Goal: Task Accomplishment & Management: Manage account settings

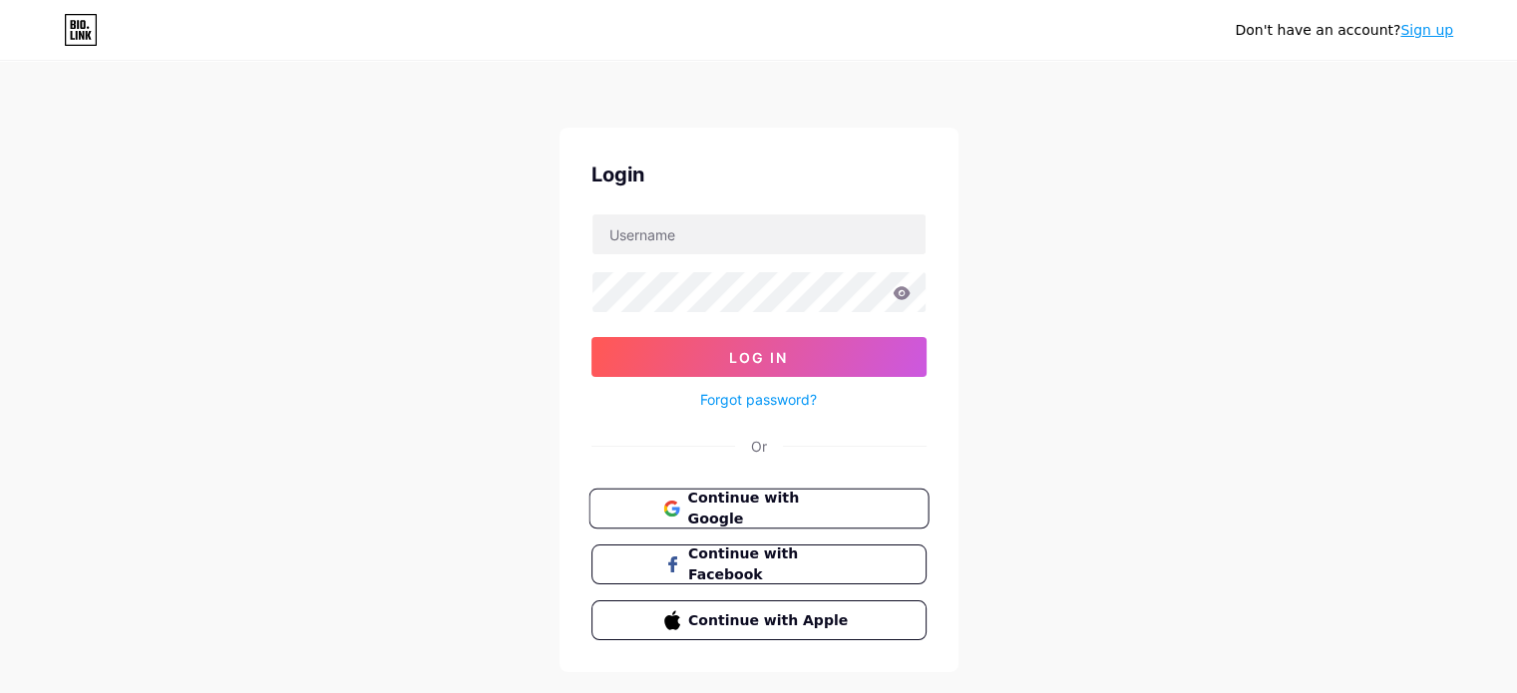
click at [860, 524] on button "Continue with Google" at bounding box center [759, 509] width 340 height 41
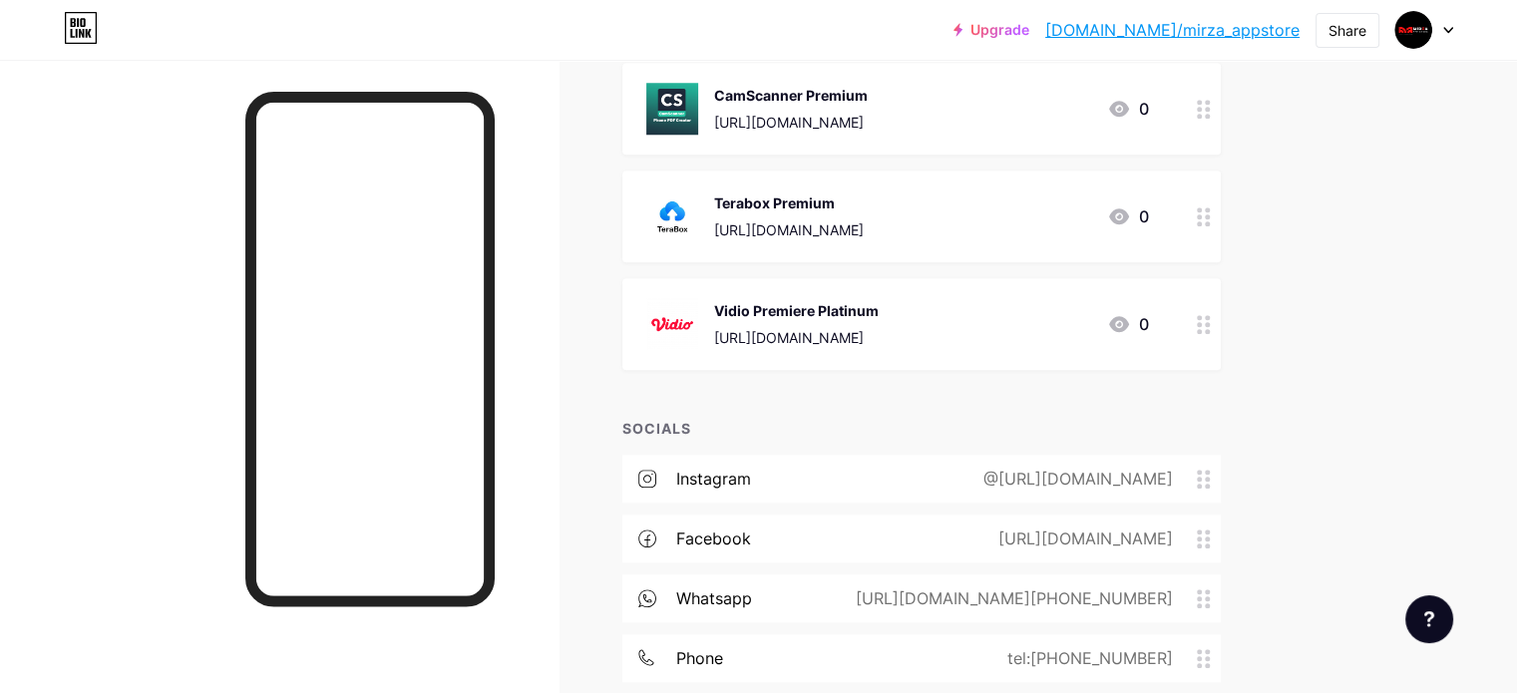
scroll to position [1958, 0]
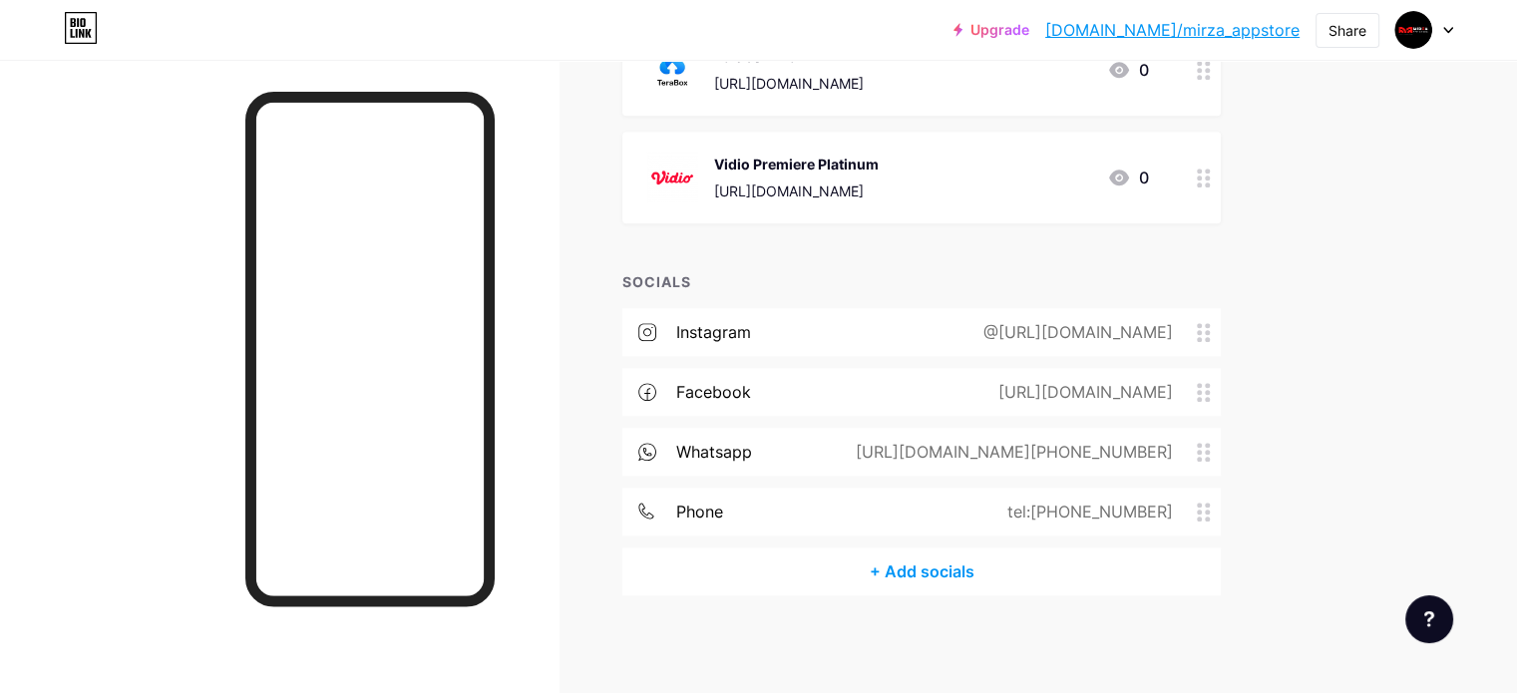
click at [1109, 434] on div "whatsapp [URL][DOMAIN_NAME][PHONE_NUMBER]" at bounding box center [921, 452] width 599 height 48
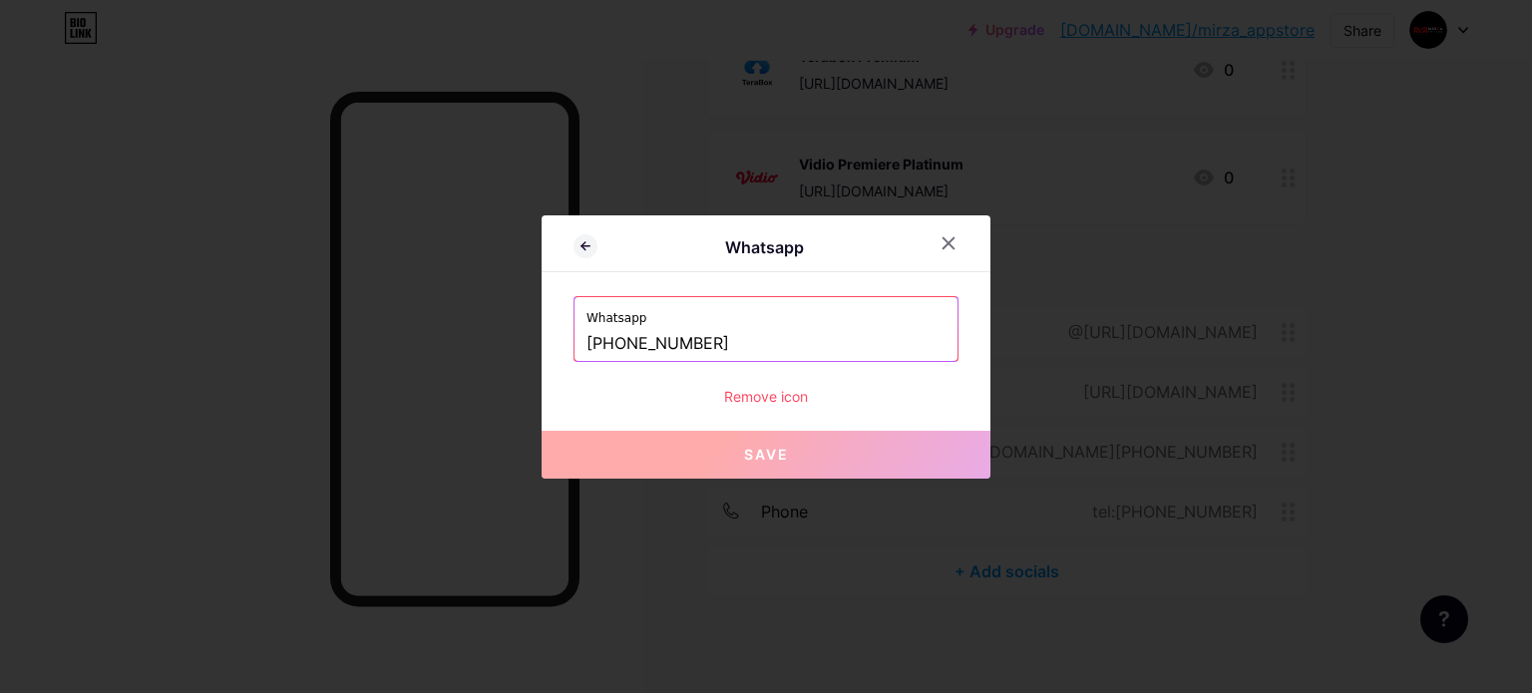
click at [744, 337] on input "[PHONE_NUMBER]" at bounding box center [766, 344] width 359 height 34
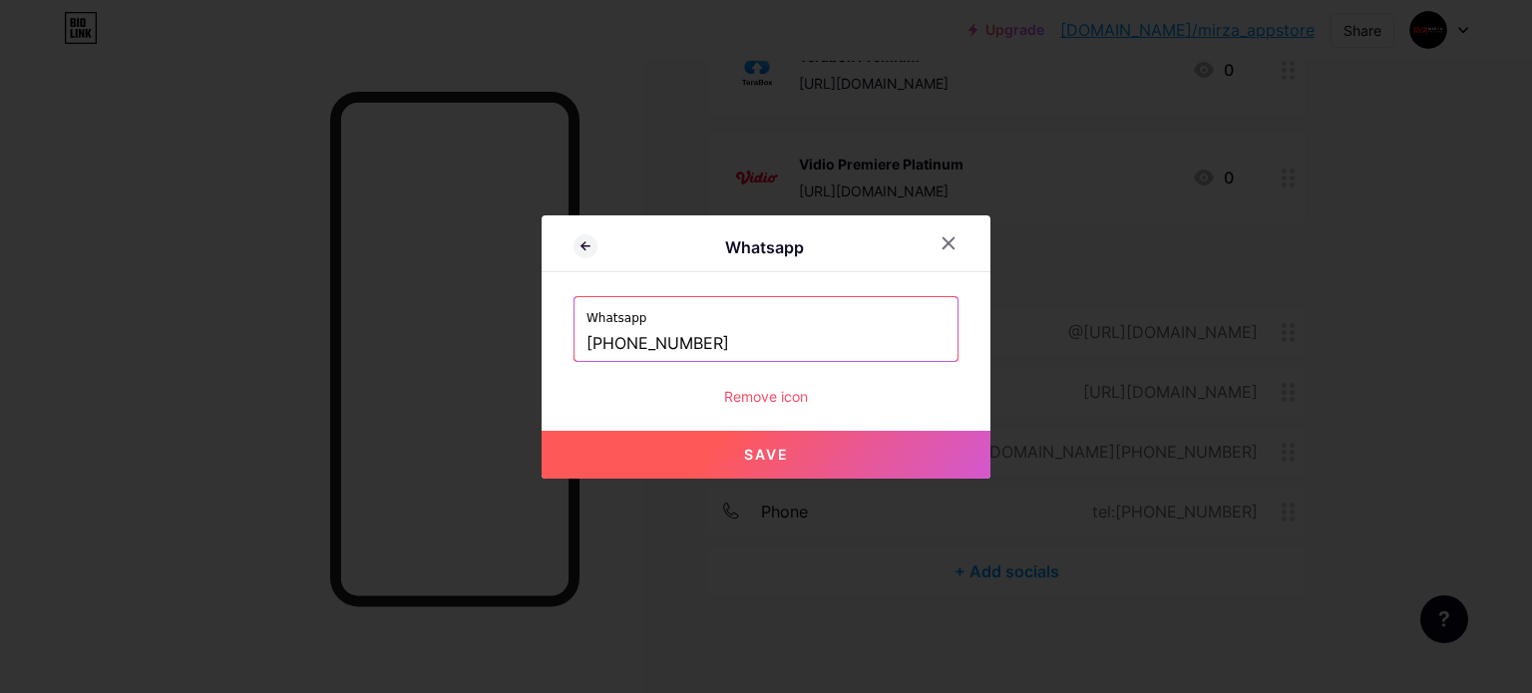
click at [771, 456] on span "Save" at bounding box center [766, 454] width 45 height 17
type input "[URL][DOMAIN_NAME][PHONE_NUMBER]"
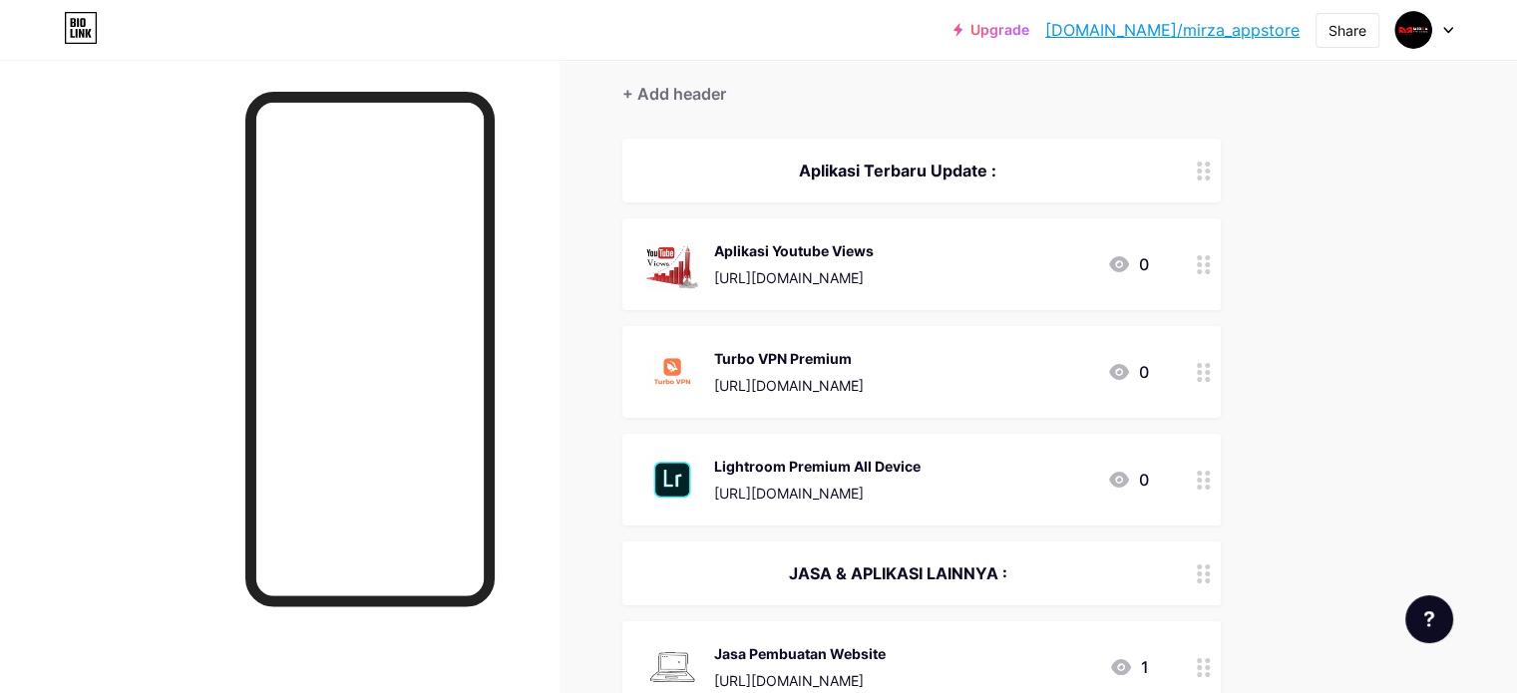
scroll to position [362, 0]
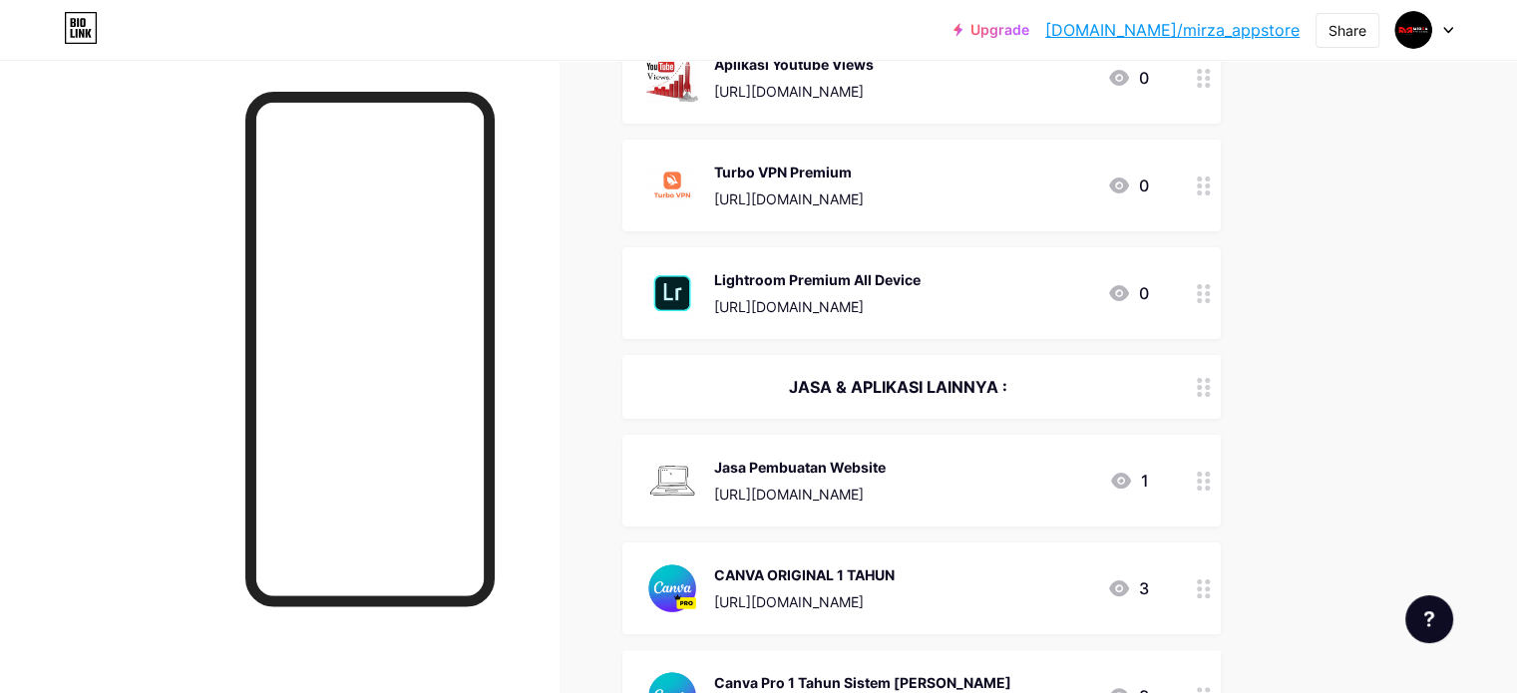
click at [1083, 466] on div "Jasa Pembuatan Website [URL][DOMAIN_NAME] 1" at bounding box center [897, 481] width 503 height 52
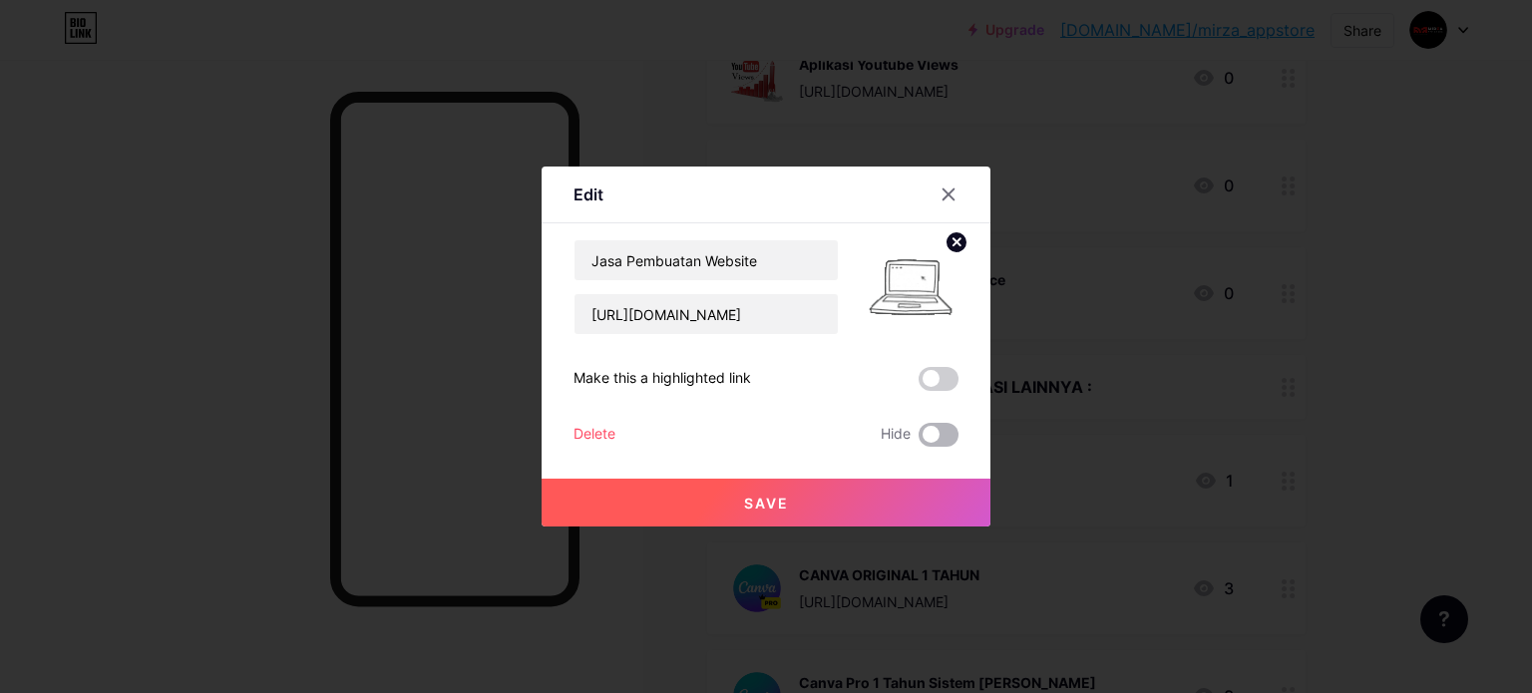
click at [921, 428] on span at bounding box center [939, 435] width 40 height 24
click at [919, 440] on input "checkbox" at bounding box center [919, 440] width 0 height 0
click at [586, 432] on div "Delete" at bounding box center [595, 435] width 42 height 24
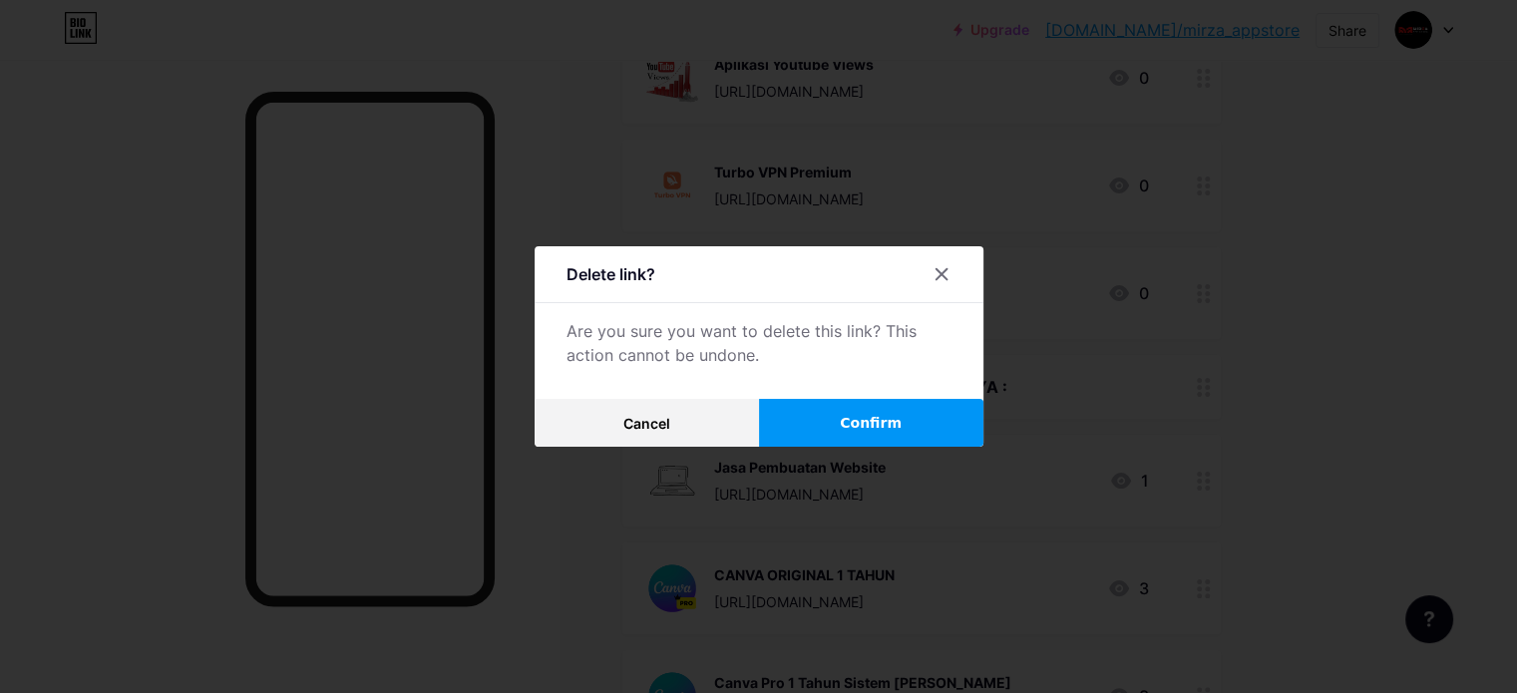
click at [862, 417] on span "Confirm" at bounding box center [871, 423] width 62 height 21
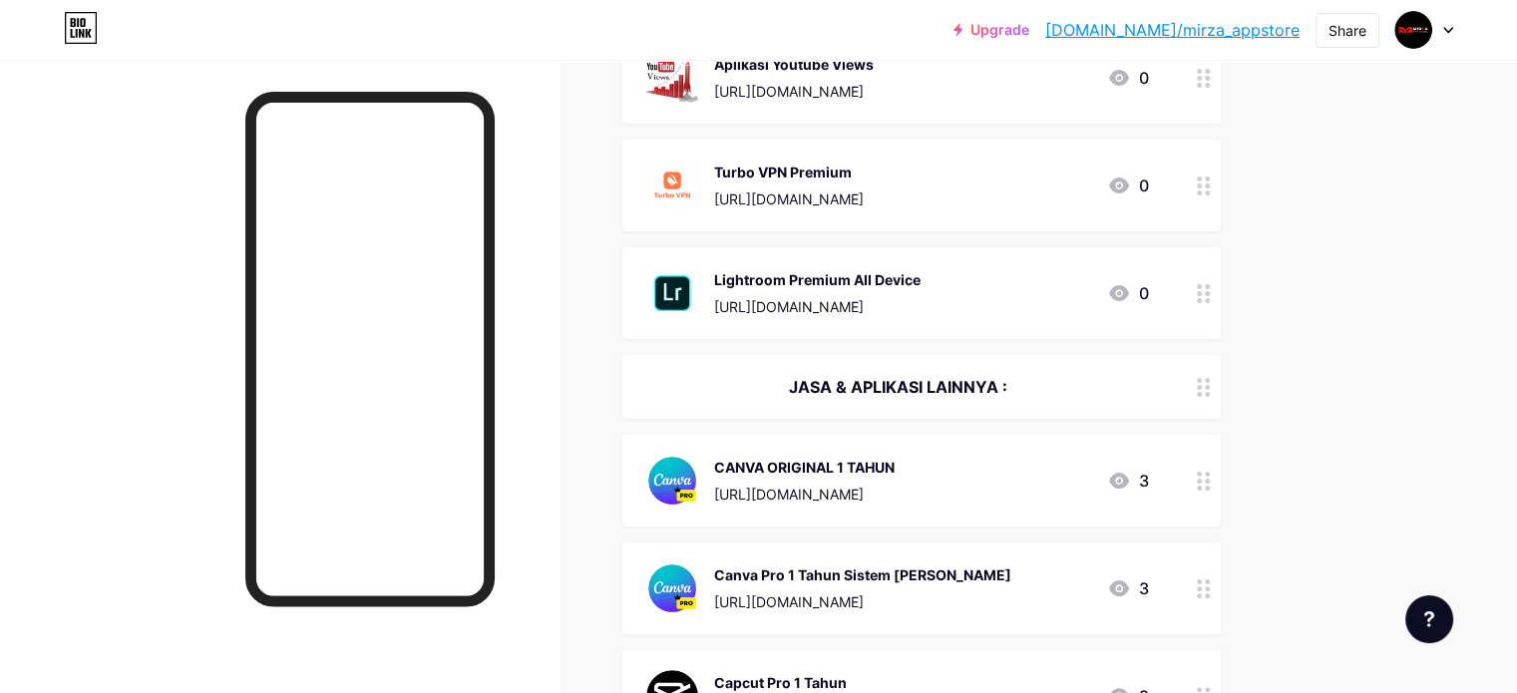
click at [859, 475] on div "CANVA ORIGINAL 1 TAHUN" at bounding box center [804, 467] width 181 height 21
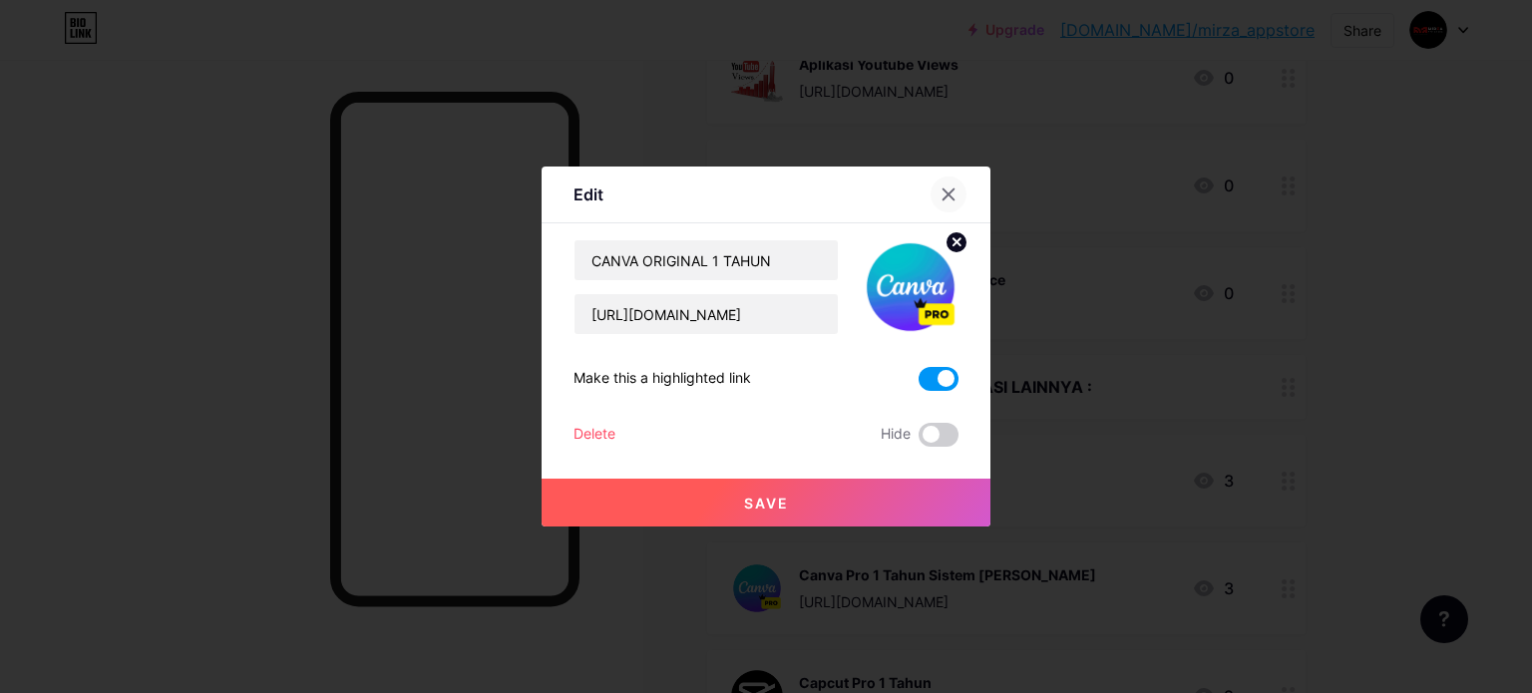
click at [943, 187] on icon at bounding box center [949, 195] width 16 height 16
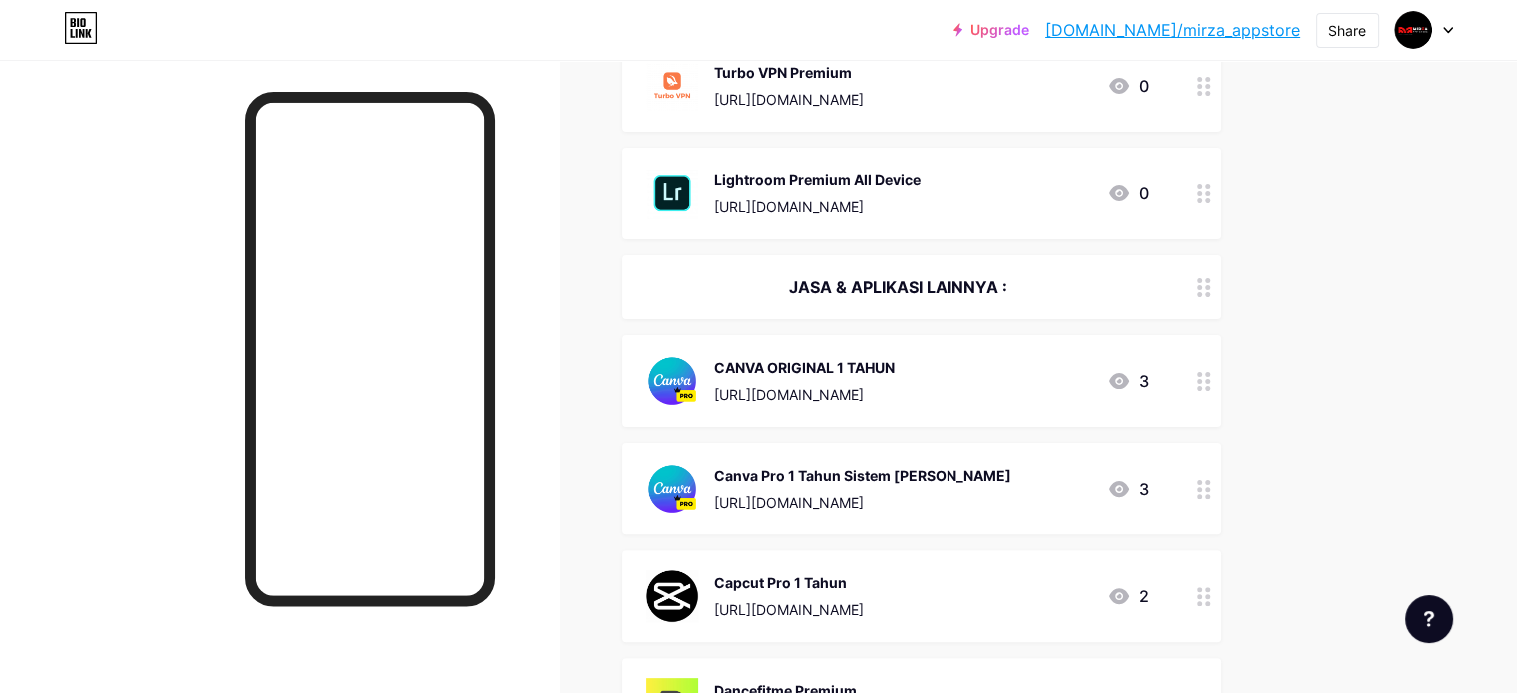
scroll to position [562, 0]
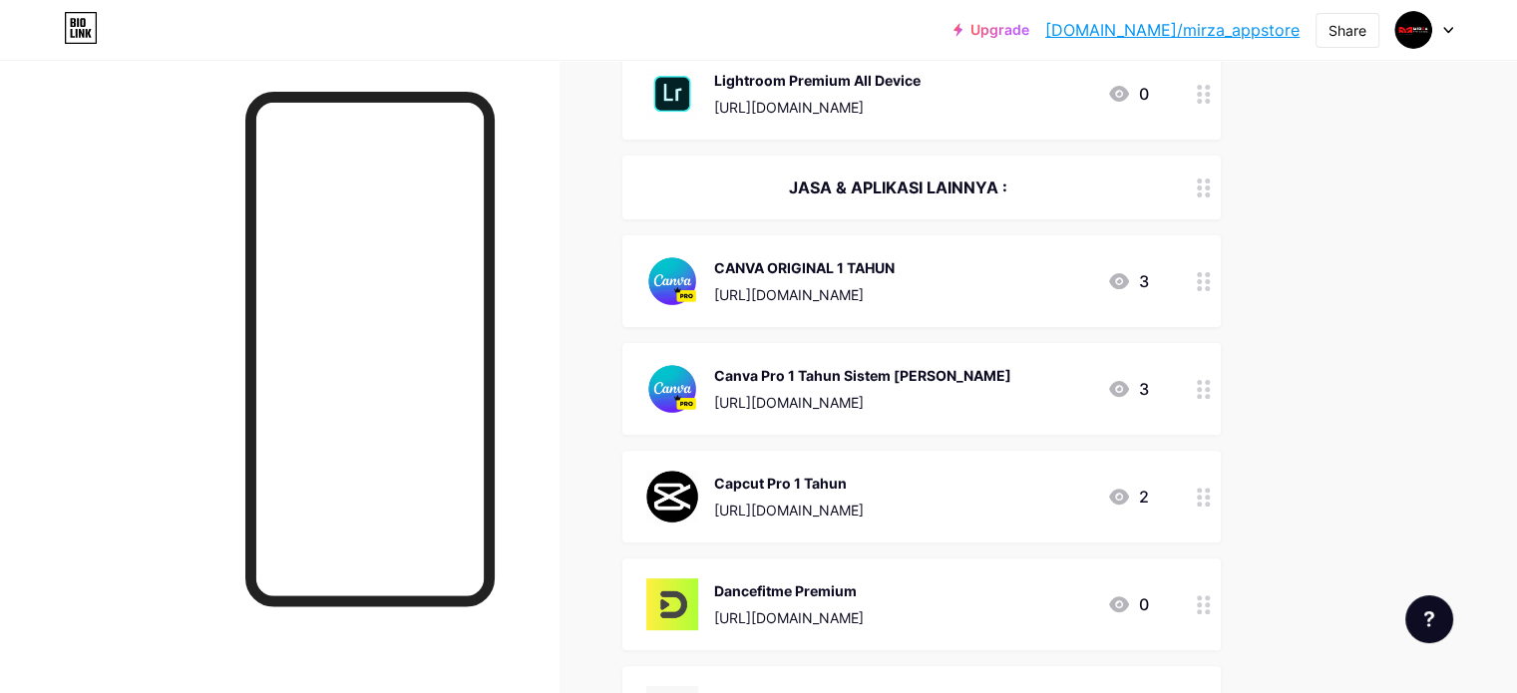
click at [1018, 494] on div "Capcut Pro 1 Tahun [URL][DOMAIN_NAME] 2" at bounding box center [897, 497] width 503 height 52
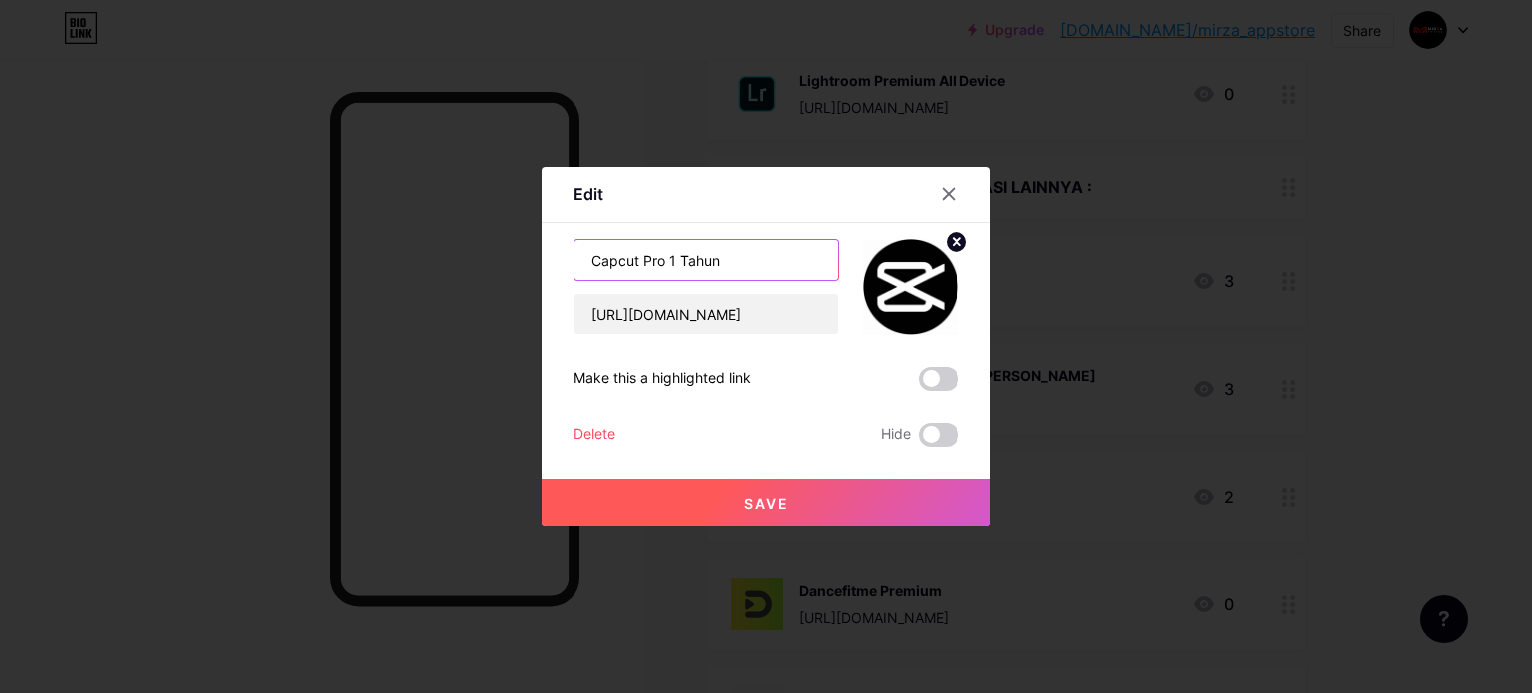
click at [671, 257] on input "Capcut Pro 1 Tahun" at bounding box center [706, 260] width 263 height 40
type input "Capcut Pro 1 Full Tahun"
click at [773, 509] on span "Save" at bounding box center [766, 503] width 45 height 17
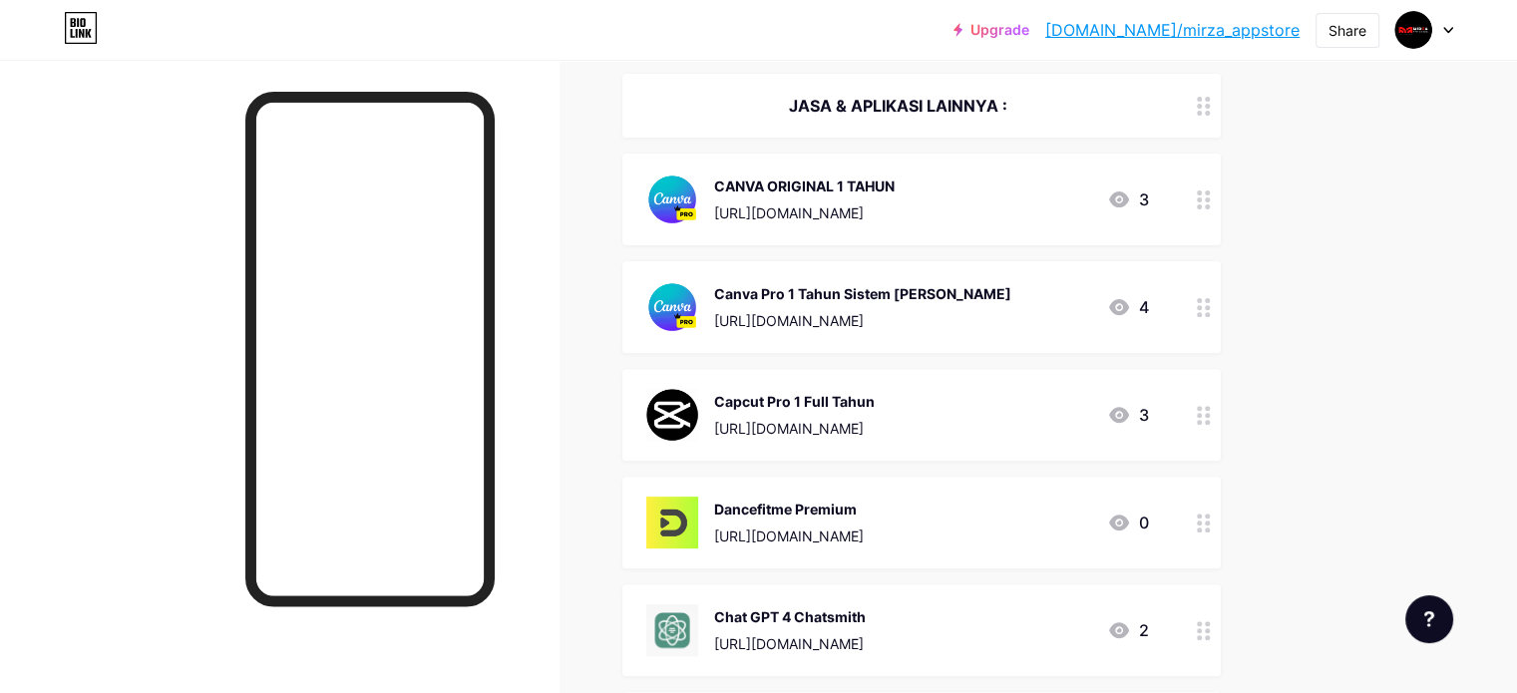
scroll to position [661, 0]
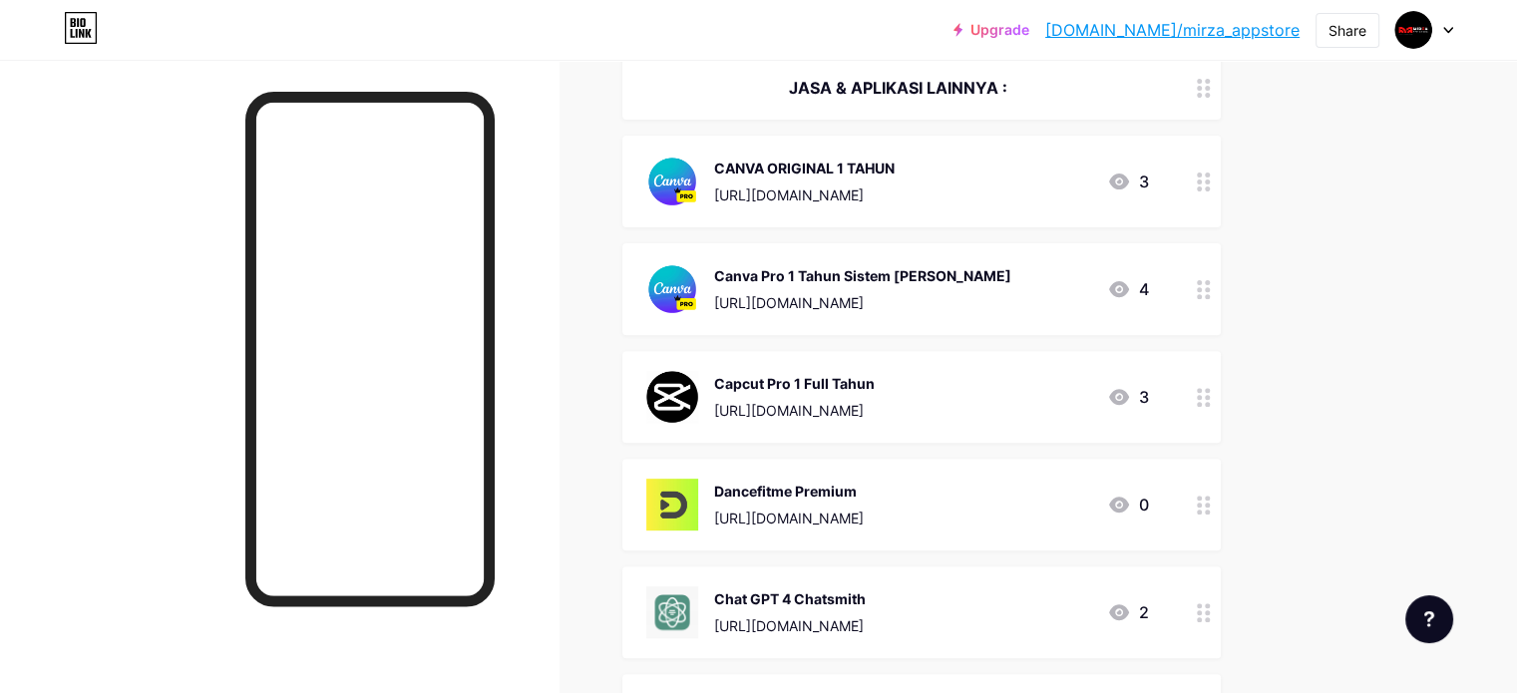
click at [1065, 514] on div "Dancefitme Premium [URL][DOMAIN_NAME] 0" at bounding box center [897, 505] width 503 height 52
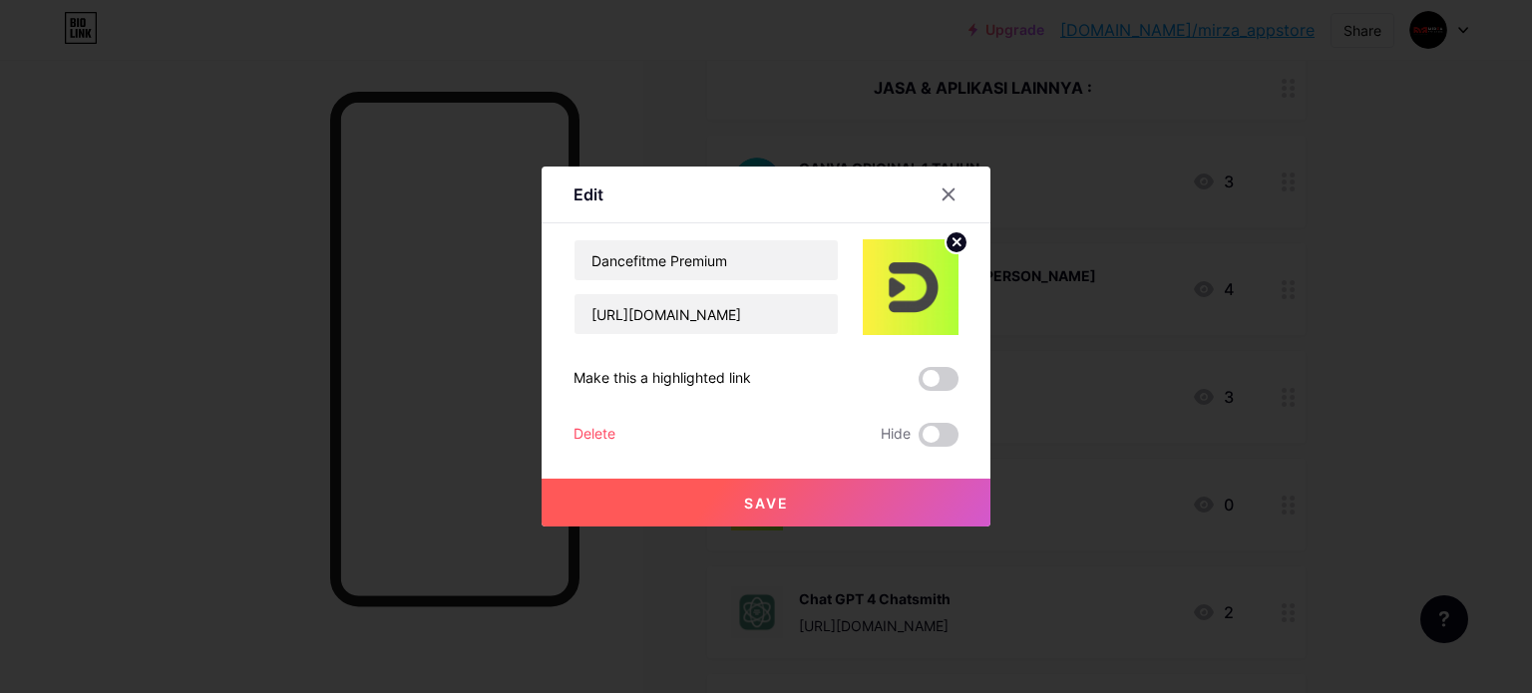
click at [611, 430] on div "Delete" at bounding box center [595, 435] width 42 height 24
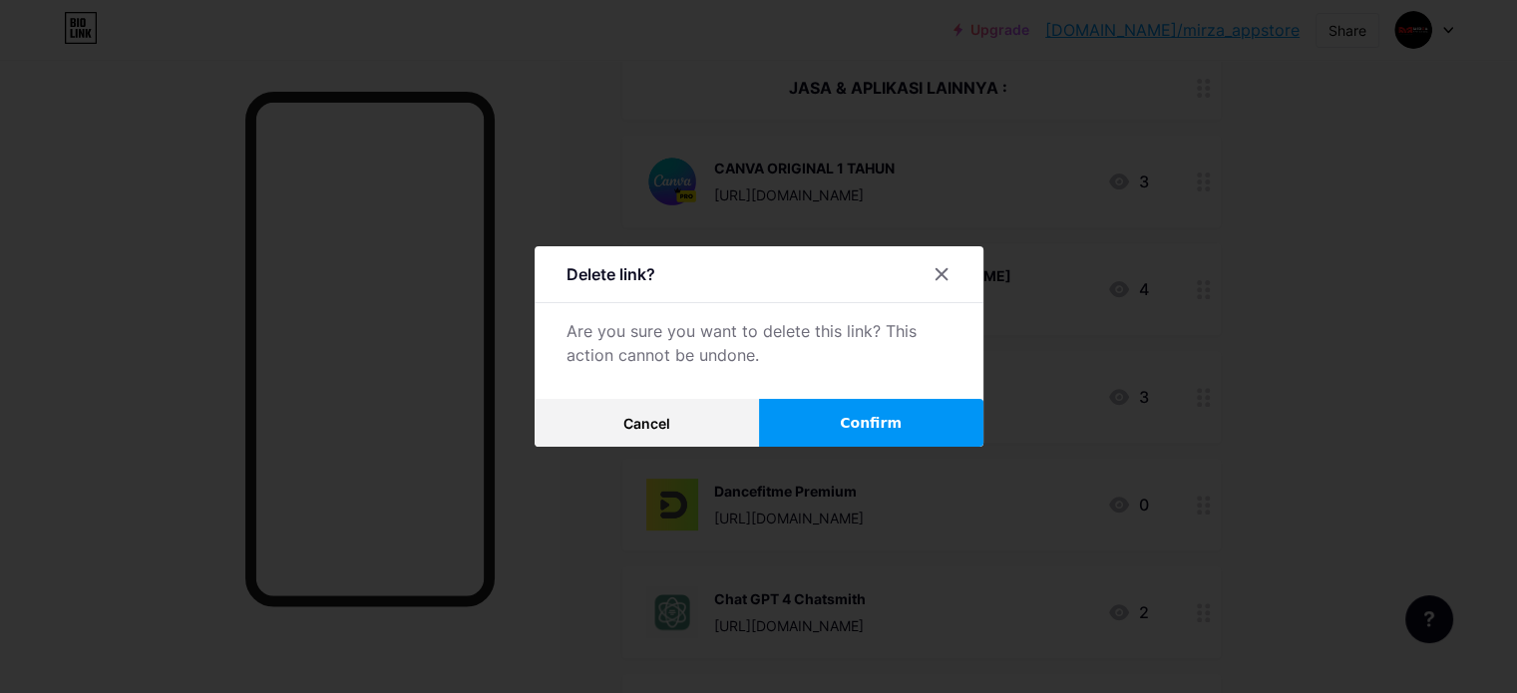
click at [856, 428] on span "Confirm" at bounding box center [871, 423] width 62 height 21
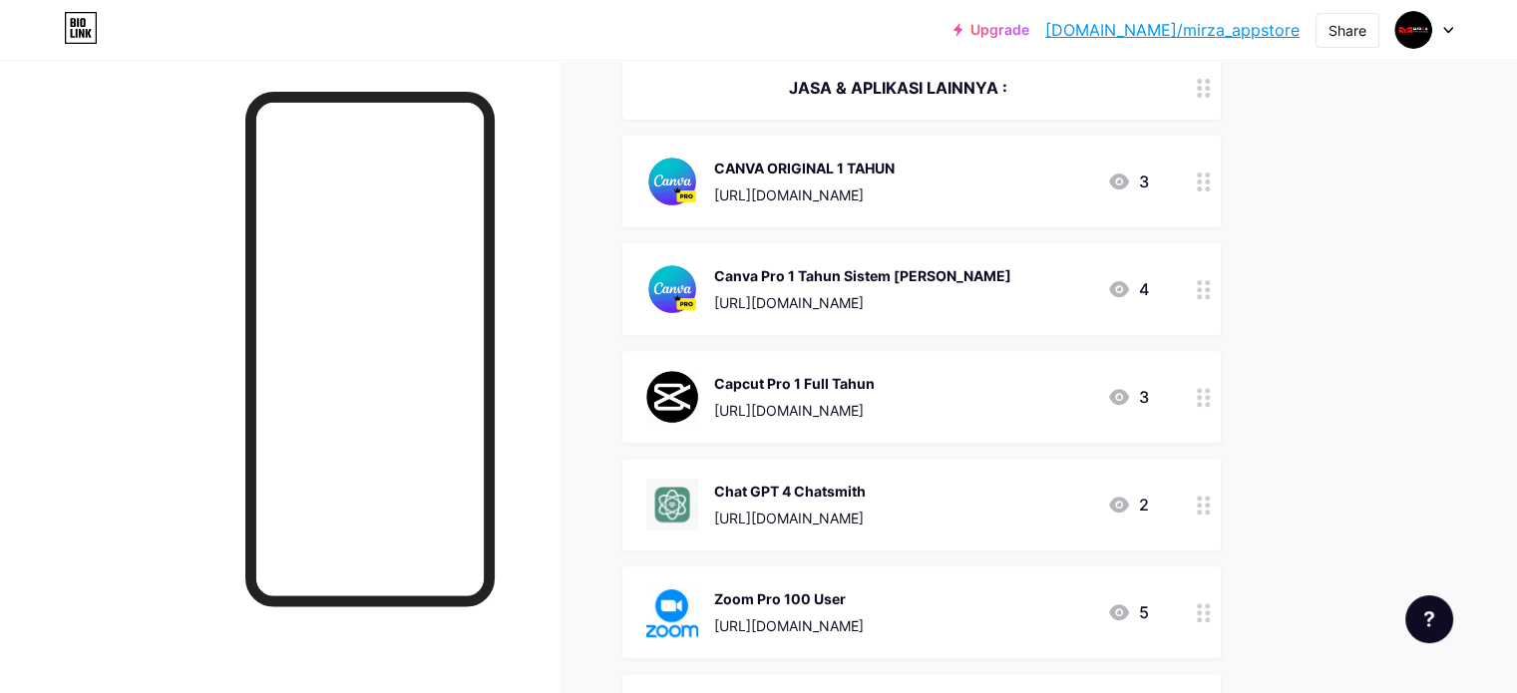
click at [866, 491] on div "Chat GPT 4 Chatsmith" at bounding box center [790, 491] width 152 height 21
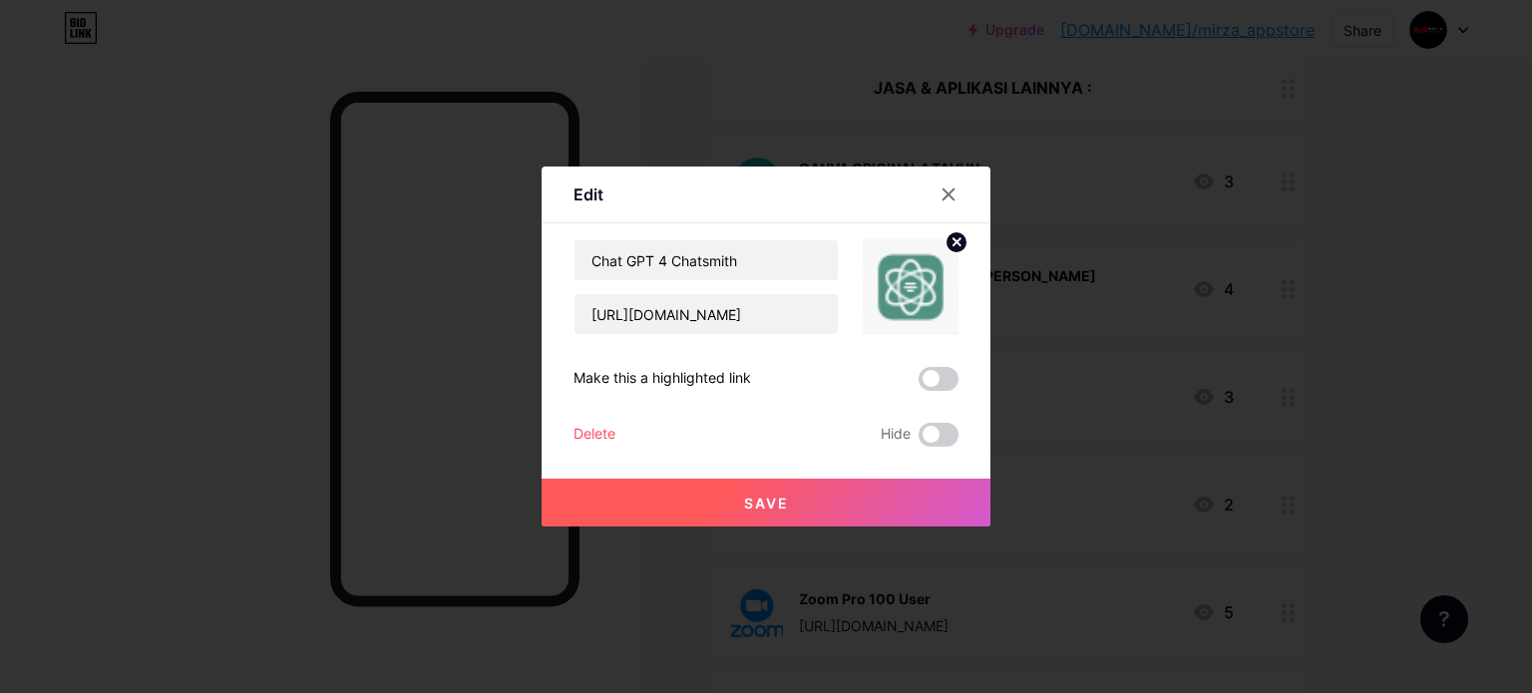
click at [610, 427] on div "Delete" at bounding box center [595, 435] width 42 height 24
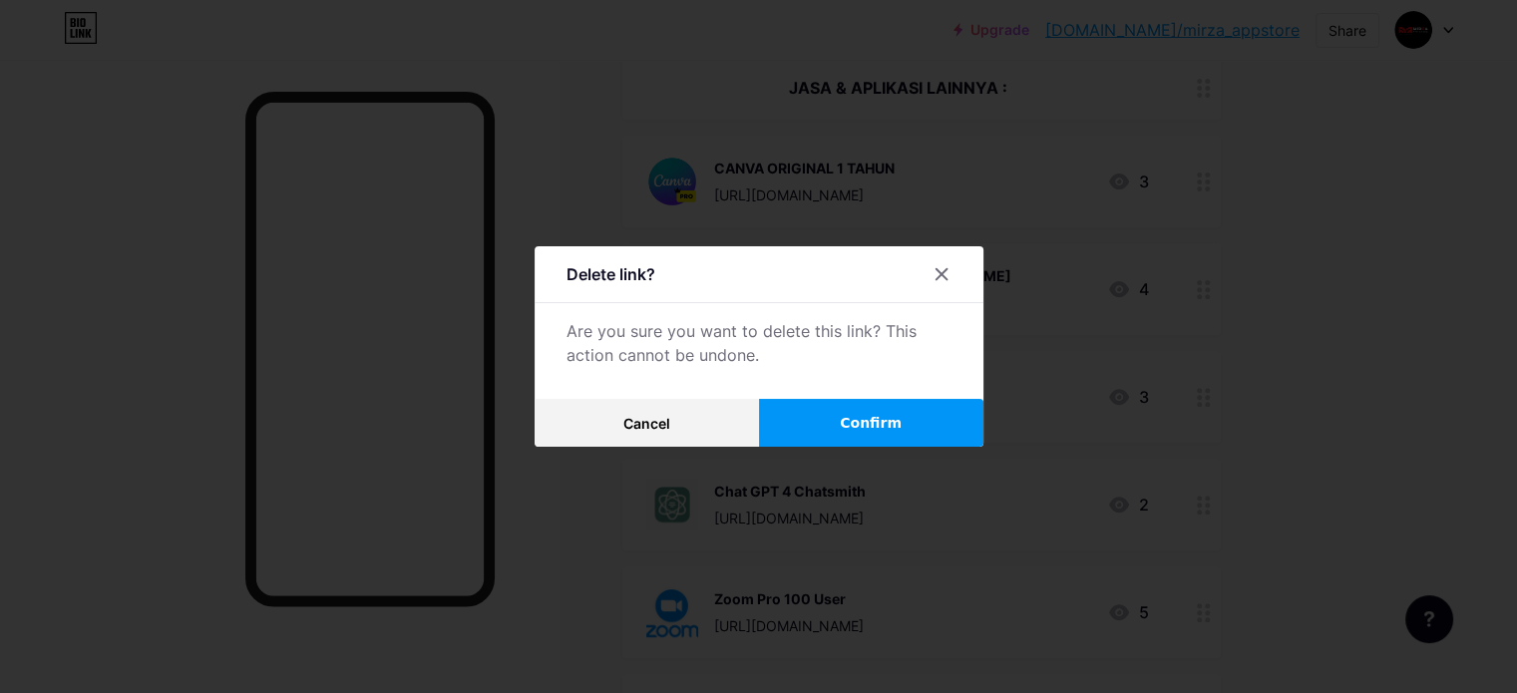
click at [857, 406] on button "Confirm" at bounding box center [871, 423] width 224 height 48
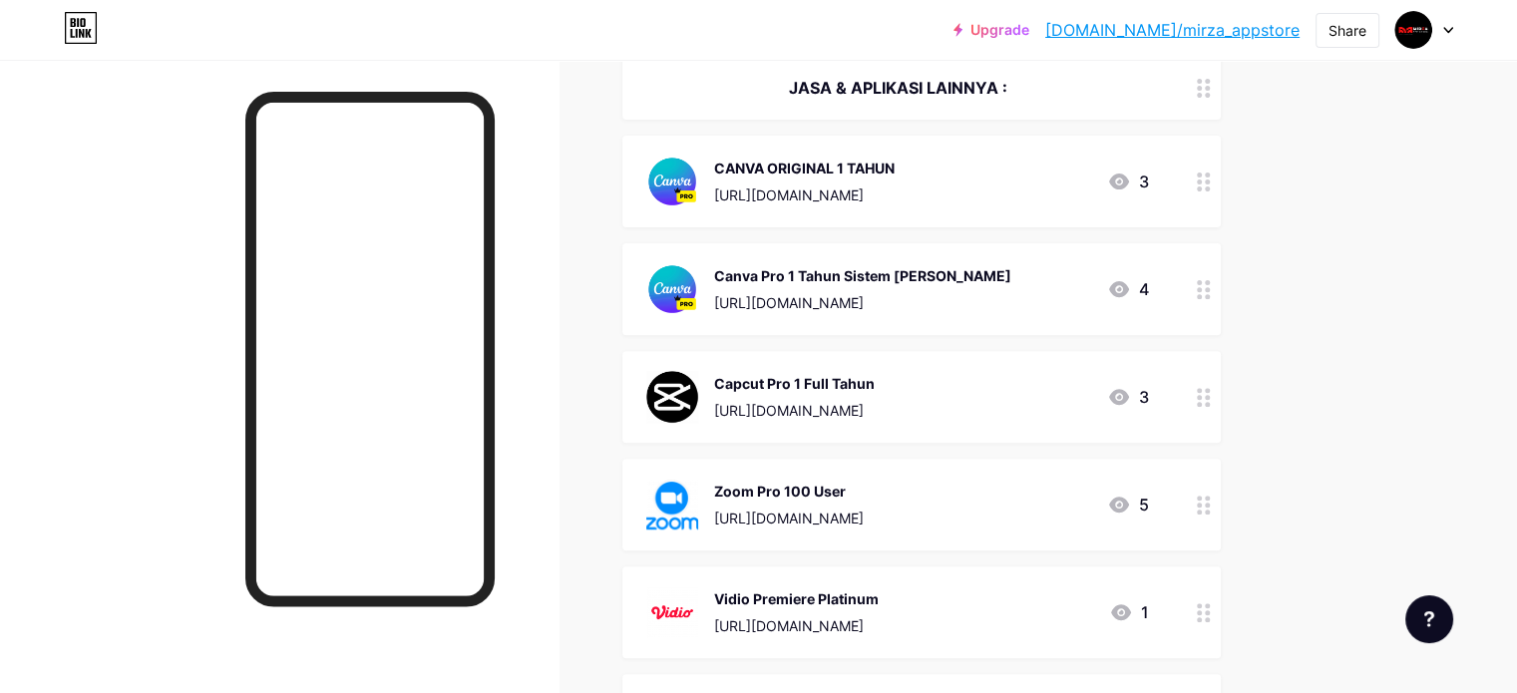
click at [855, 482] on div "Zoom Pro 100 User" at bounding box center [789, 491] width 150 height 21
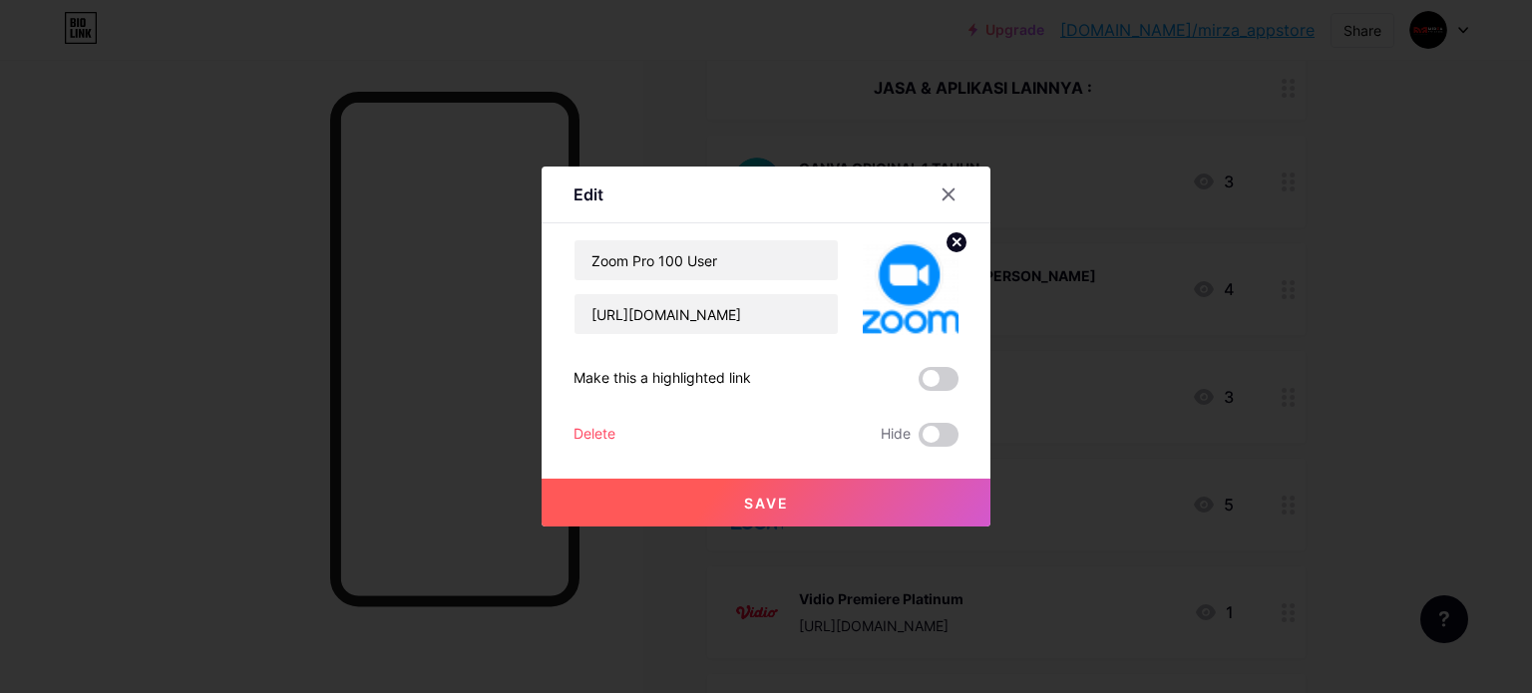
click at [611, 433] on div "Delete" at bounding box center [595, 435] width 42 height 24
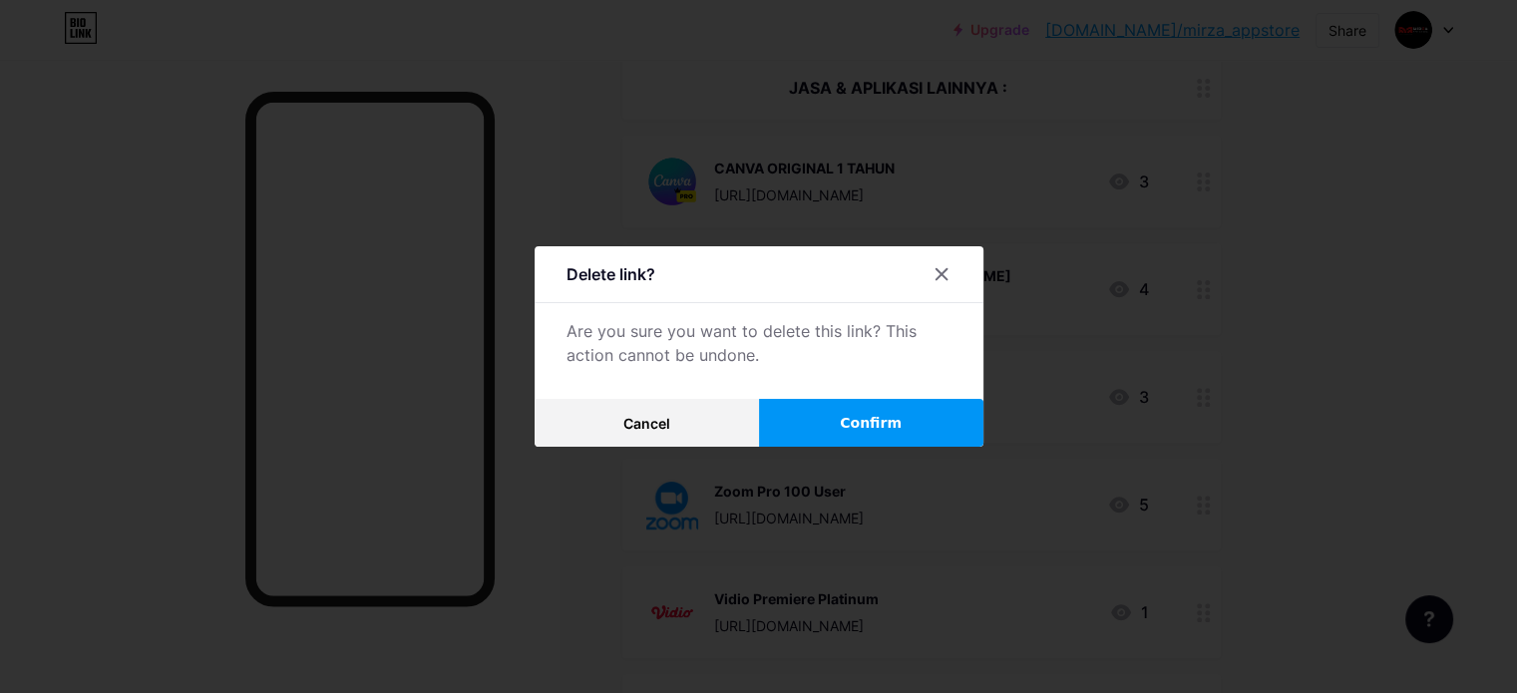
click at [875, 422] on span "Confirm" at bounding box center [871, 423] width 62 height 21
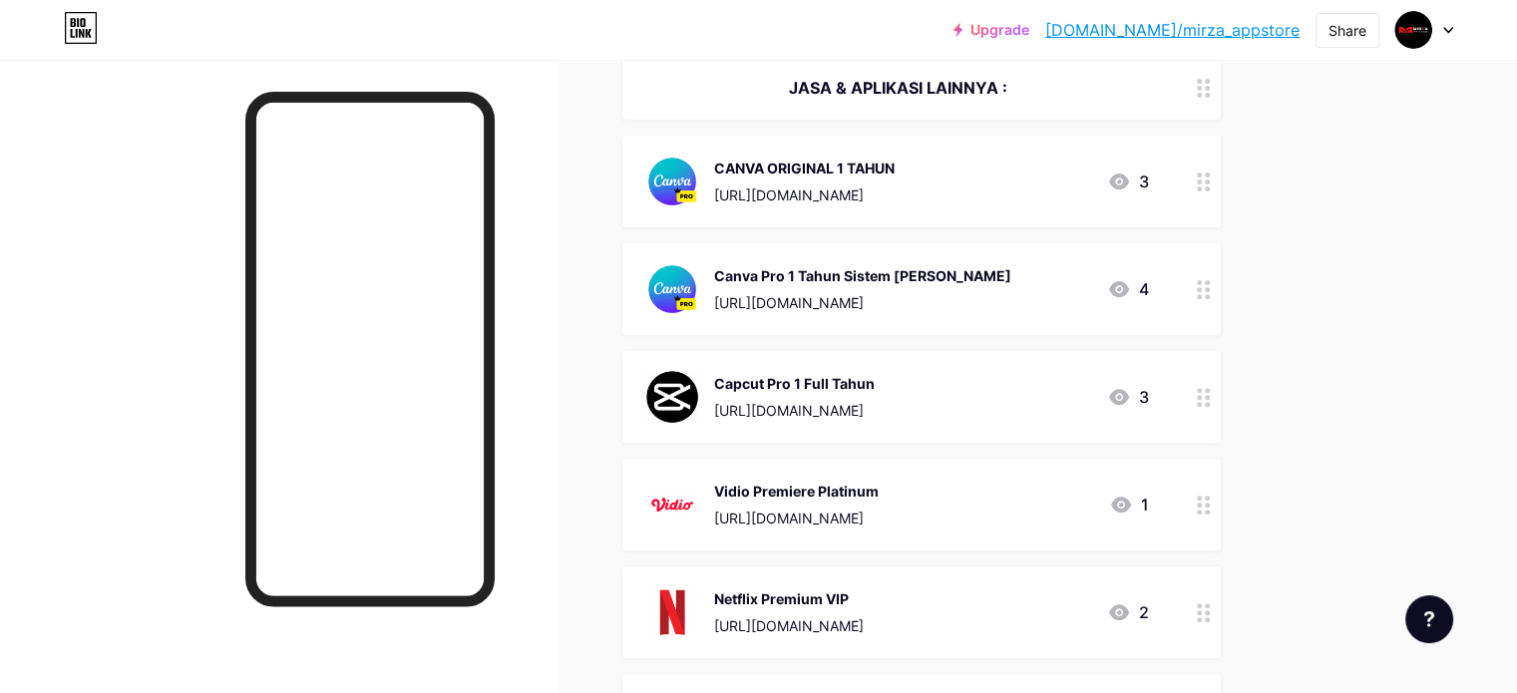
click at [864, 475] on div "Vidio Premiere Platinum [URL][DOMAIN_NAME] 1" at bounding box center [921, 505] width 599 height 92
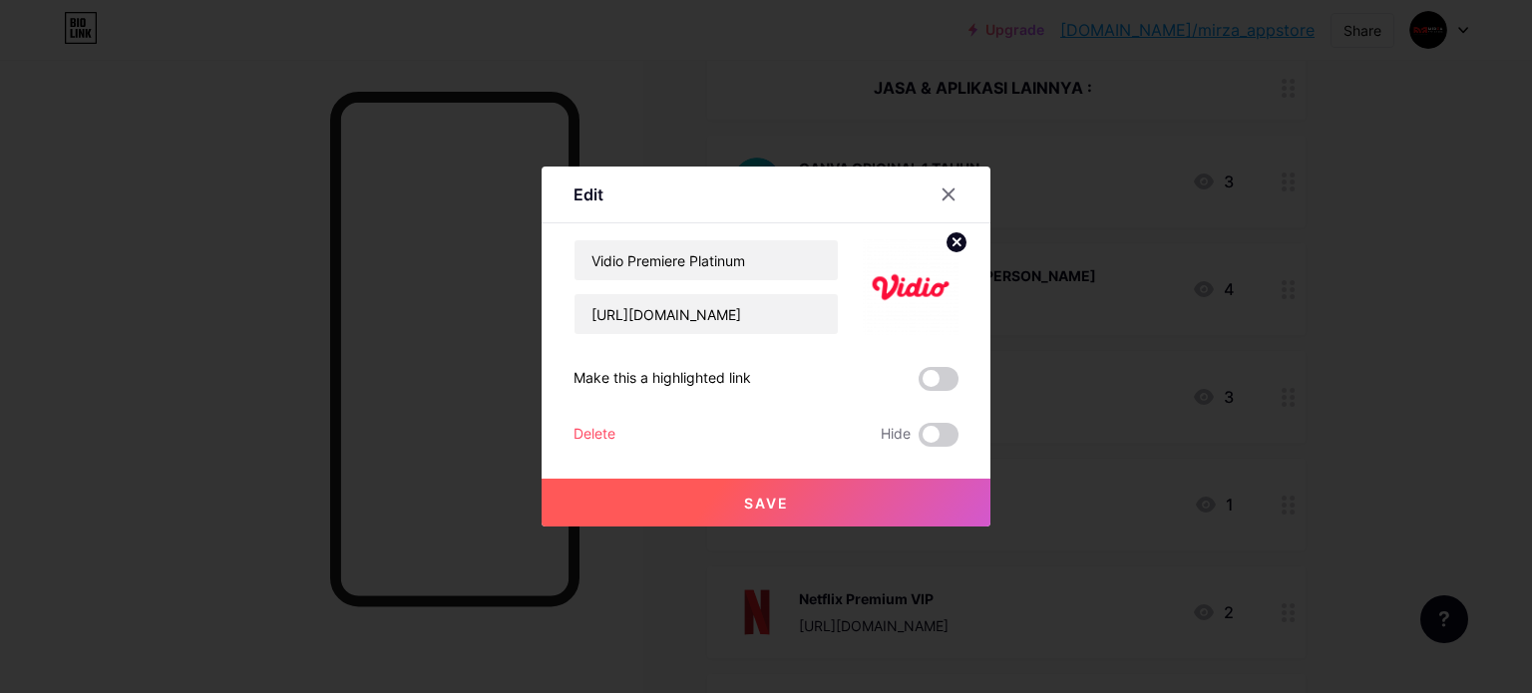
click at [611, 432] on div "Delete" at bounding box center [595, 435] width 42 height 24
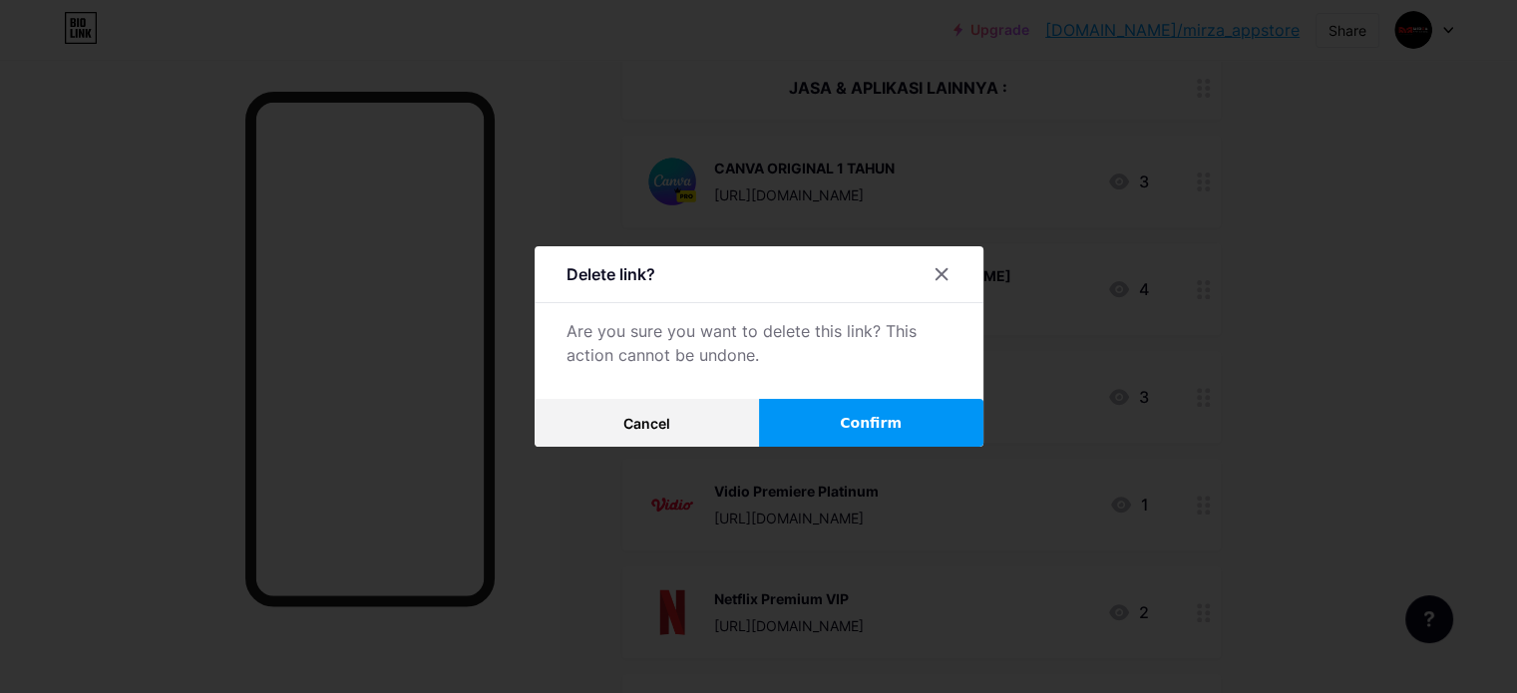
click at [822, 414] on button "Confirm" at bounding box center [871, 423] width 224 height 48
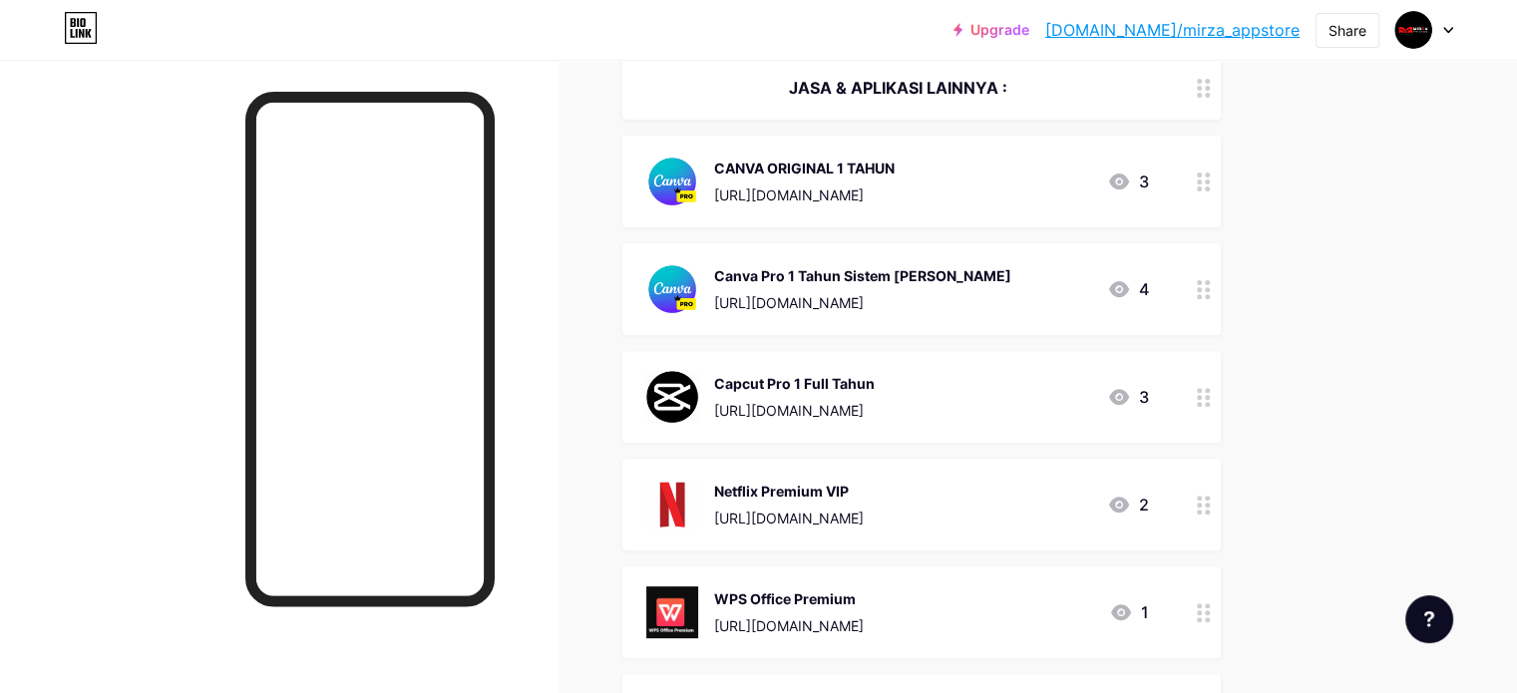
click at [817, 490] on div "Netflix Premium VIP" at bounding box center [789, 491] width 150 height 21
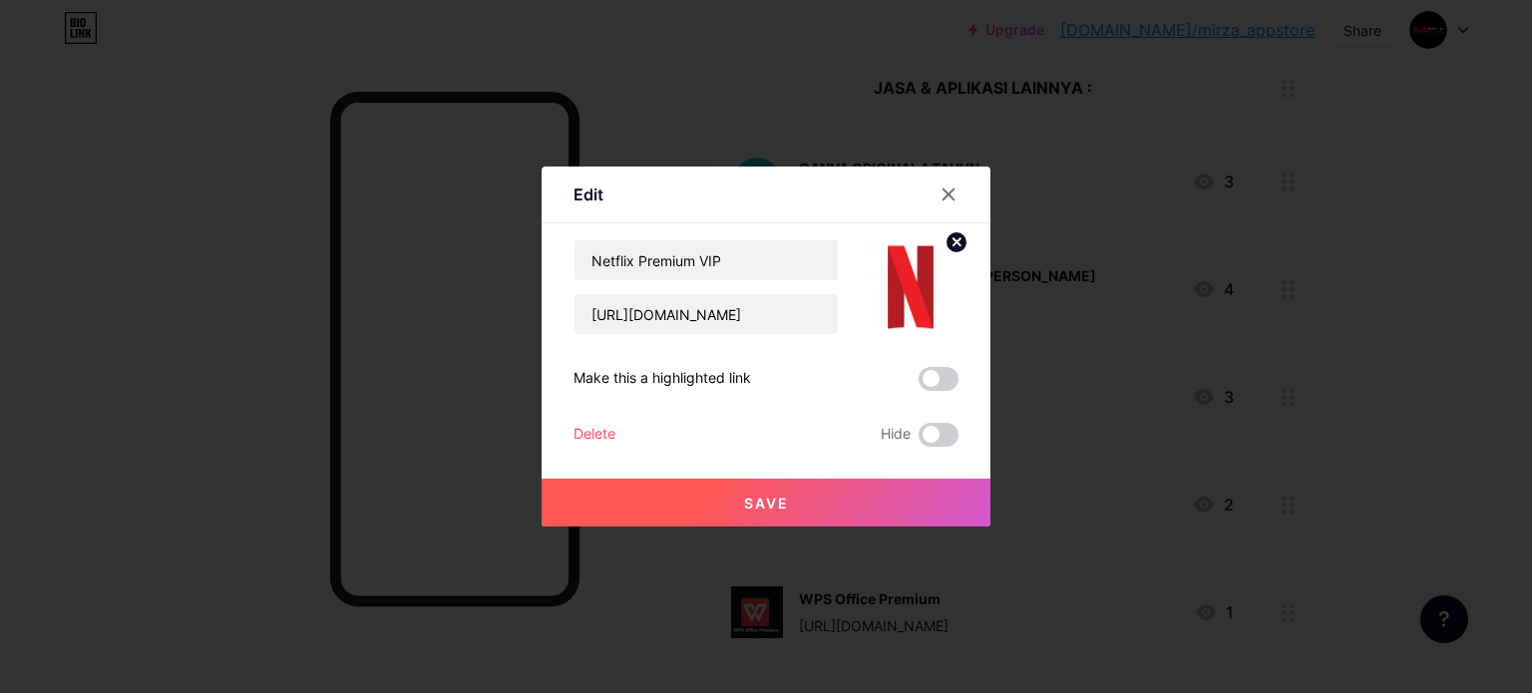
click at [597, 429] on div "Delete" at bounding box center [595, 435] width 42 height 24
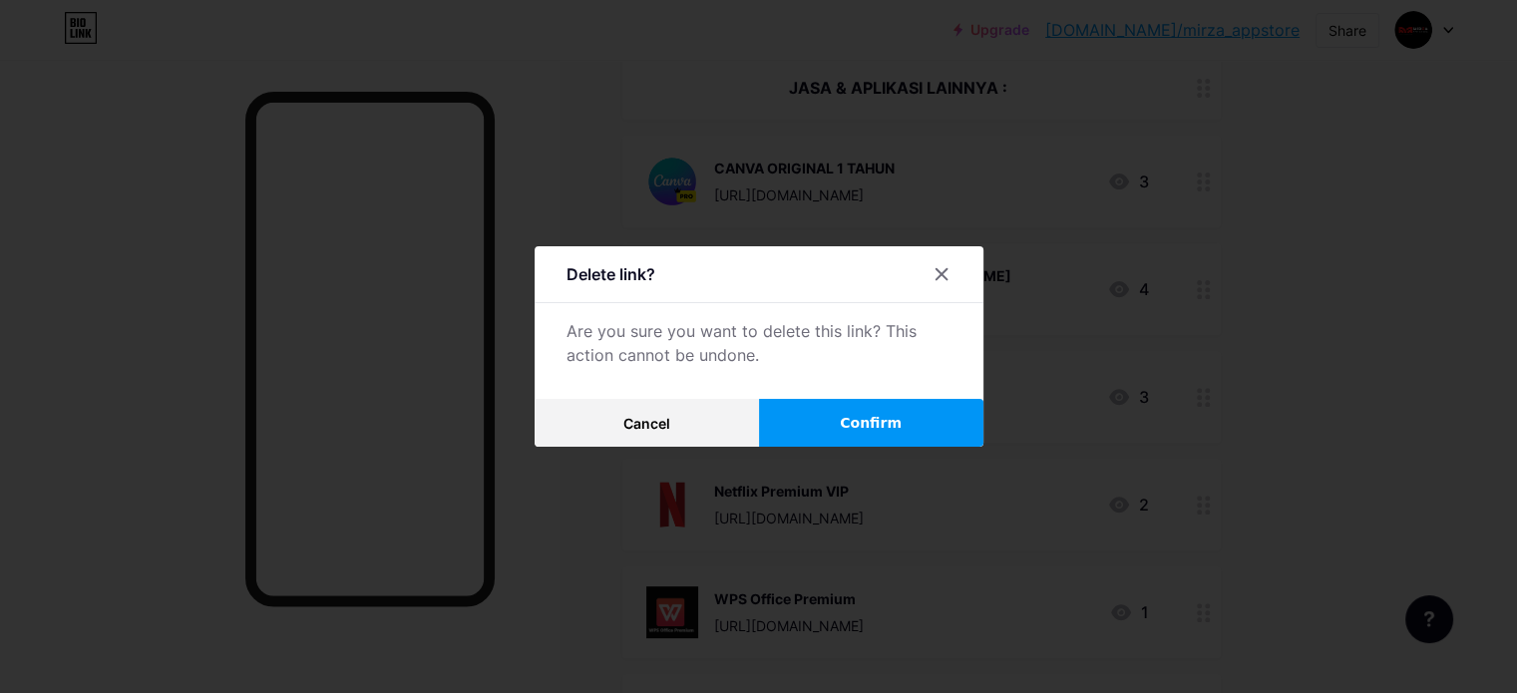
click at [805, 409] on button "Confirm" at bounding box center [871, 423] width 224 height 48
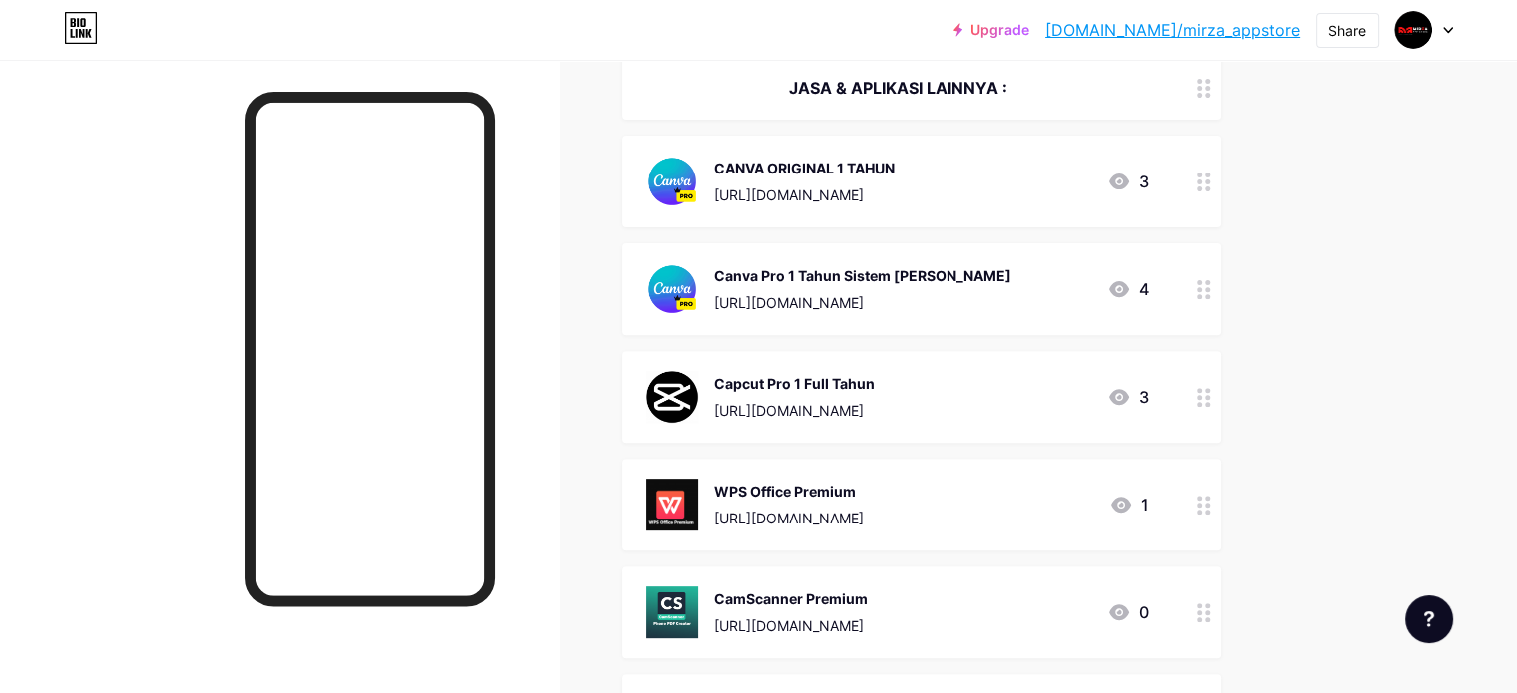
click at [821, 500] on div "WPS Office Premium [URL][DOMAIN_NAME]" at bounding box center [789, 505] width 150 height 52
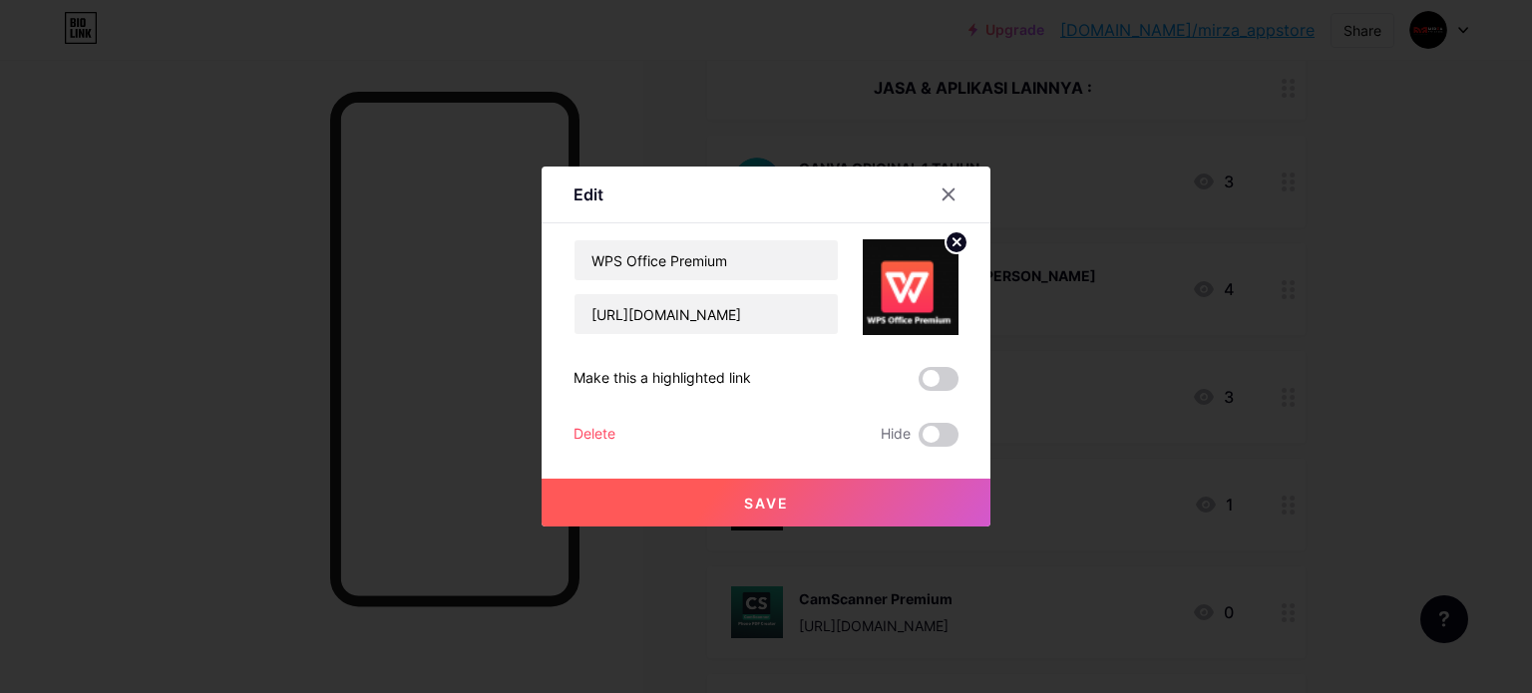
click at [591, 436] on div "Delete" at bounding box center [595, 435] width 42 height 24
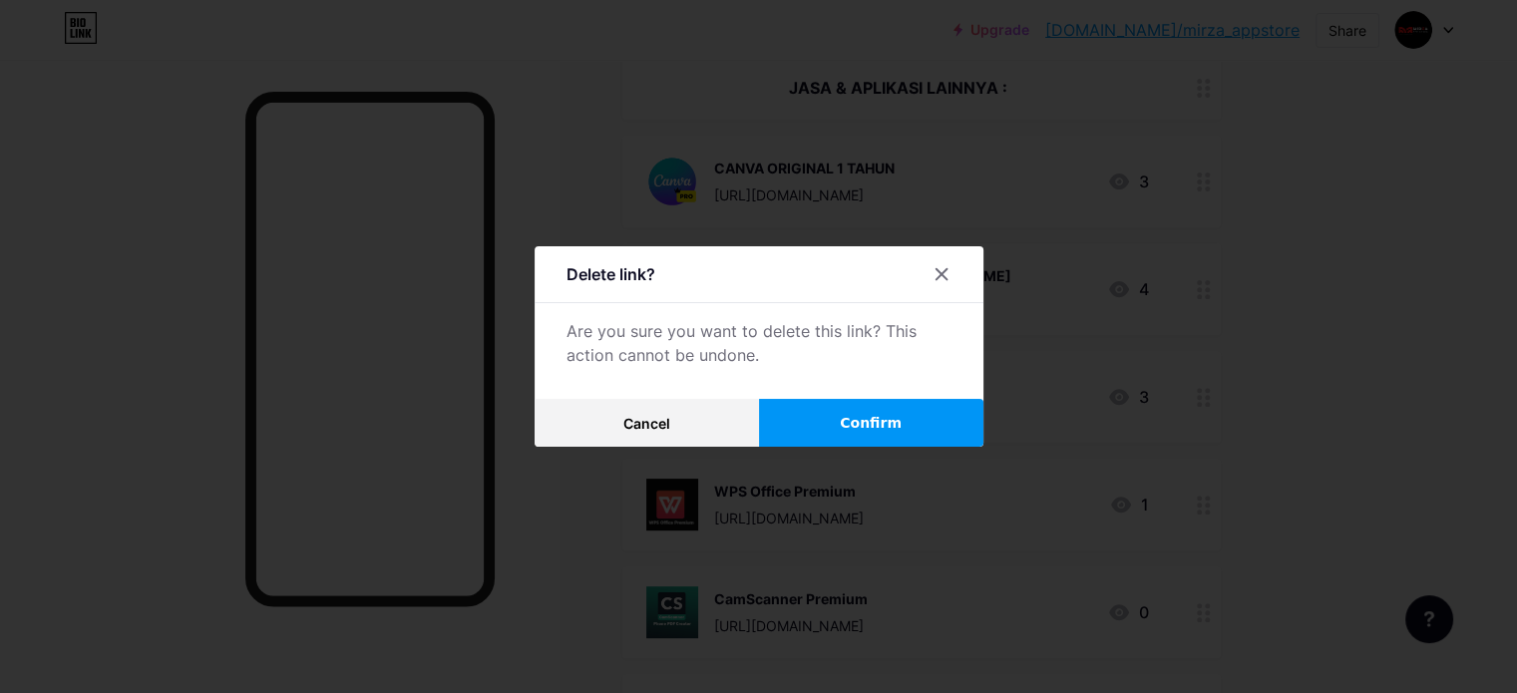
click at [814, 426] on button "Confirm" at bounding box center [871, 423] width 224 height 48
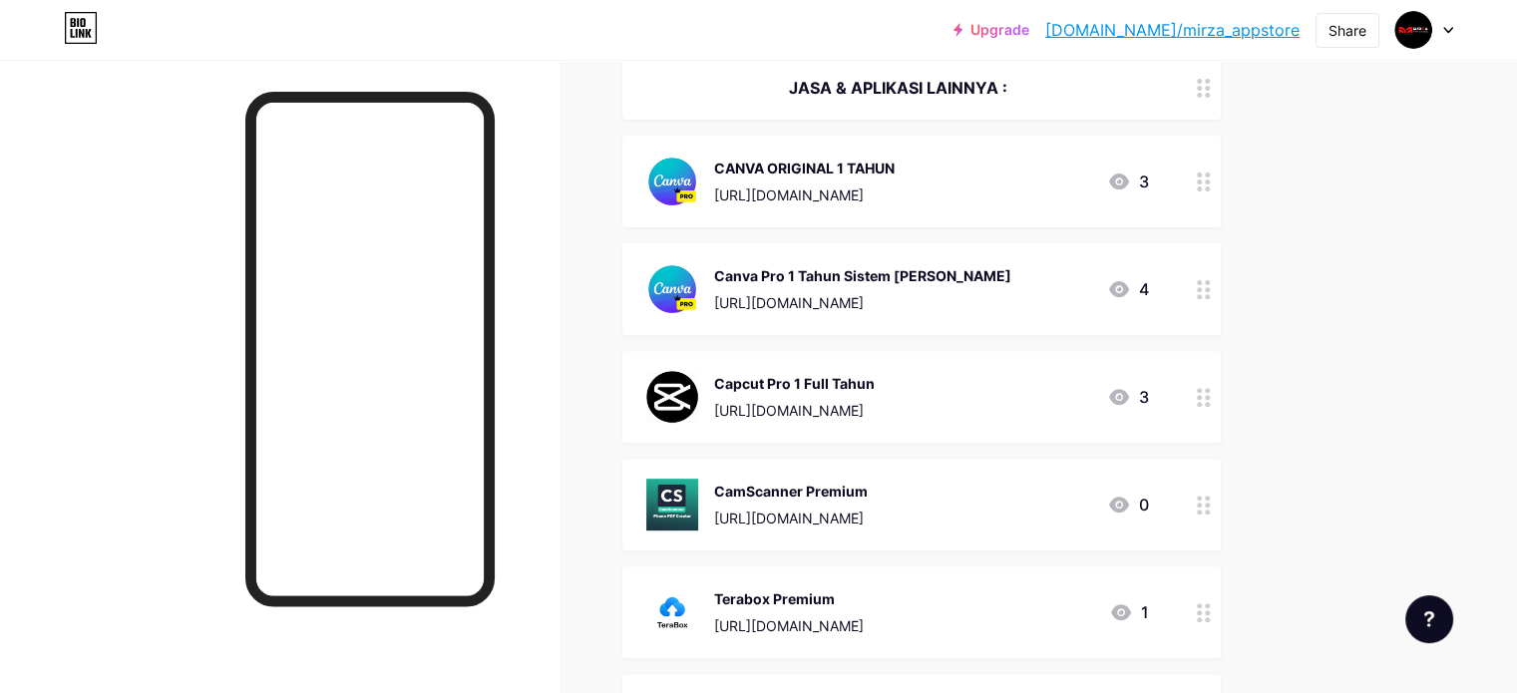
click at [793, 493] on div "CamScanner Premium [URL][DOMAIN_NAME]" at bounding box center [756, 505] width 221 height 52
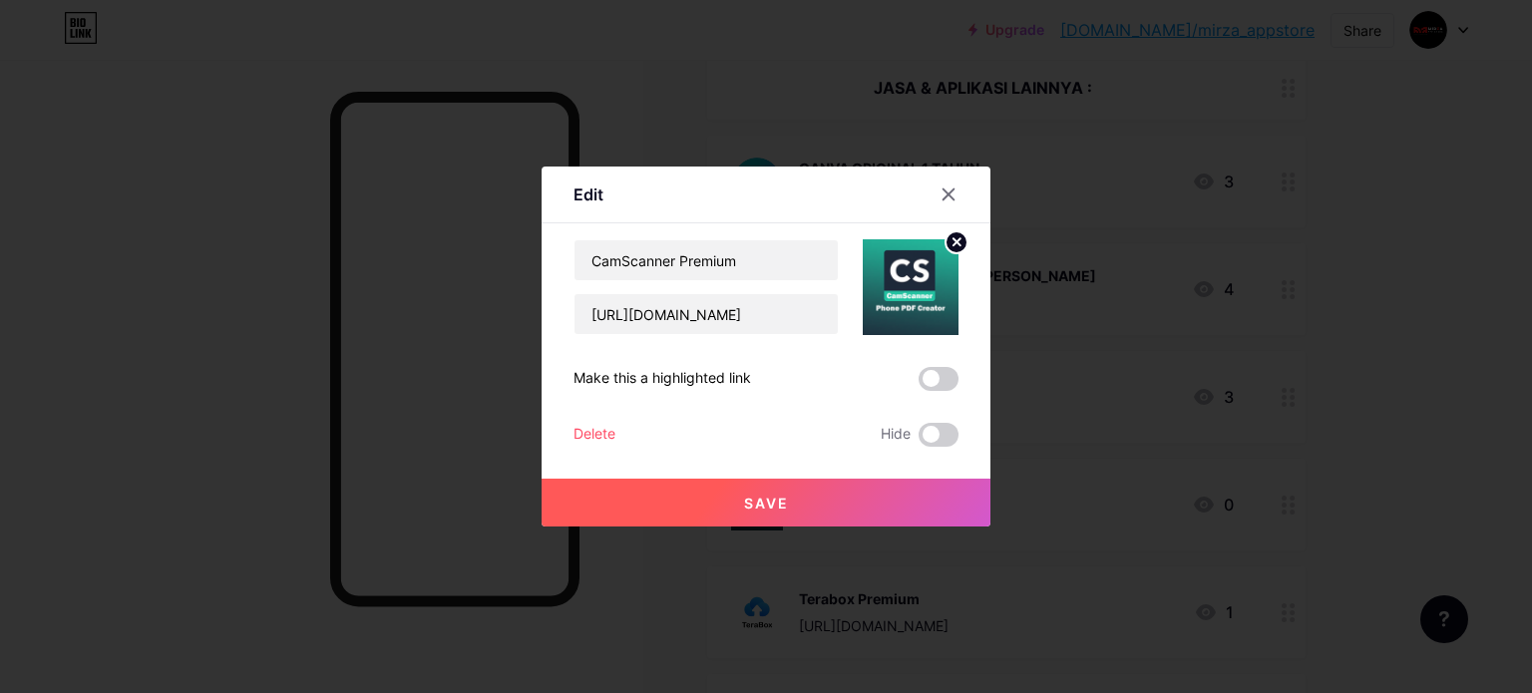
click at [597, 427] on div "Delete" at bounding box center [595, 435] width 42 height 24
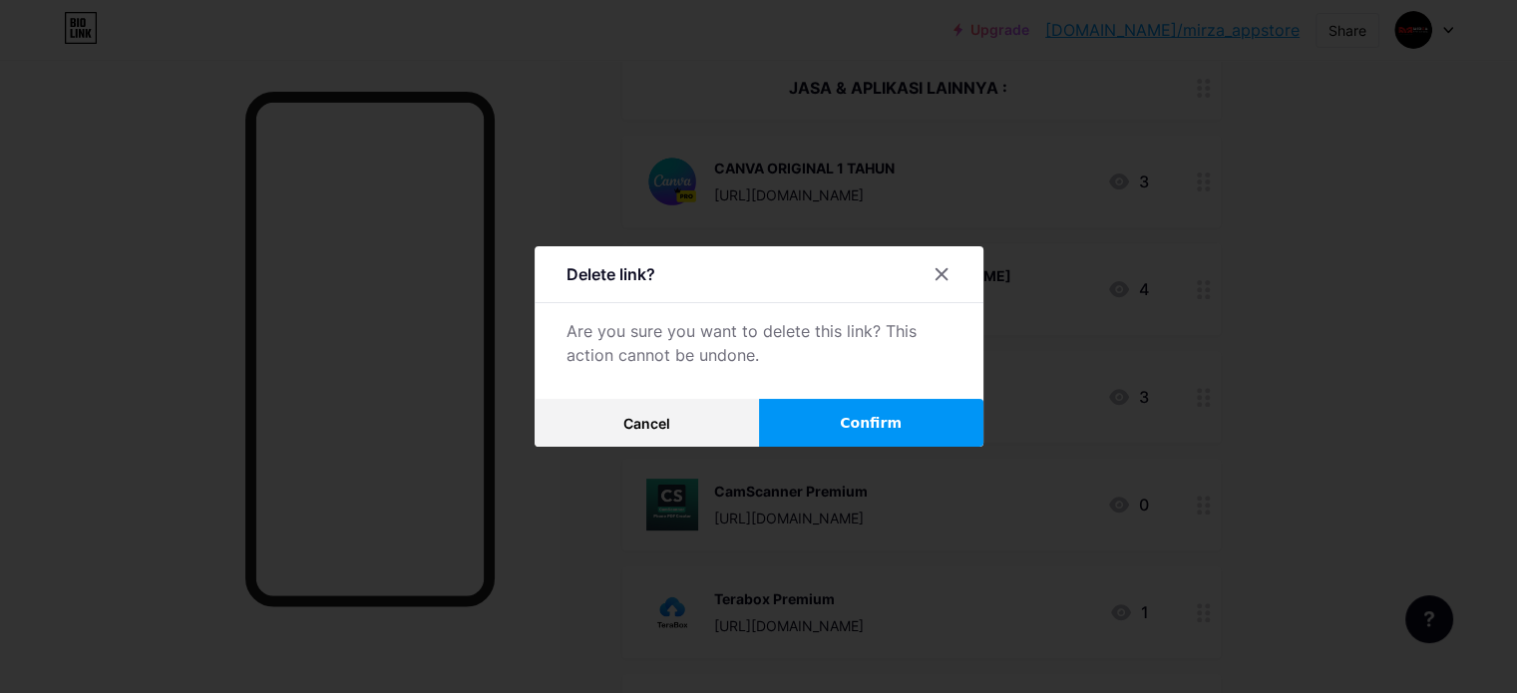
click at [801, 411] on button "Confirm" at bounding box center [871, 423] width 224 height 48
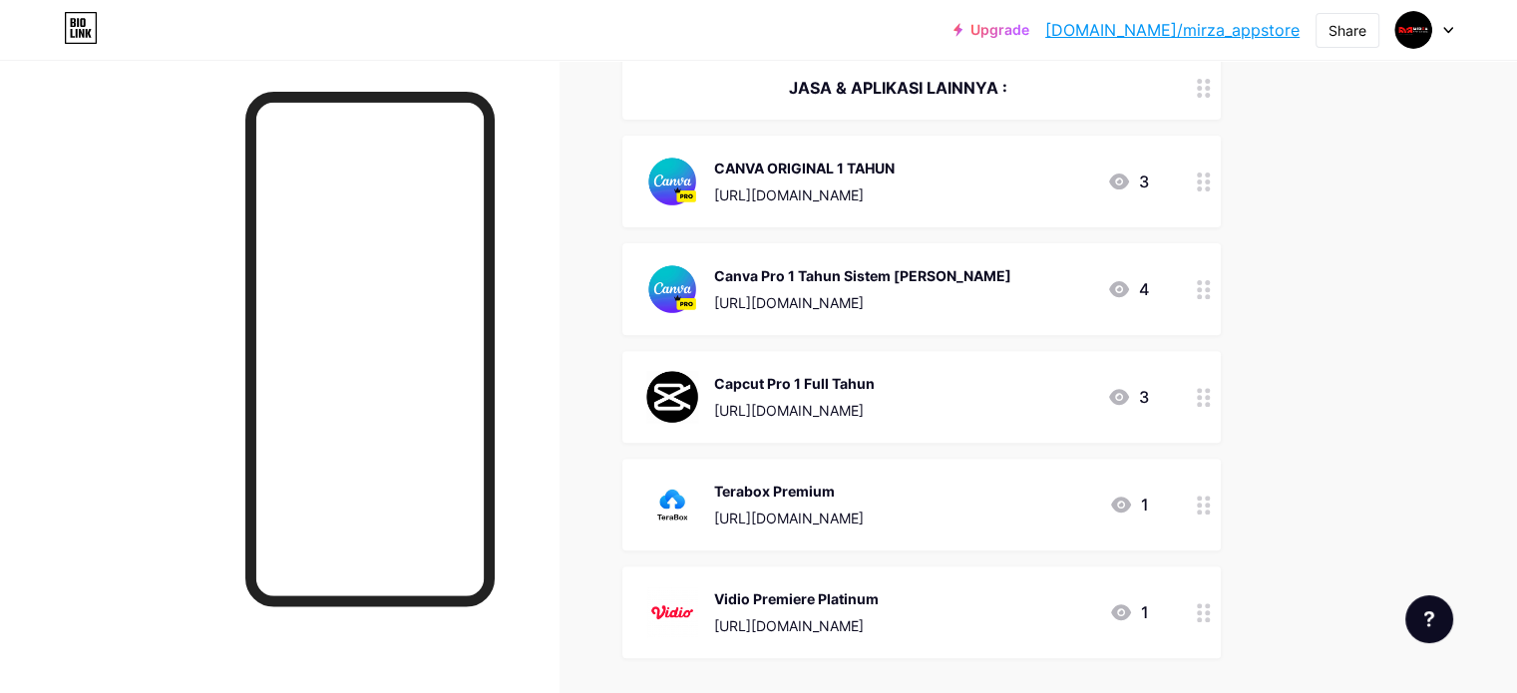
click at [698, 481] on img at bounding box center [672, 505] width 52 height 52
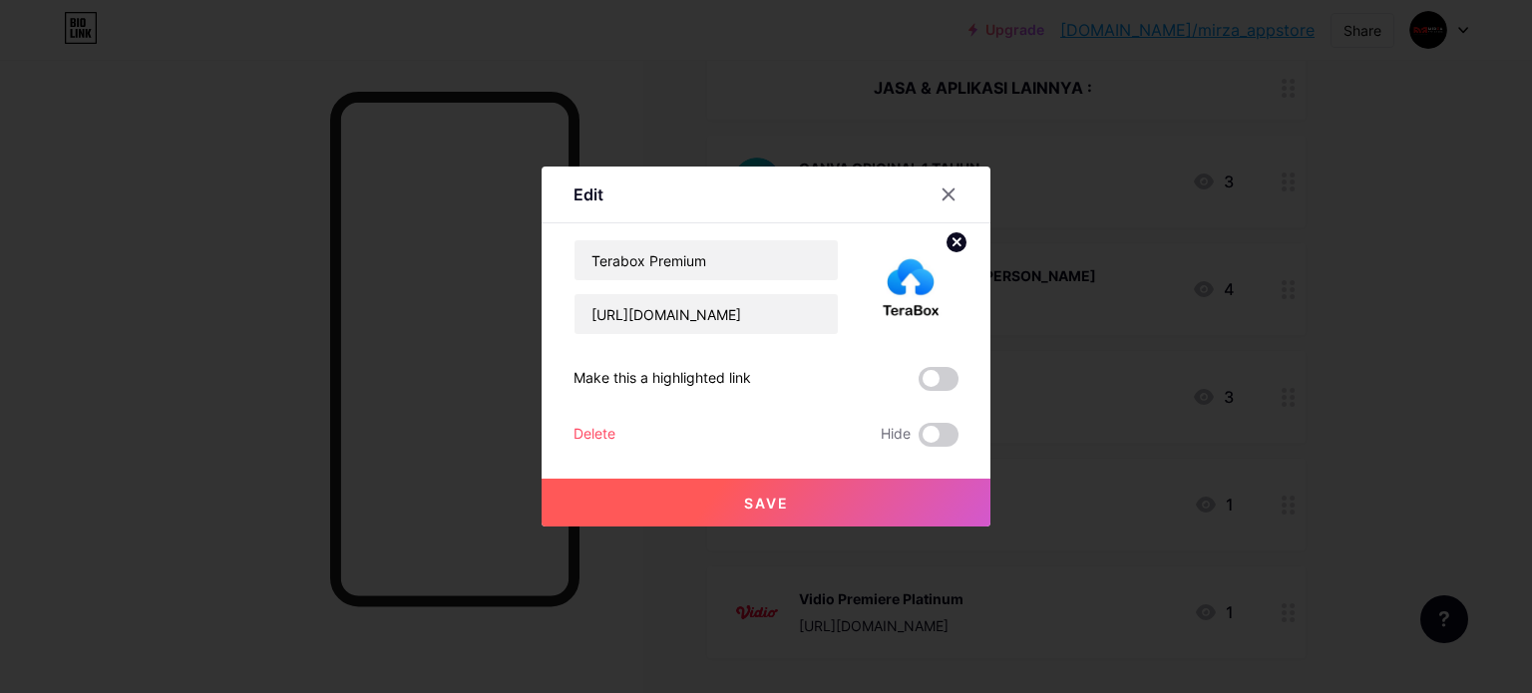
click at [608, 422] on div "Terabox Premium [URL][DOMAIN_NAME] Make this a highlighted link Delete Hide Save" at bounding box center [766, 342] width 385 height 207
click at [611, 427] on div "Delete" at bounding box center [595, 435] width 42 height 24
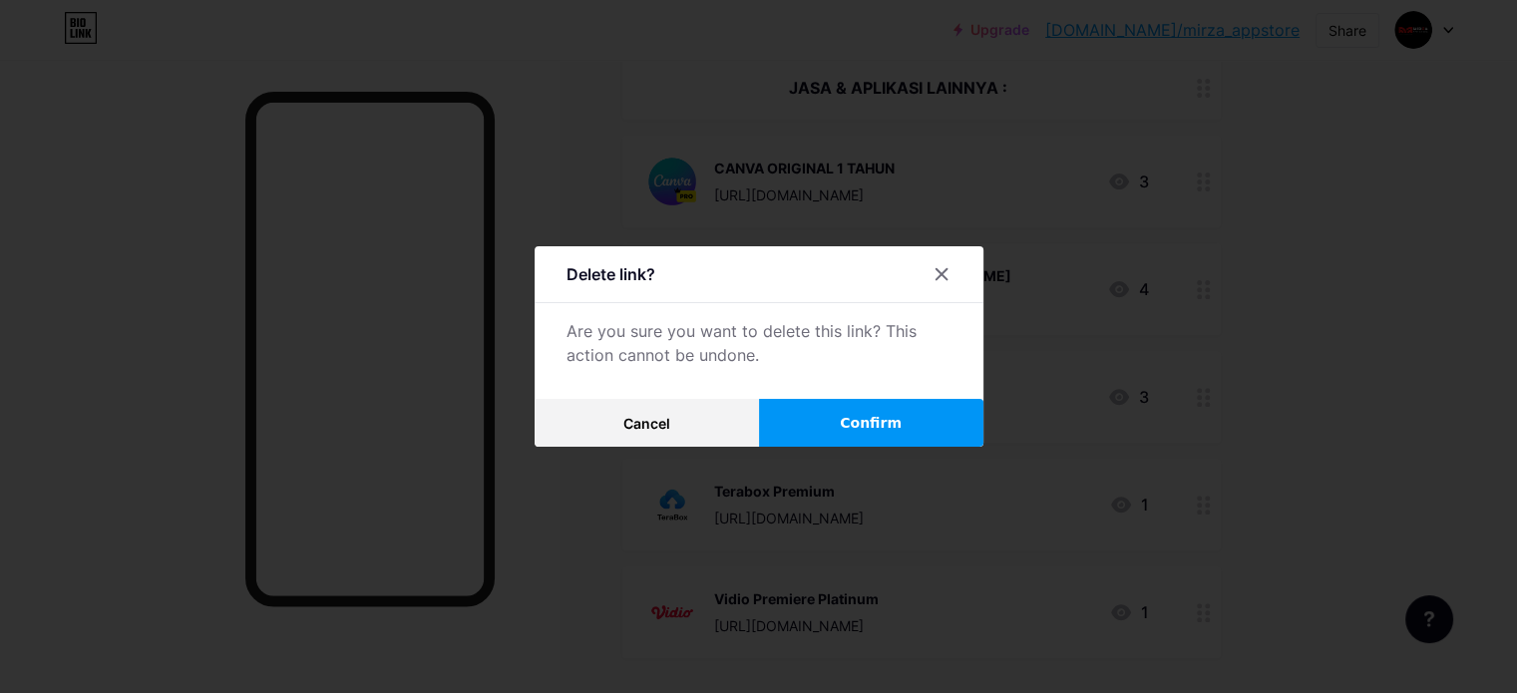
click at [821, 403] on button "Confirm" at bounding box center [871, 423] width 224 height 48
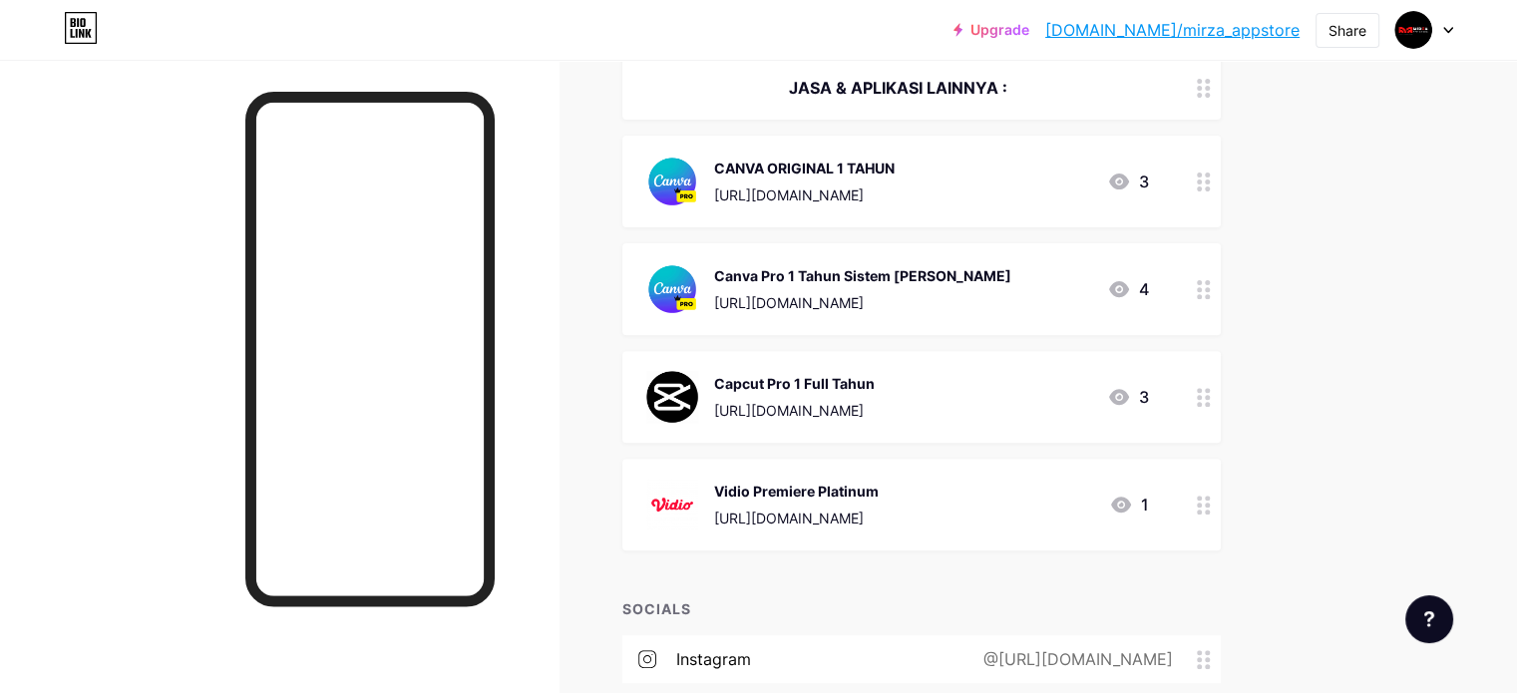
click at [698, 484] on img at bounding box center [672, 505] width 52 height 52
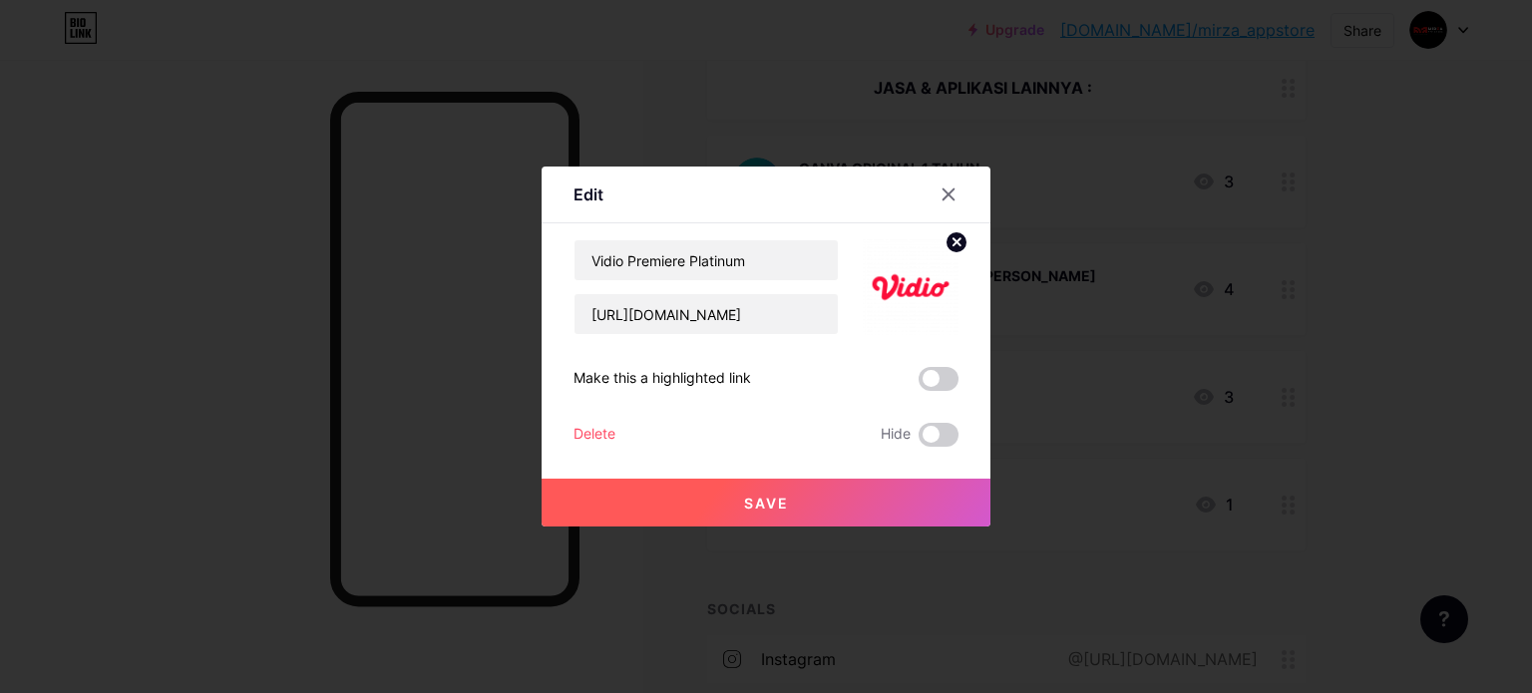
click at [594, 430] on div "Delete" at bounding box center [595, 435] width 42 height 24
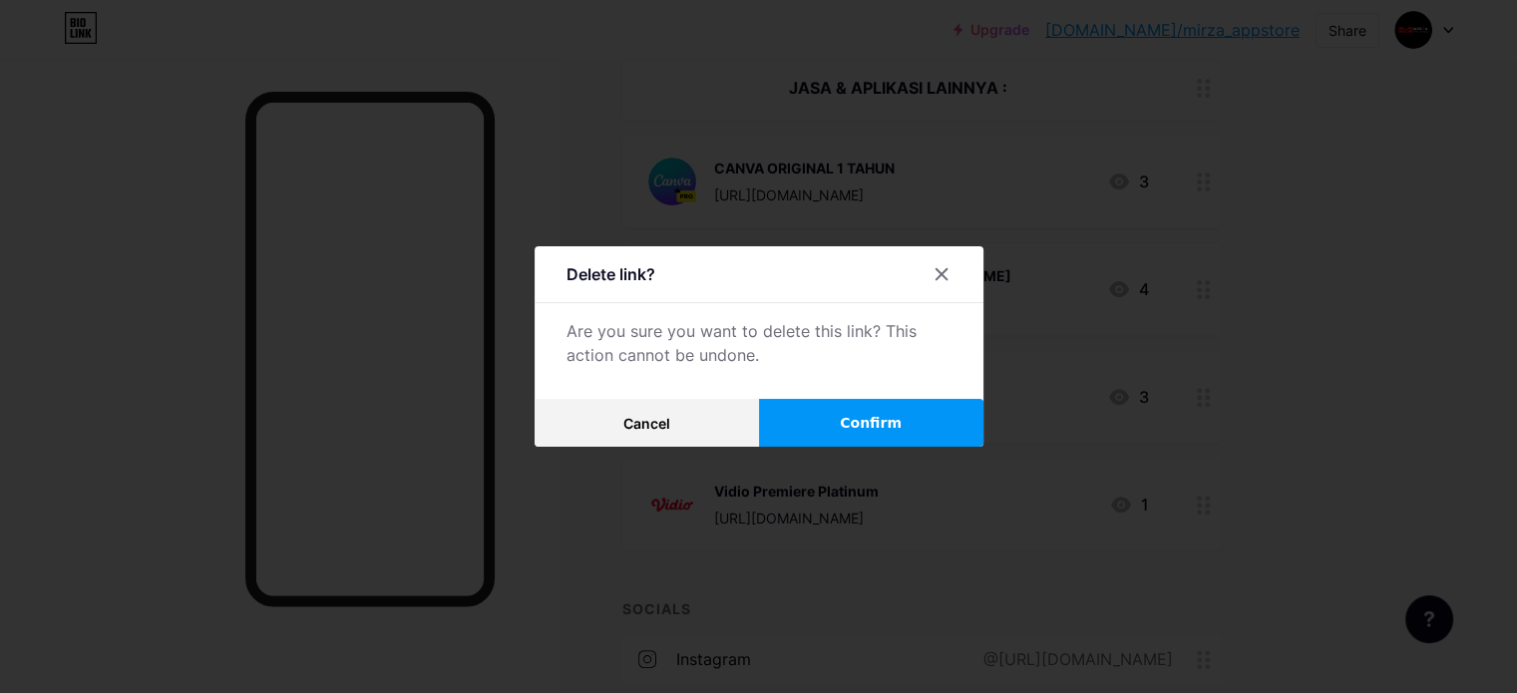
click at [802, 426] on button "Confirm" at bounding box center [871, 423] width 224 height 48
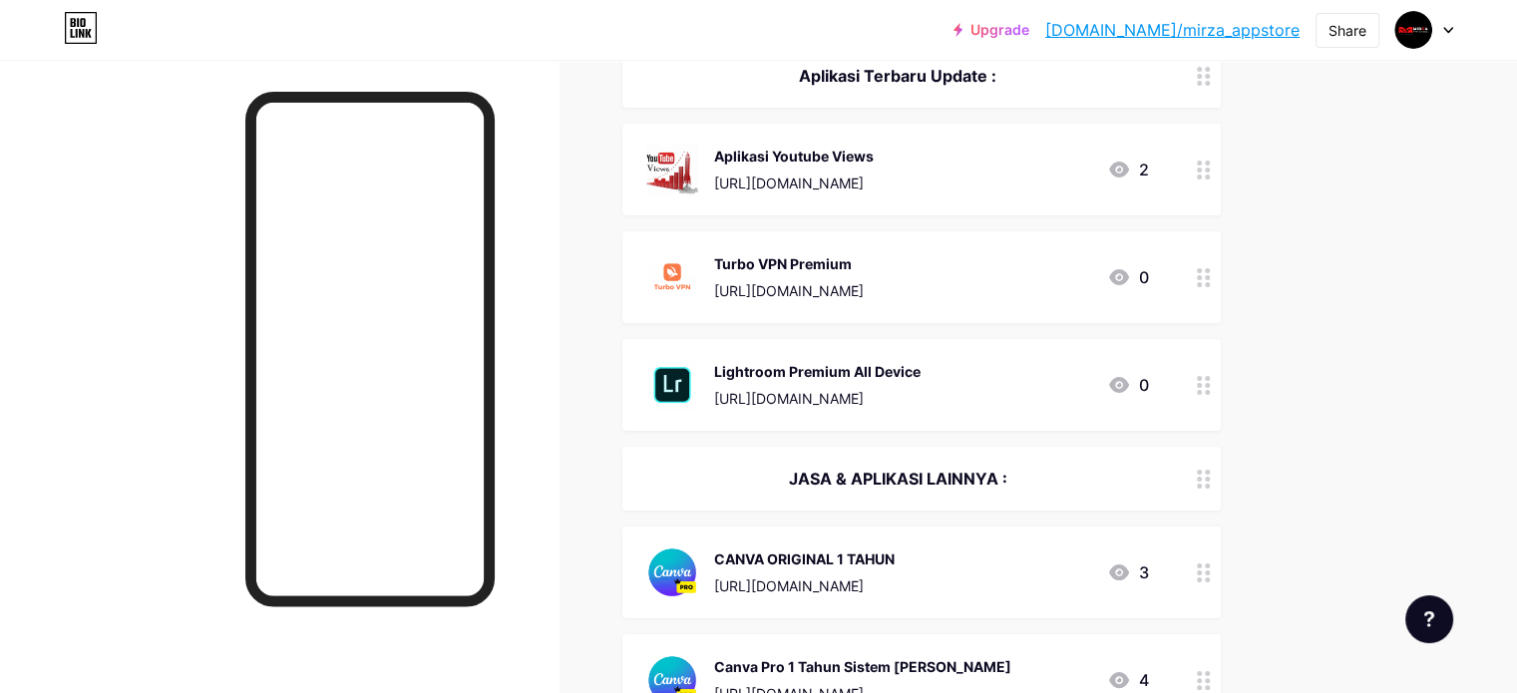
scroll to position [262, 0]
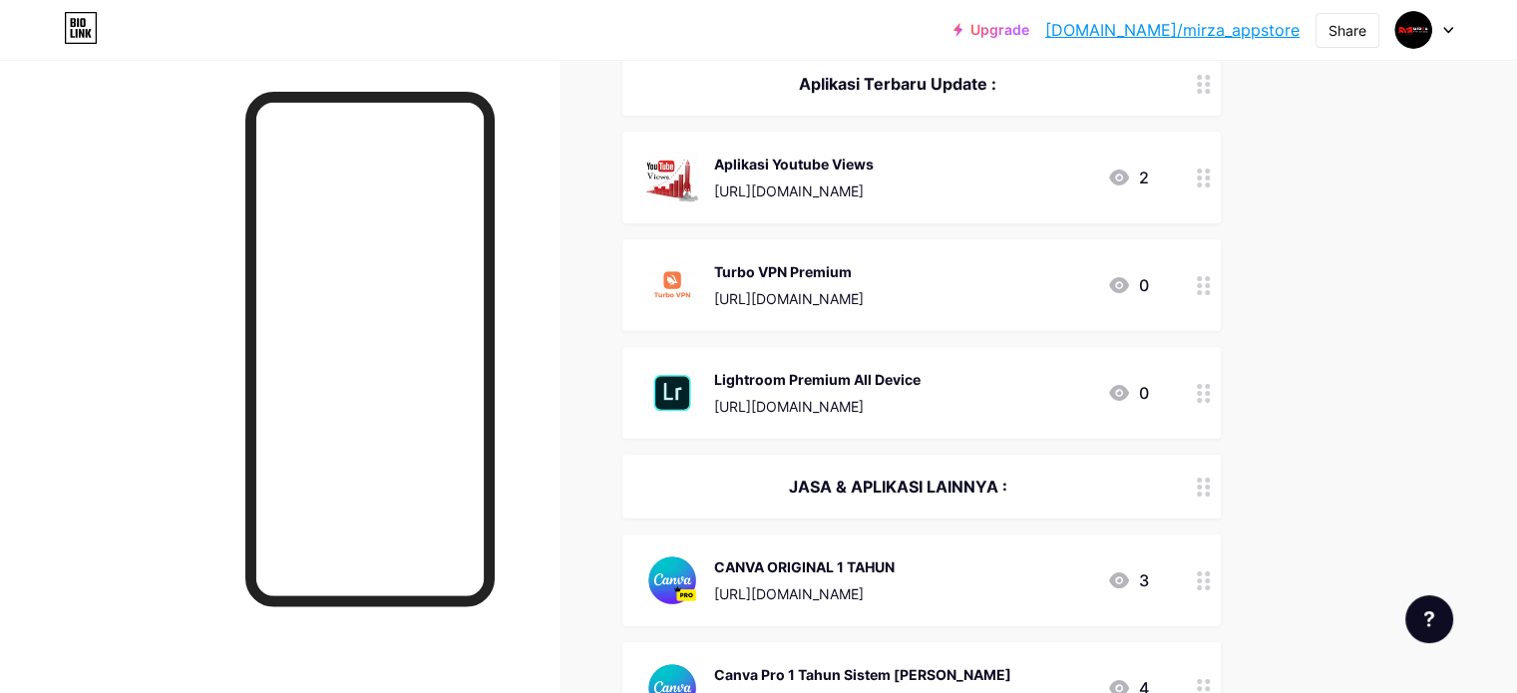
click at [970, 278] on div "Turbo VPN Premium [URL][DOMAIN_NAME] 0" at bounding box center [897, 285] width 503 height 52
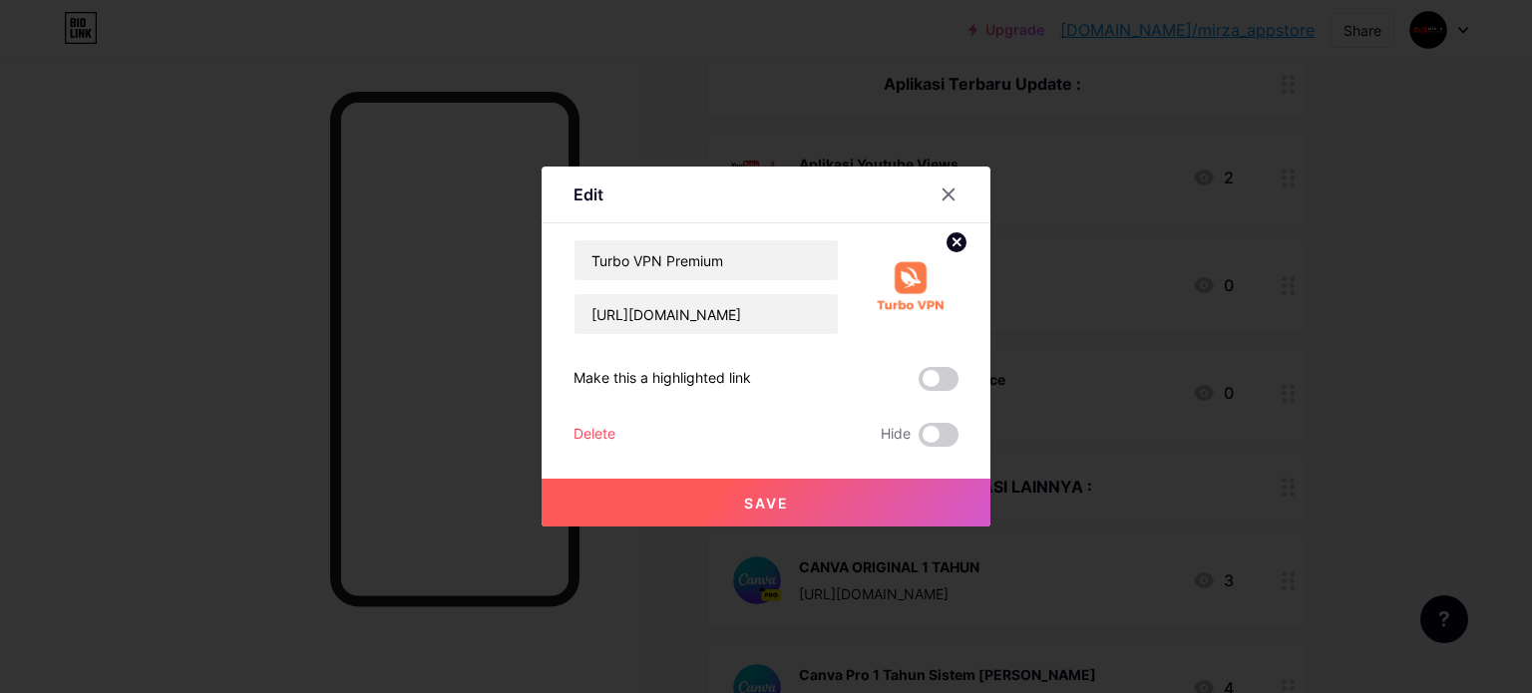
click at [599, 430] on div "Delete" at bounding box center [595, 435] width 42 height 24
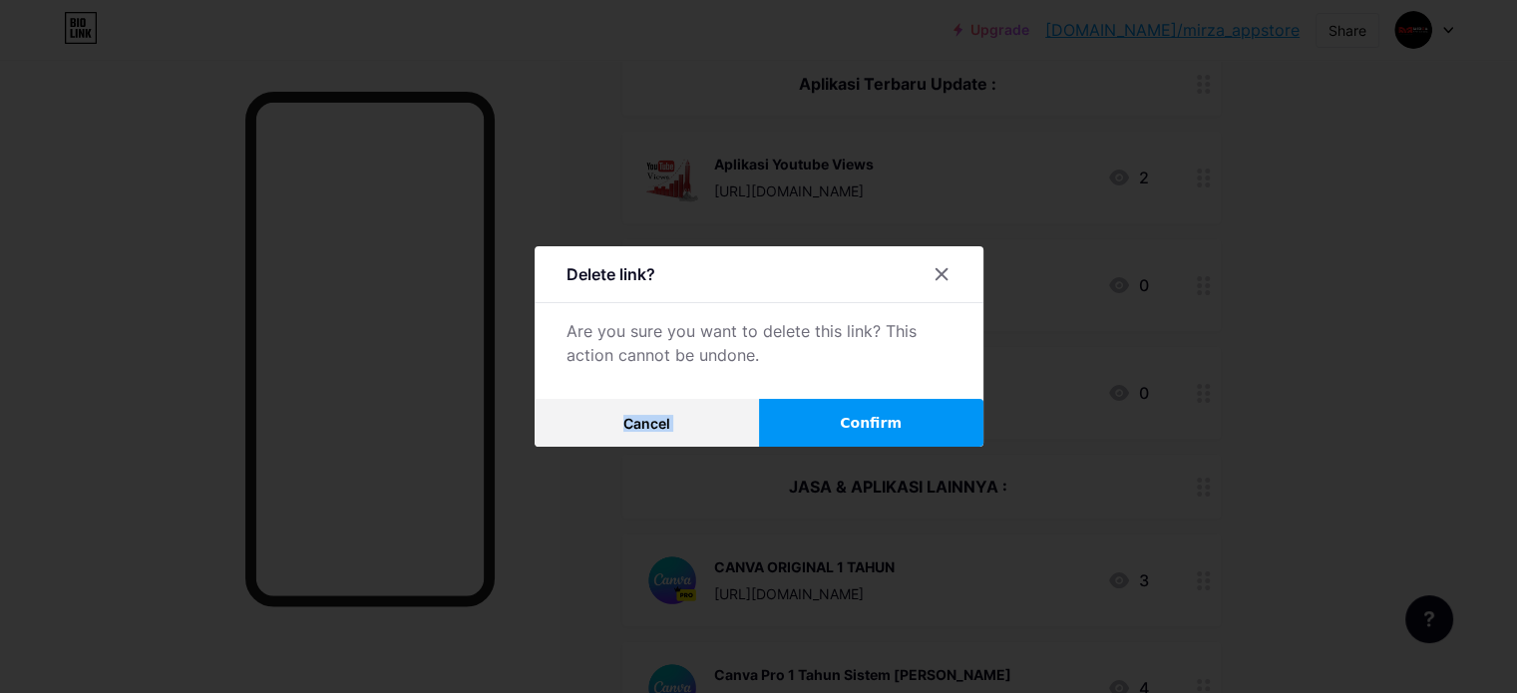
drag, startPoint x: 837, startPoint y: 398, endPoint x: 852, endPoint y: 426, distance: 31.7
click at [838, 403] on div "Delete link? Are you sure you want to delete this link? This action cannot be u…" at bounding box center [759, 346] width 449 height 201
click at [852, 425] on span "Confirm" at bounding box center [871, 423] width 62 height 21
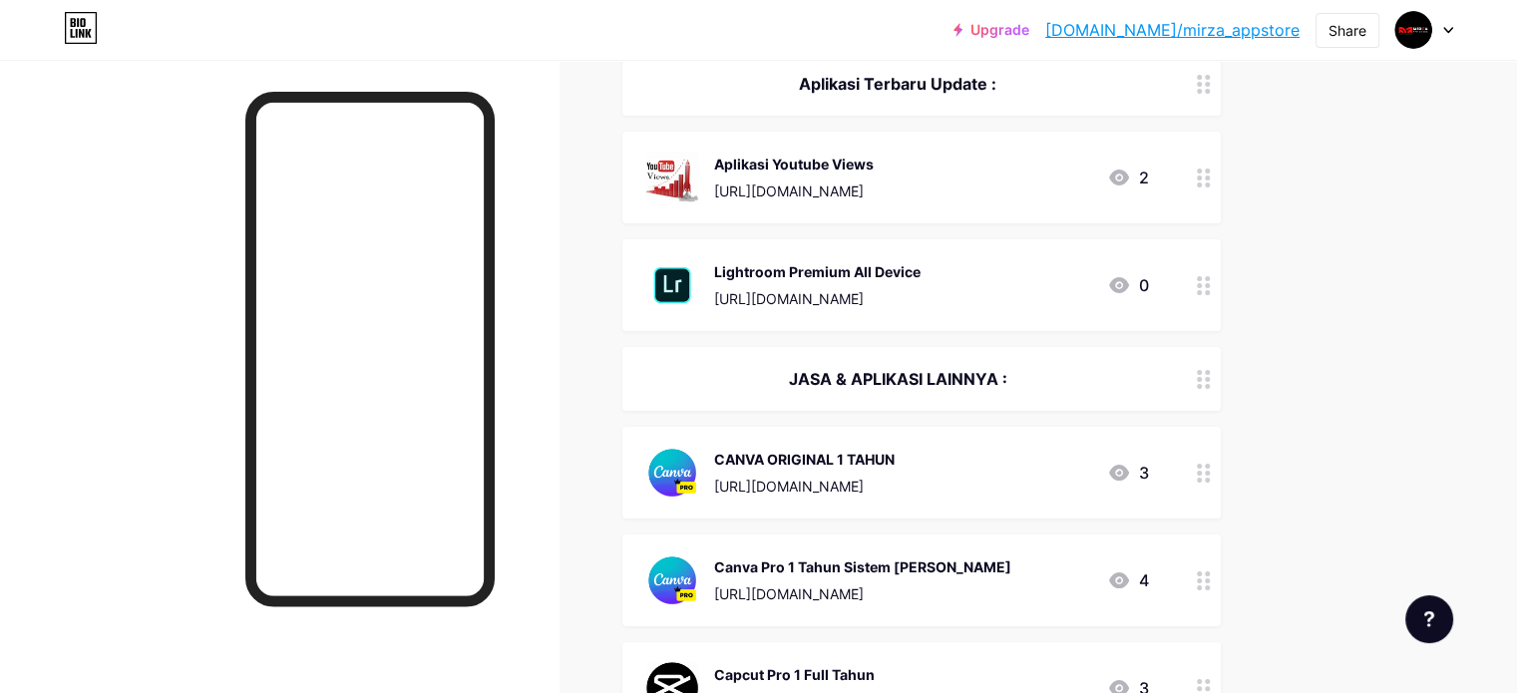
click at [908, 290] on div "[URL][DOMAIN_NAME]" at bounding box center [817, 298] width 206 height 21
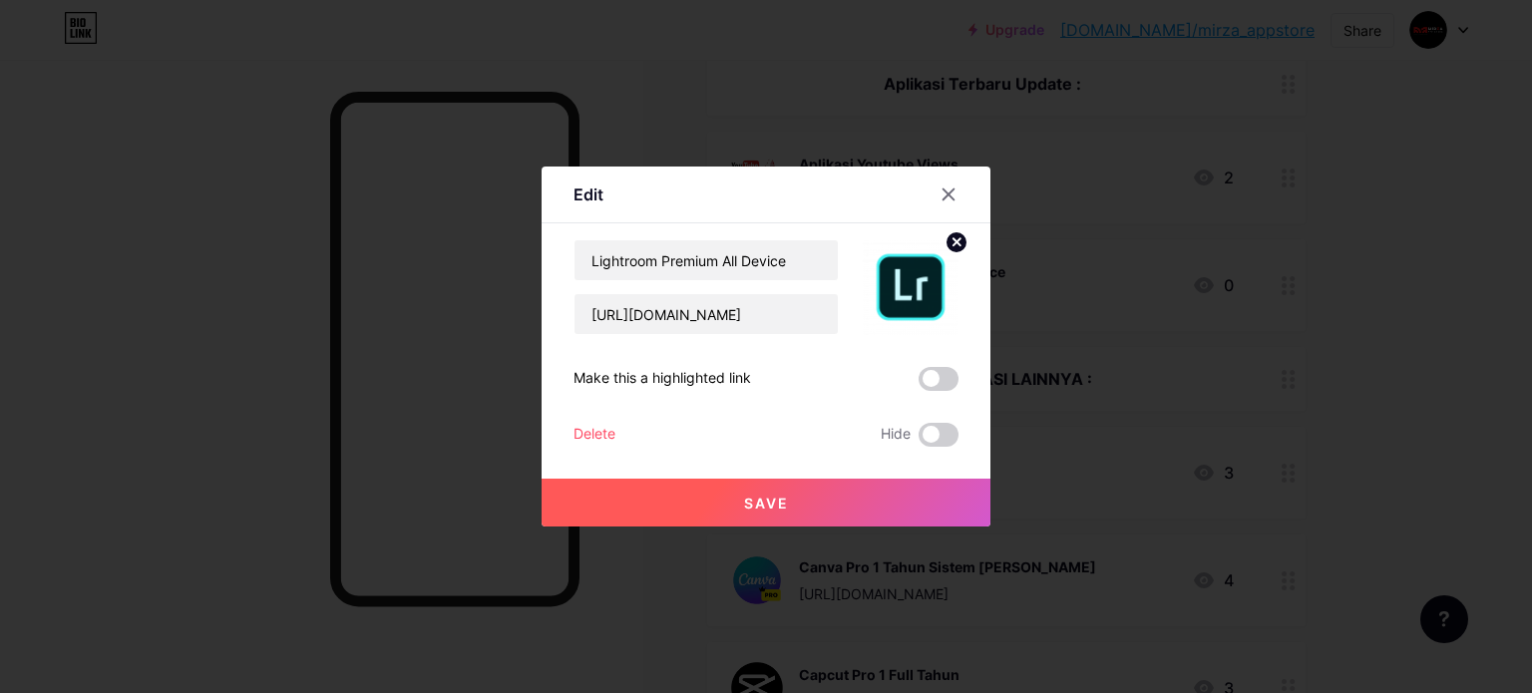
click at [605, 431] on div "Delete" at bounding box center [595, 435] width 42 height 24
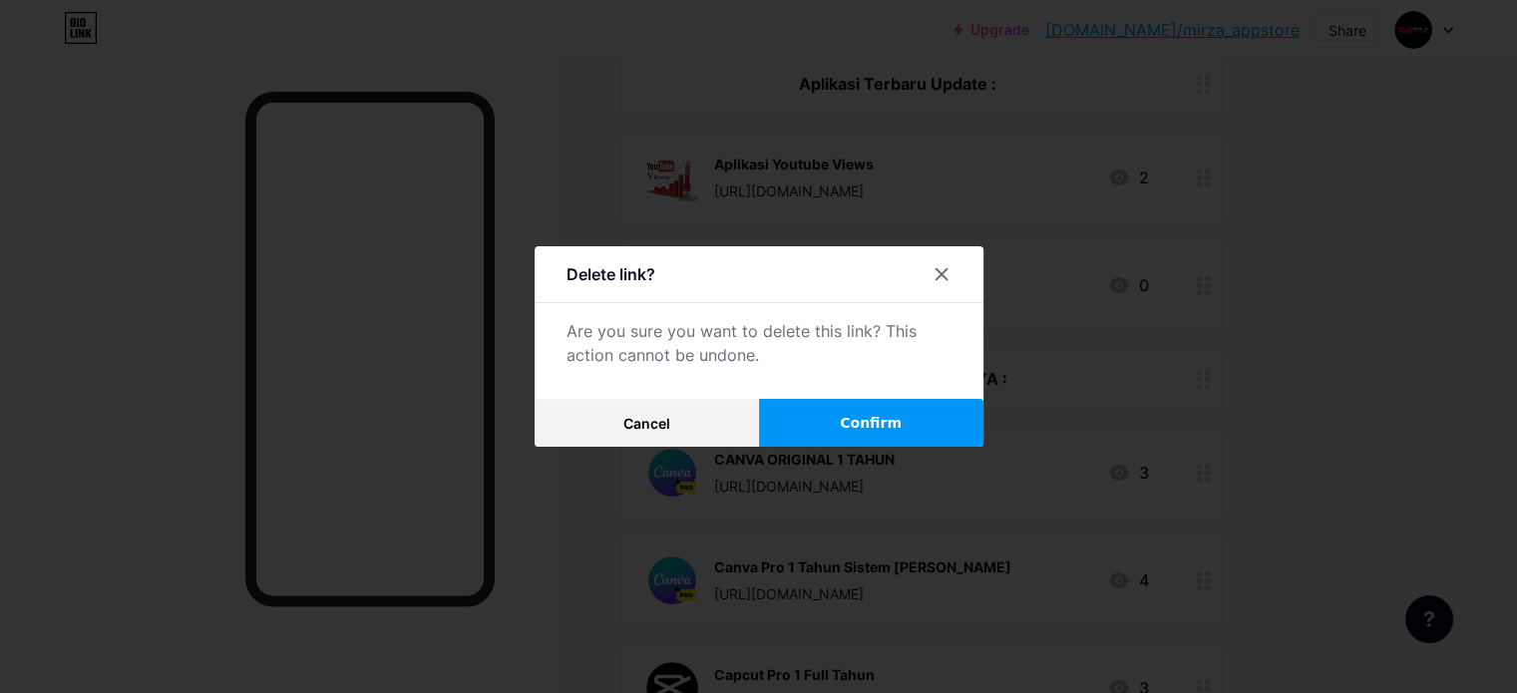
click at [821, 406] on button "Confirm" at bounding box center [871, 423] width 224 height 48
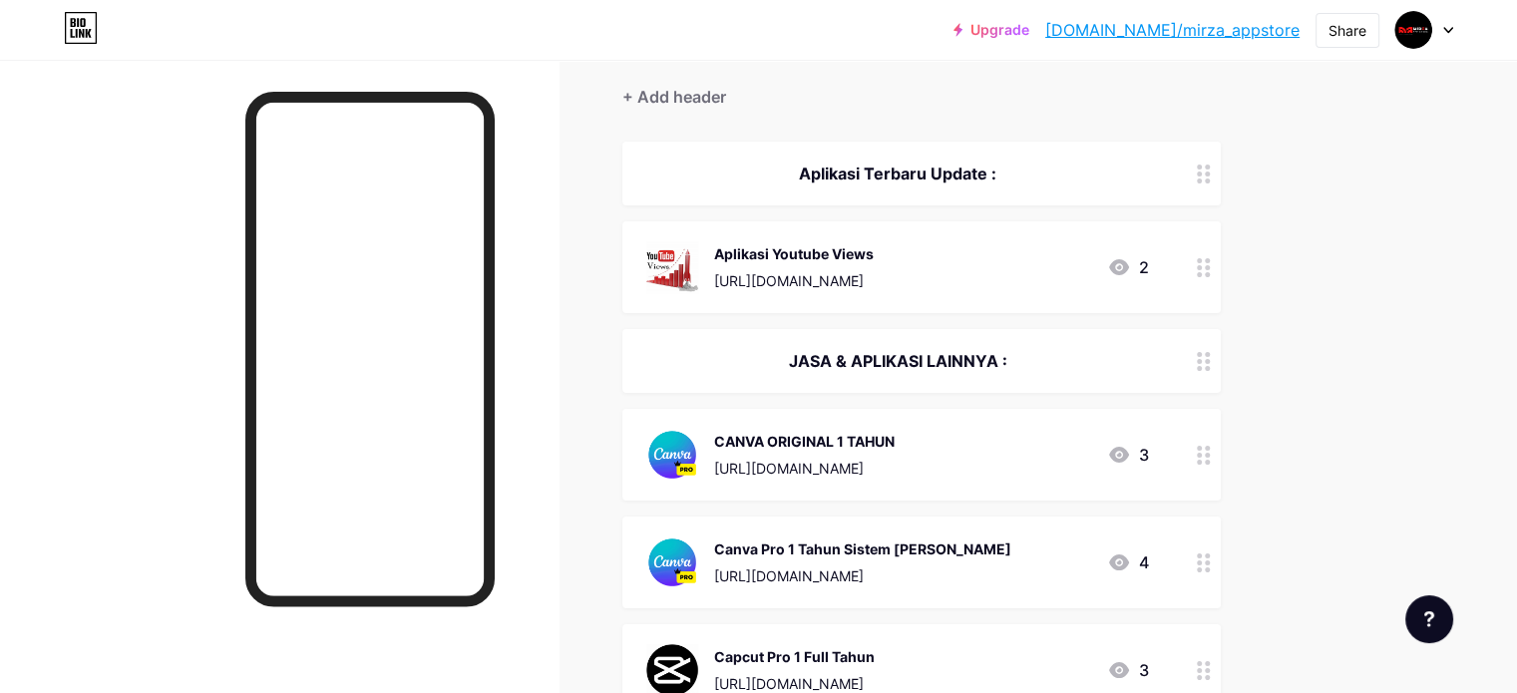
scroll to position [63, 0]
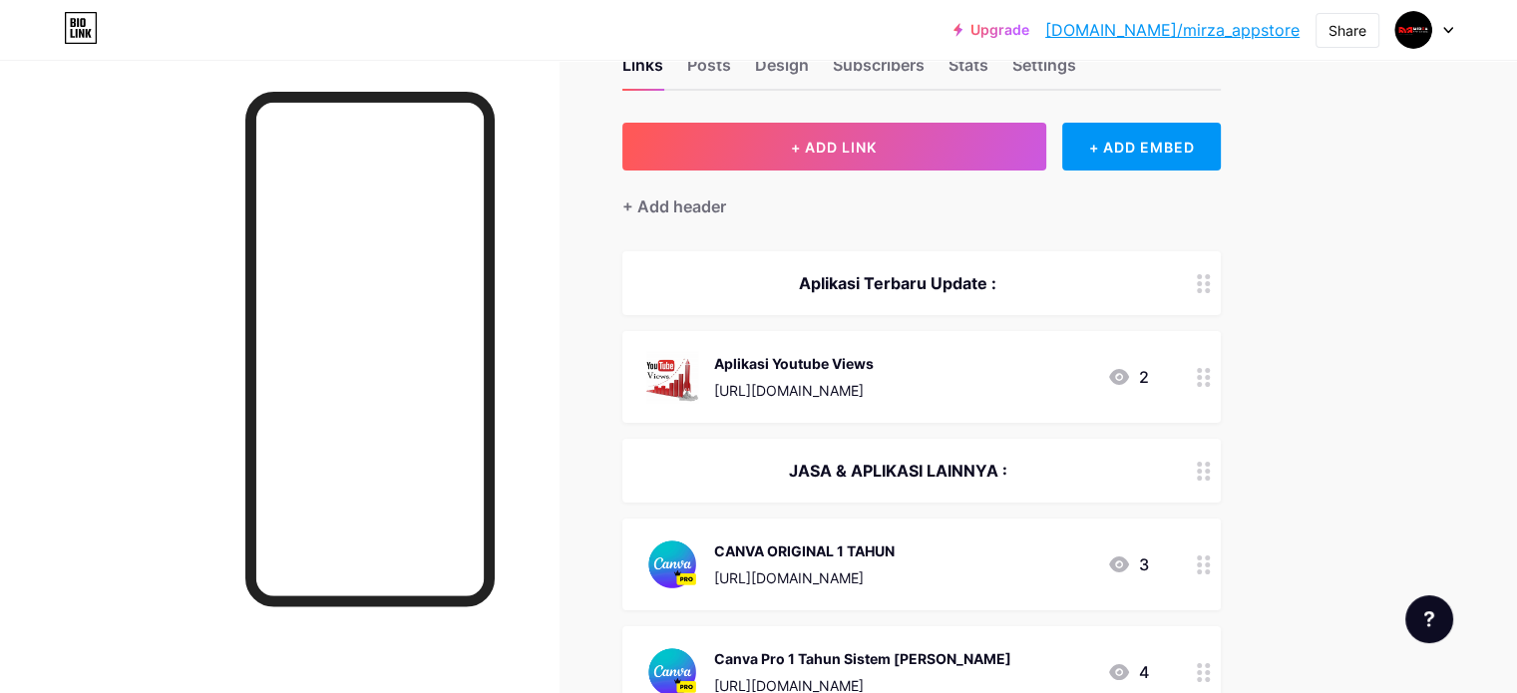
click at [854, 351] on div "Aplikasi Youtube Views [URL][DOMAIN_NAME]" at bounding box center [794, 377] width 160 height 52
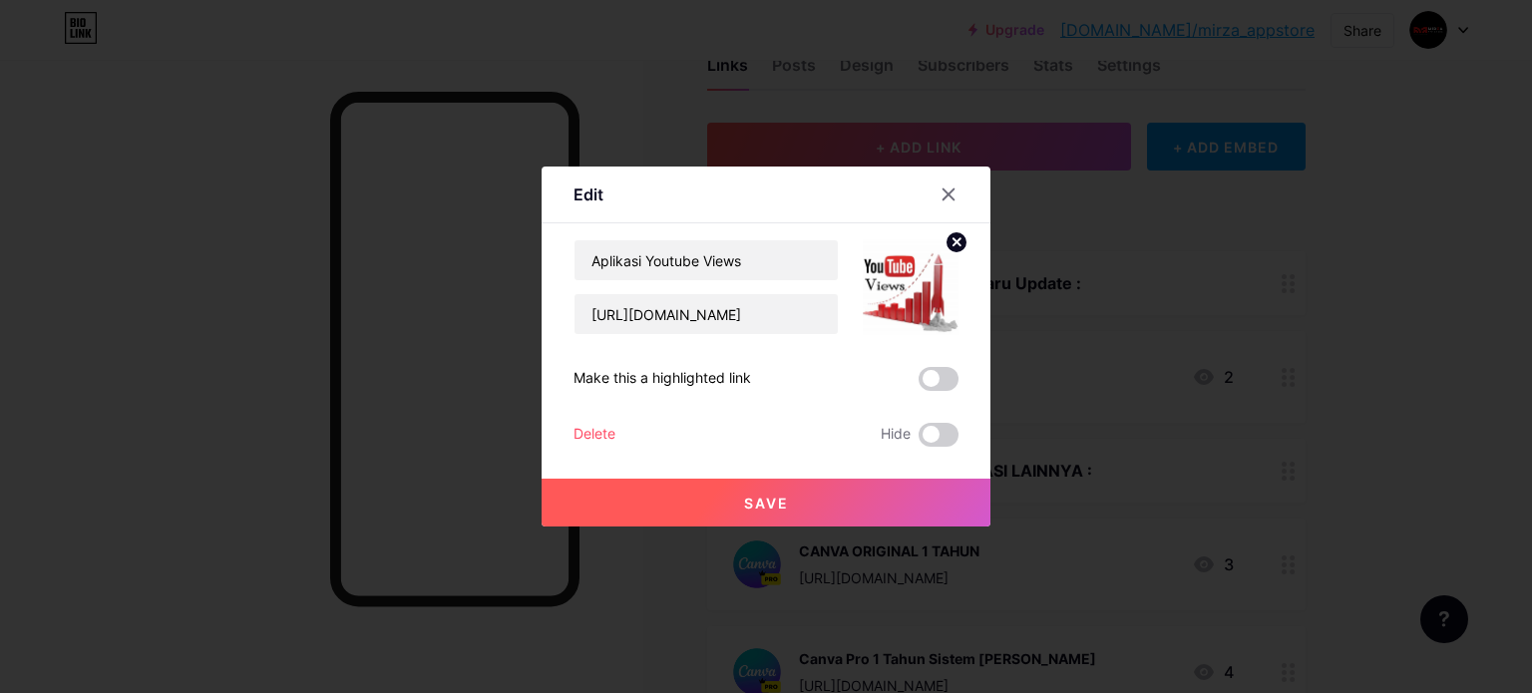
click at [593, 426] on div "Delete" at bounding box center [595, 435] width 42 height 24
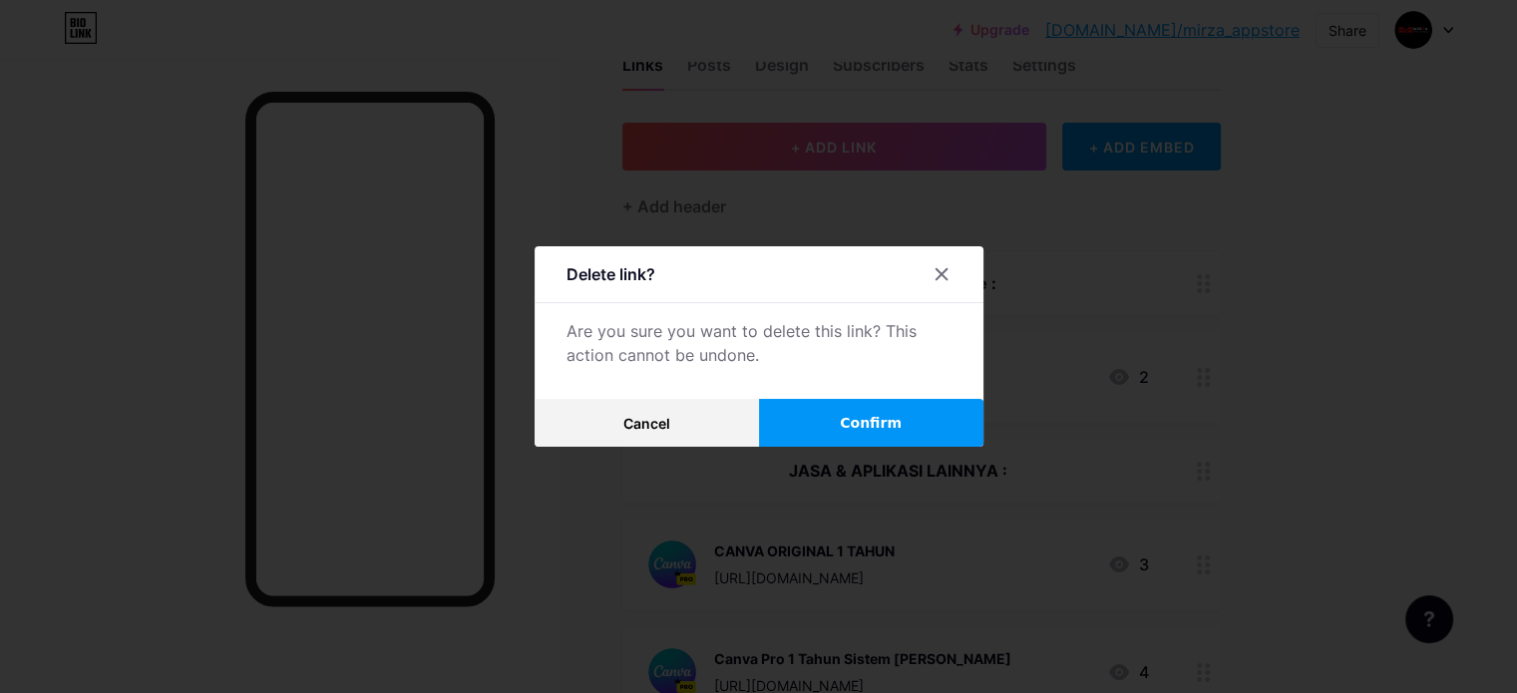
click at [807, 426] on button "Confirm" at bounding box center [871, 423] width 224 height 48
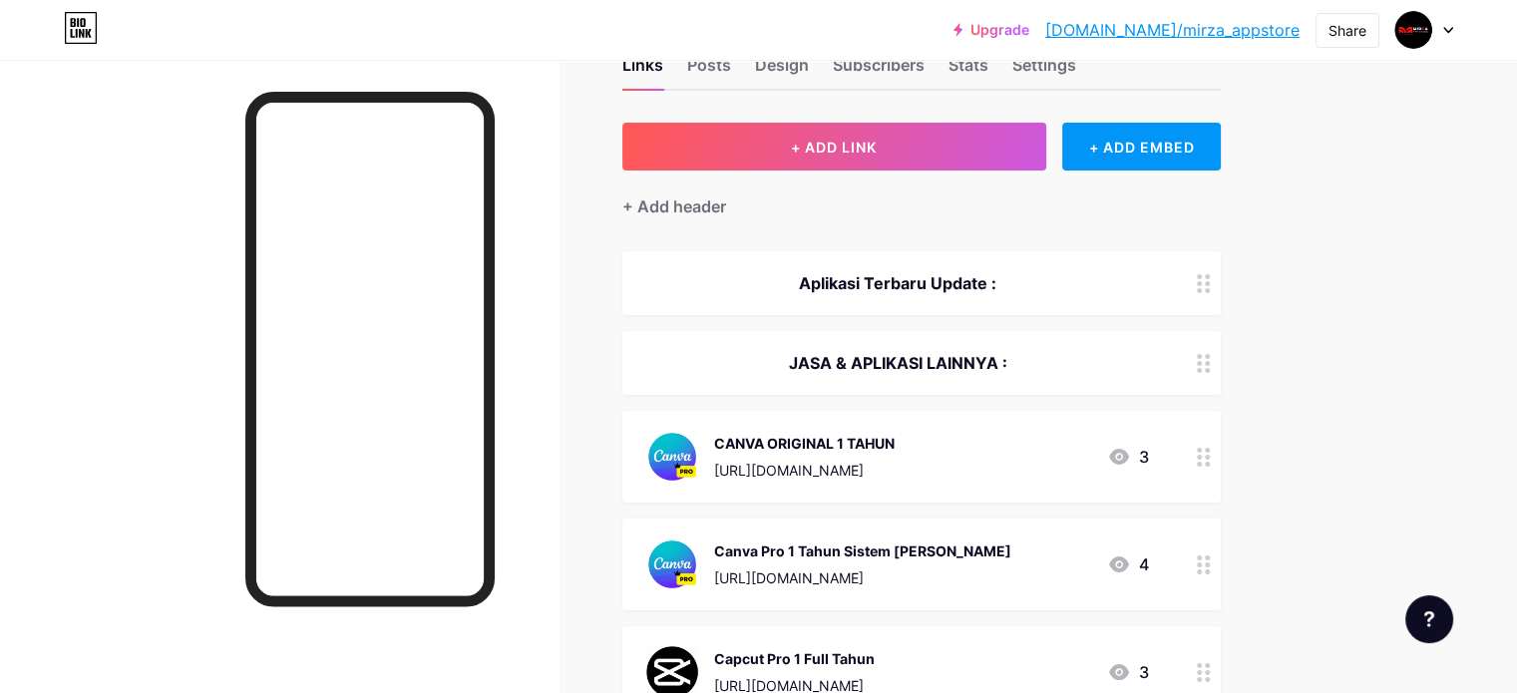
click at [1149, 359] on div "JASA & APLIKASI LAINNYA :" at bounding box center [897, 363] width 503 height 24
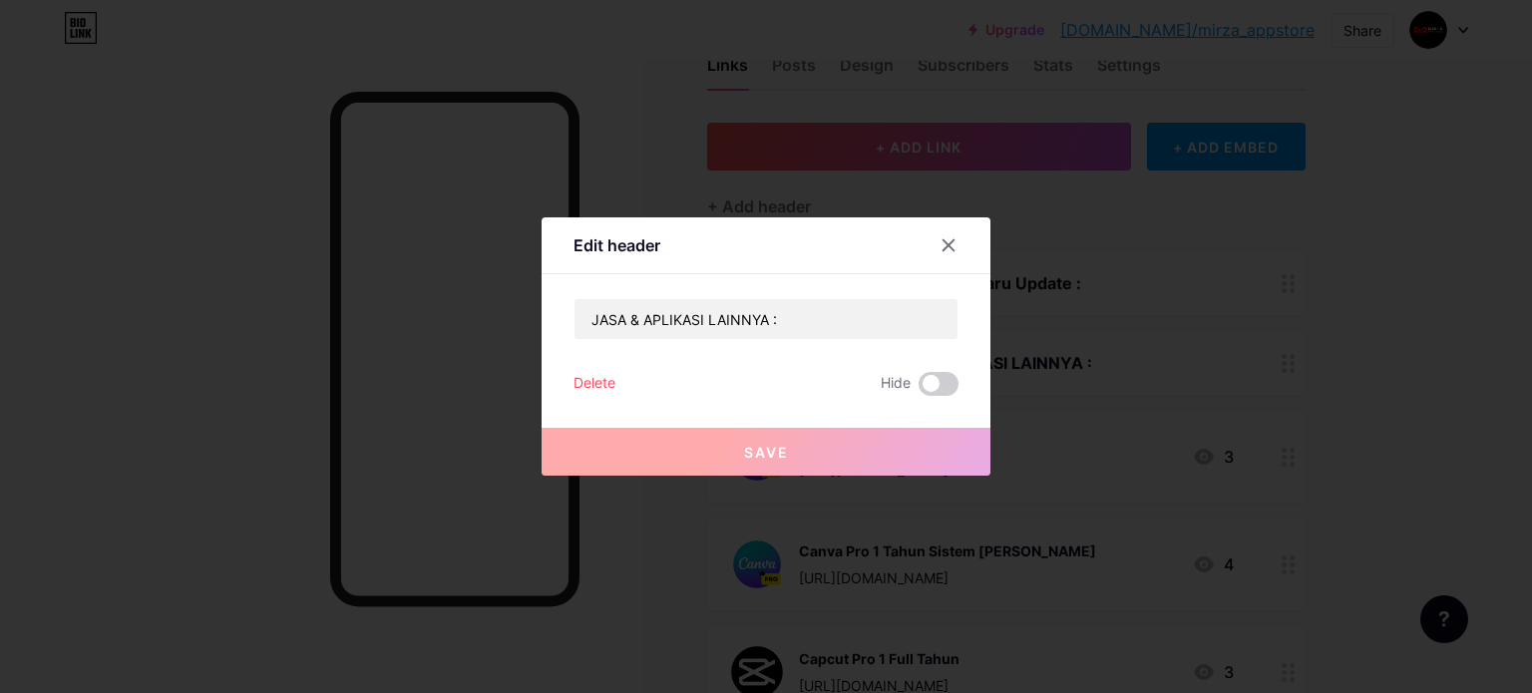
click at [588, 378] on div "Delete" at bounding box center [595, 384] width 42 height 24
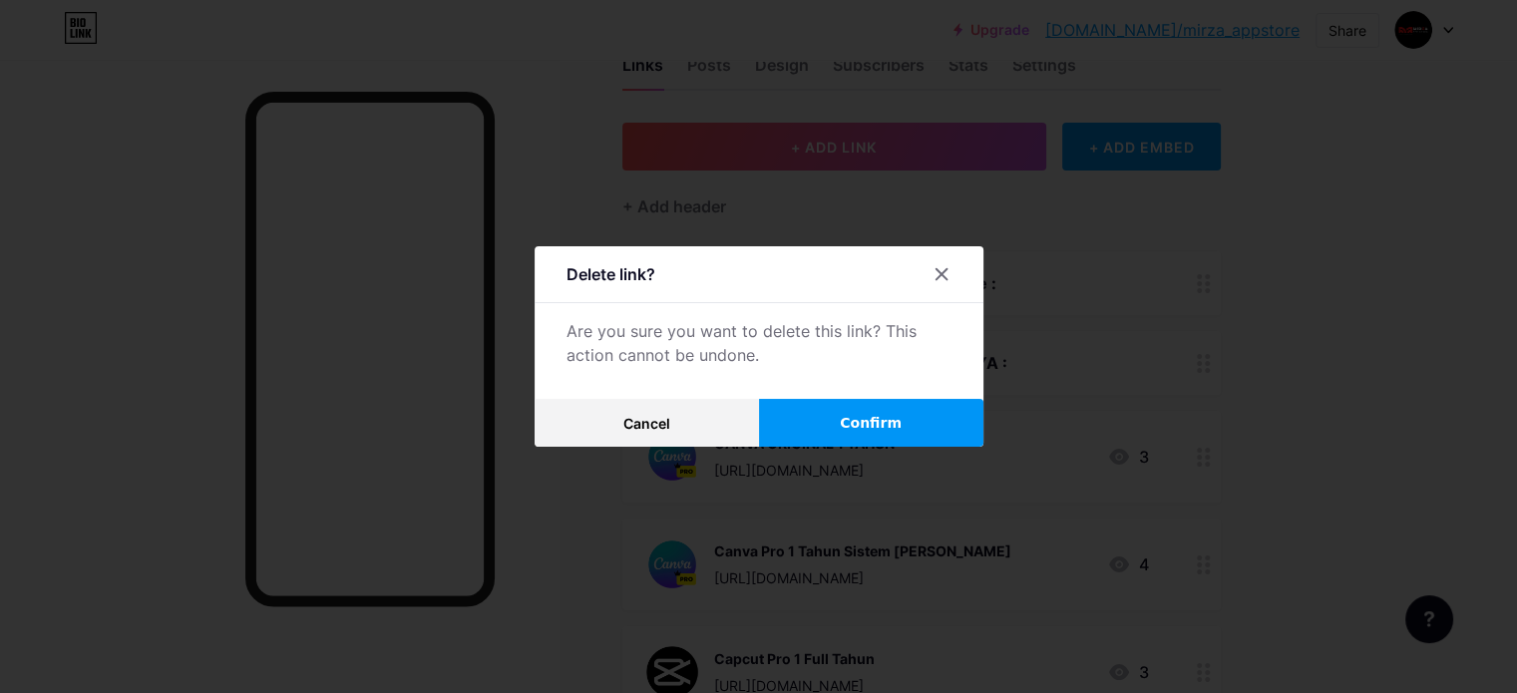
click at [822, 426] on button "Confirm" at bounding box center [871, 423] width 224 height 48
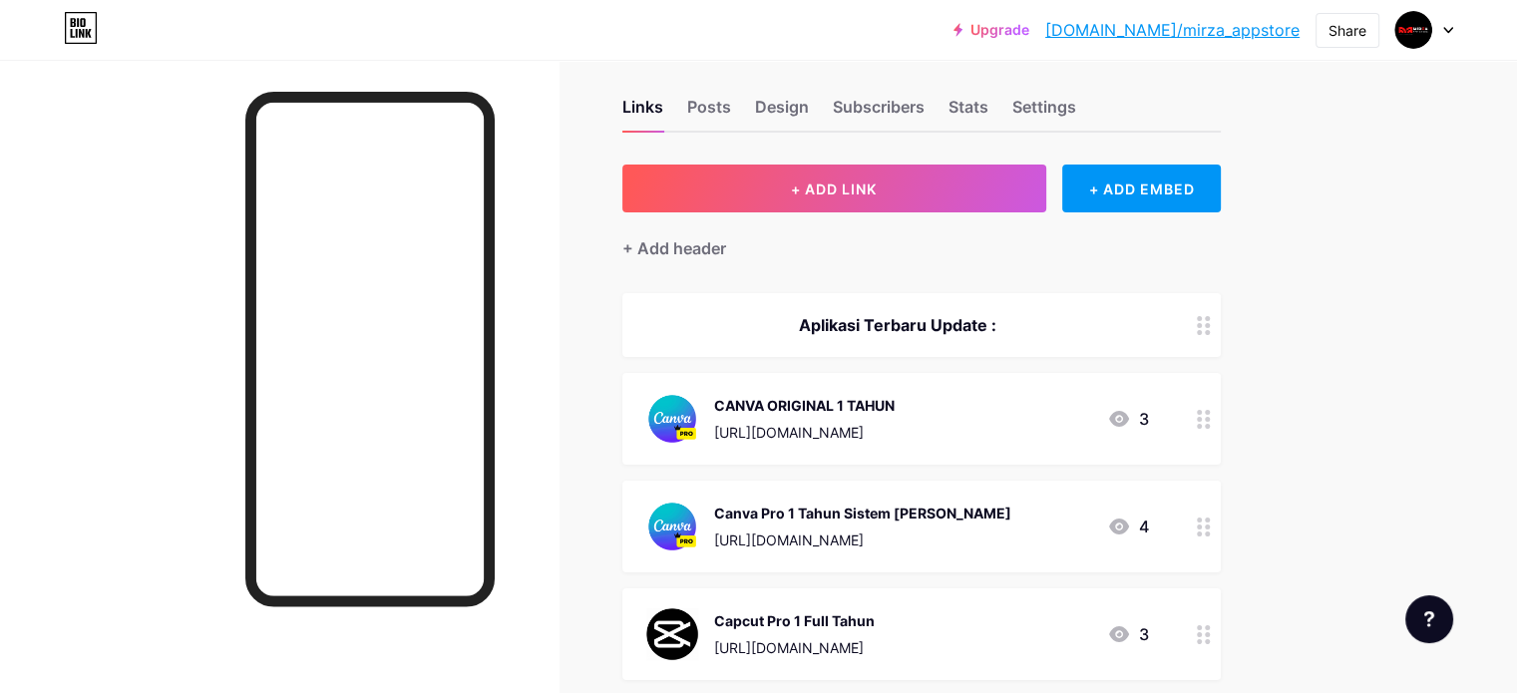
scroll to position [0, 0]
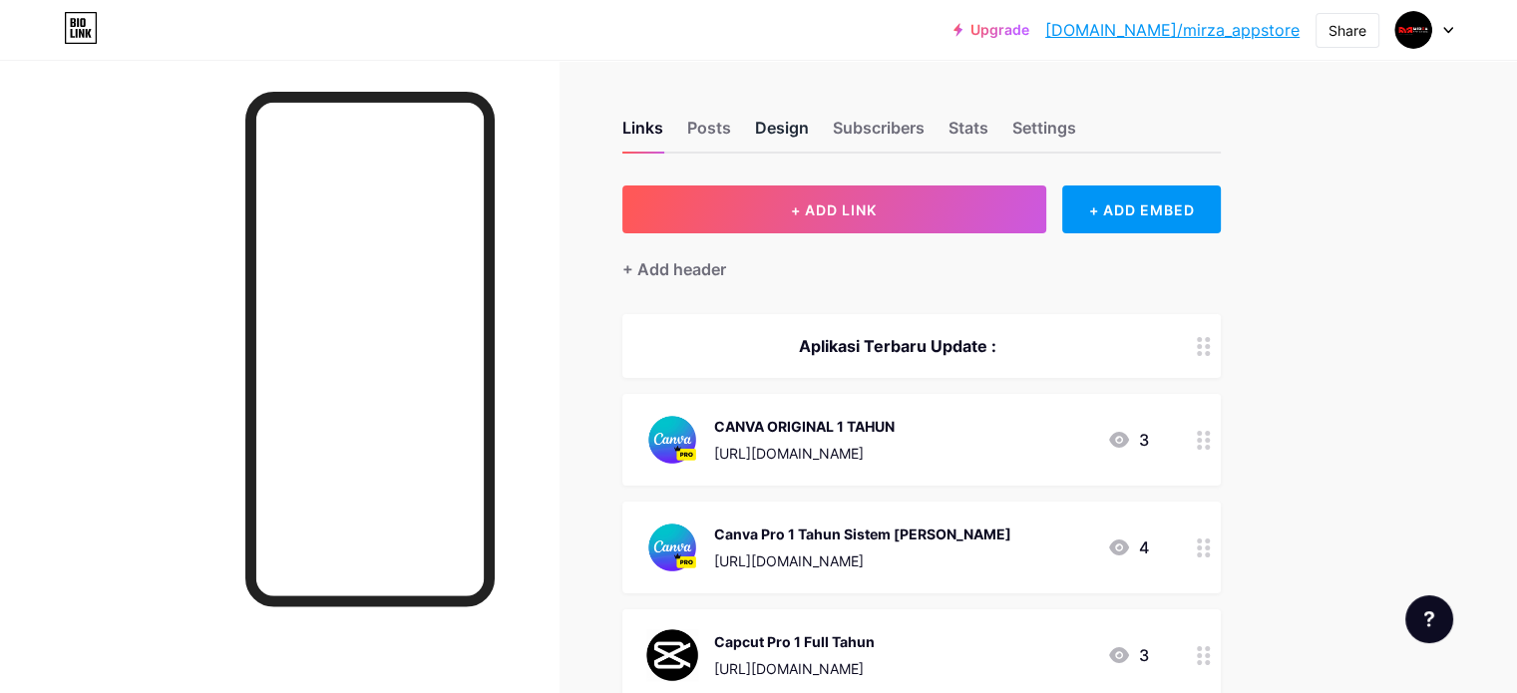
click at [809, 128] on div "Design" at bounding box center [782, 134] width 54 height 36
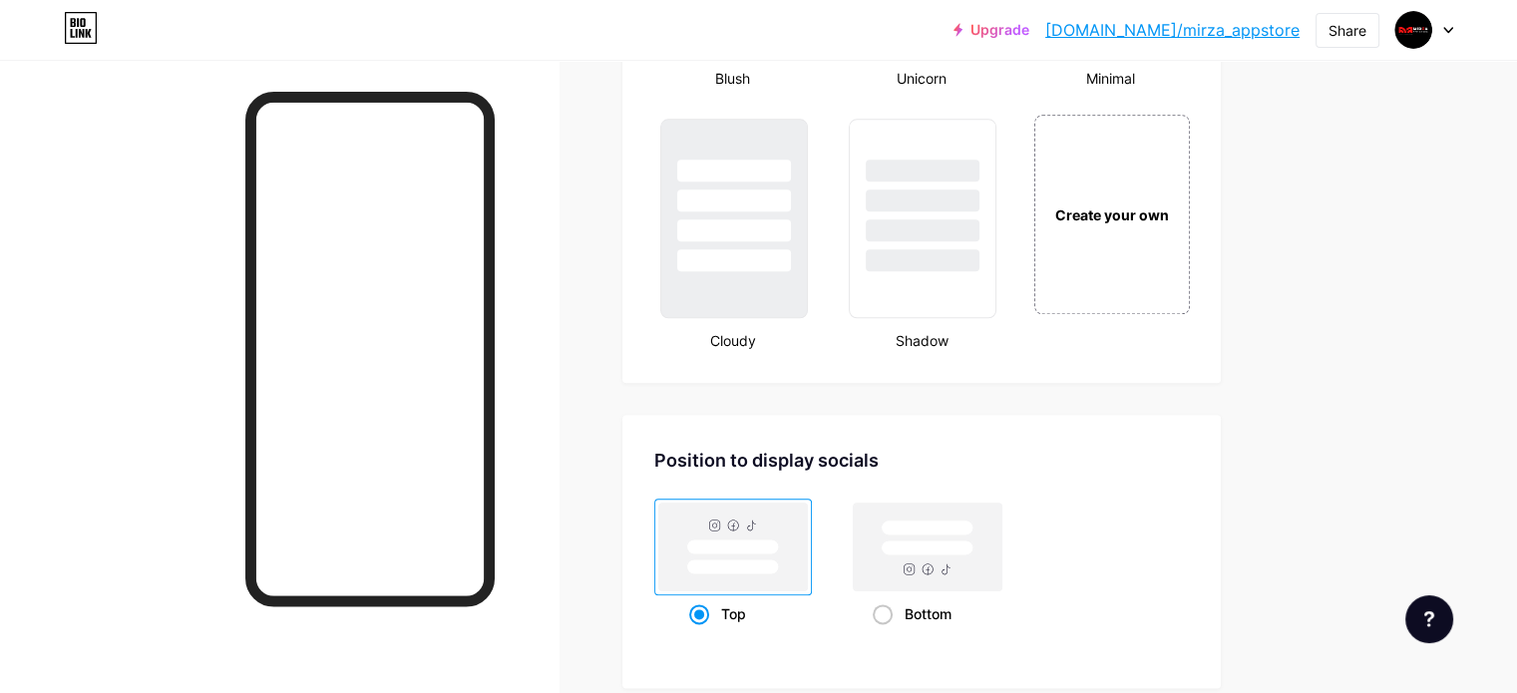
scroll to position [2195, 0]
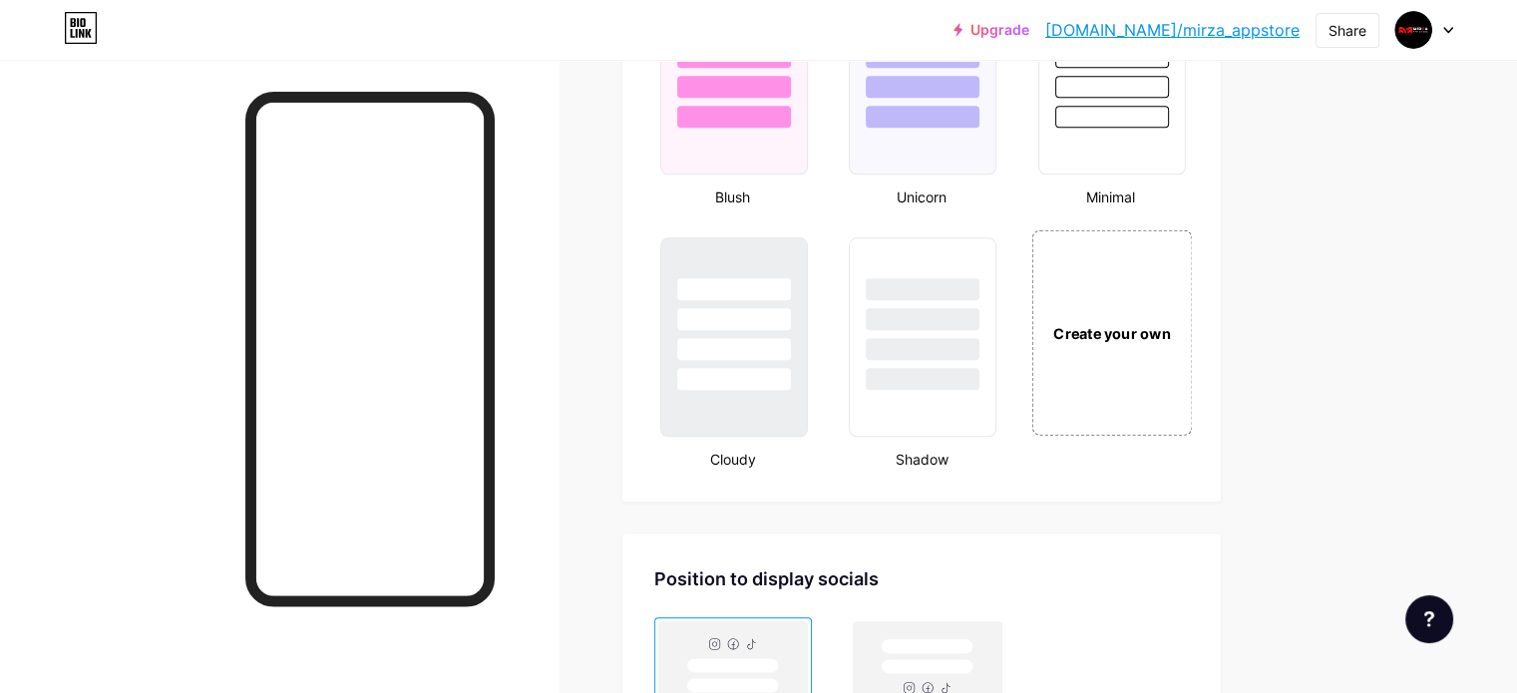
click at [1186, 312] on div "Create your own" at bounding box center [1112, 332] width 161 height 206
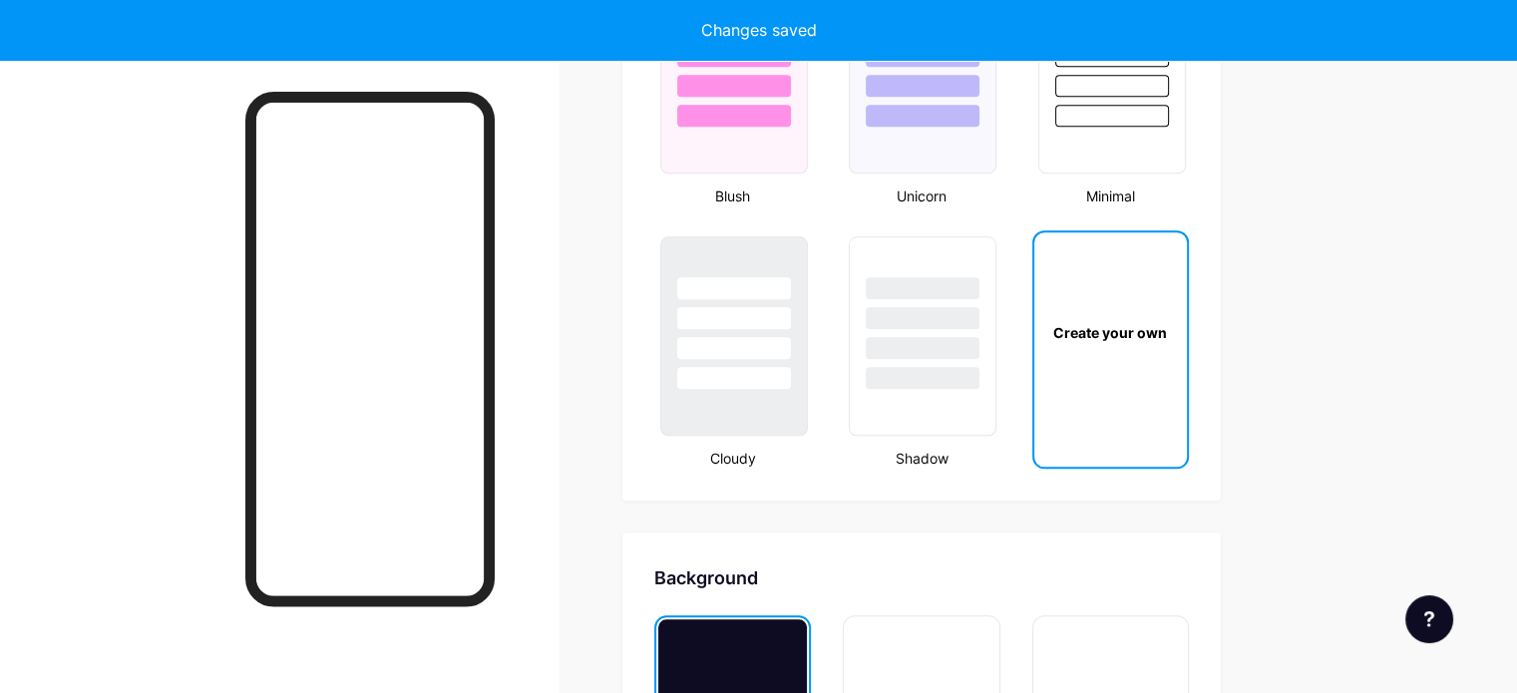
scroll to position [2642, 0]
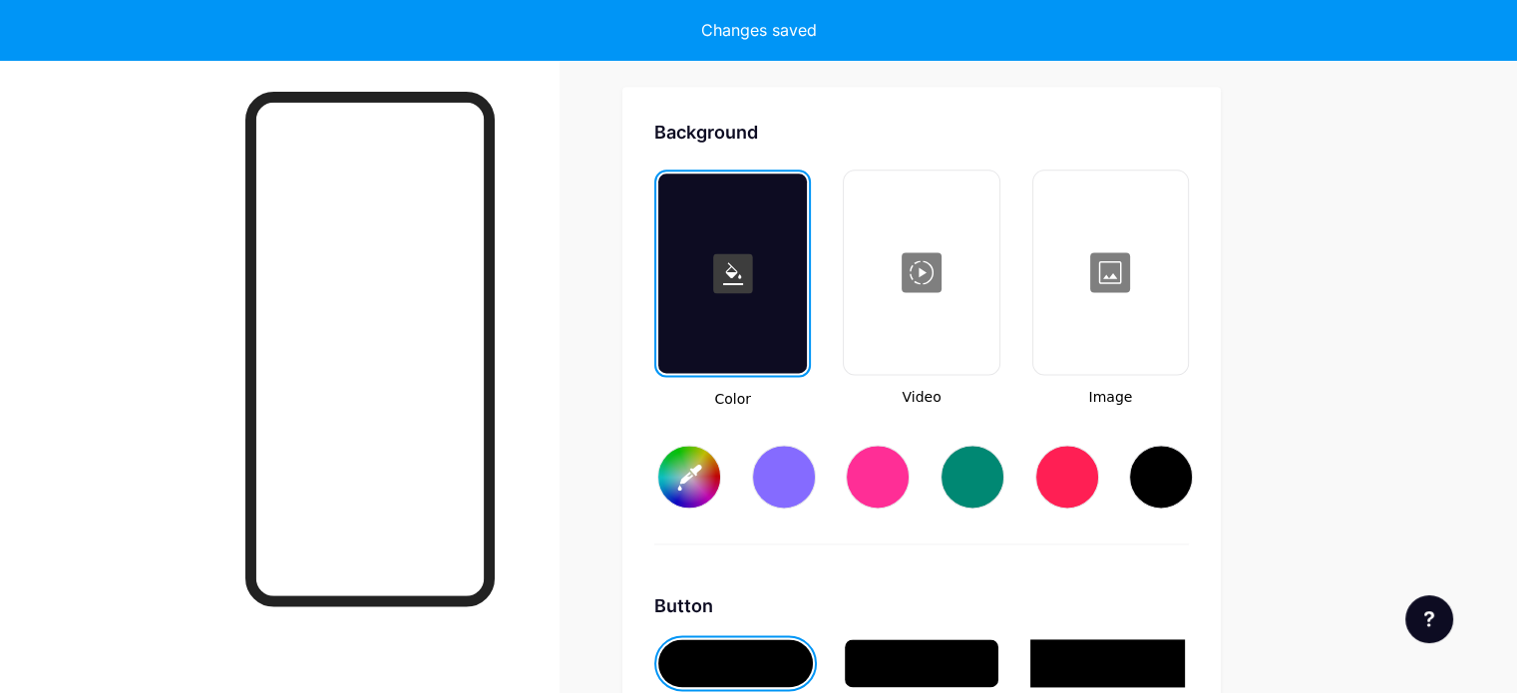
type input "#ffffff"
type input "#000000"
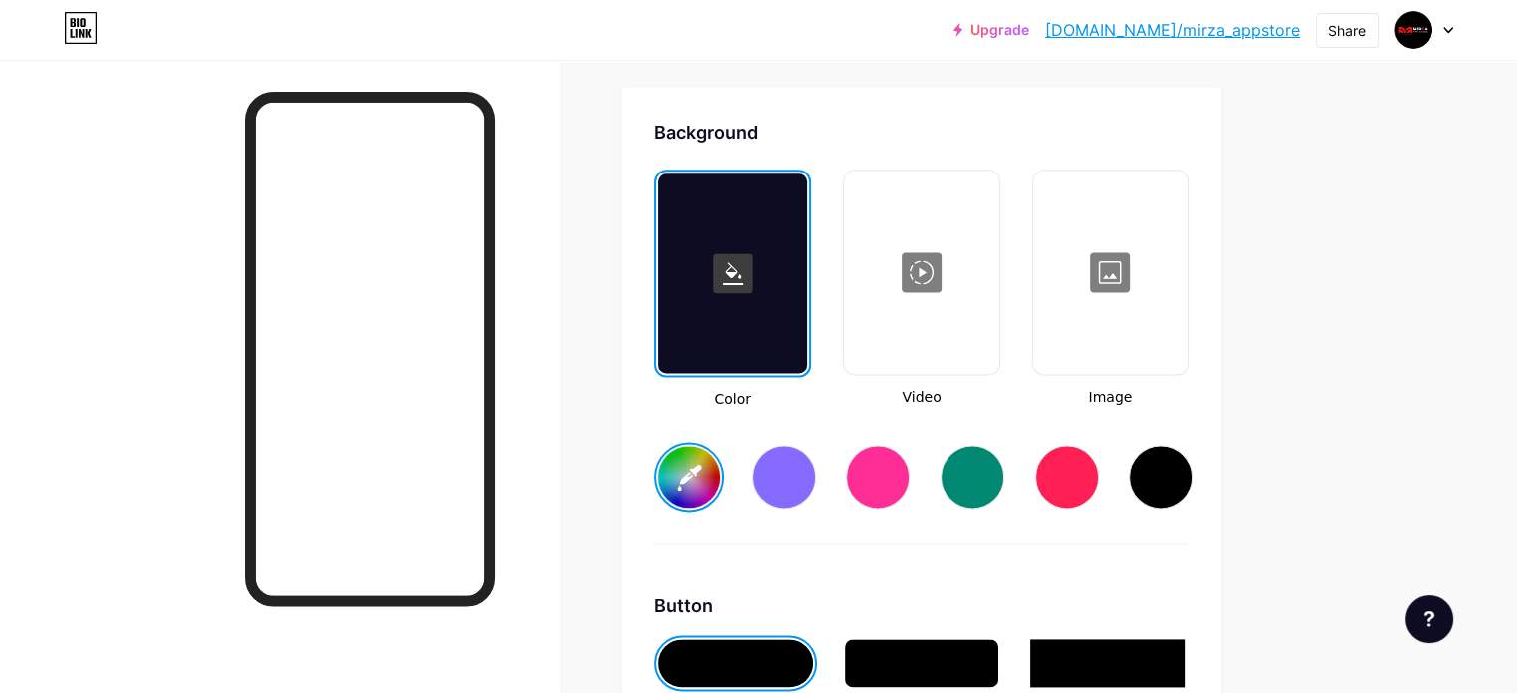
click at [1099, 484] on div at bounding box center [1067, 477] width 64 height 64
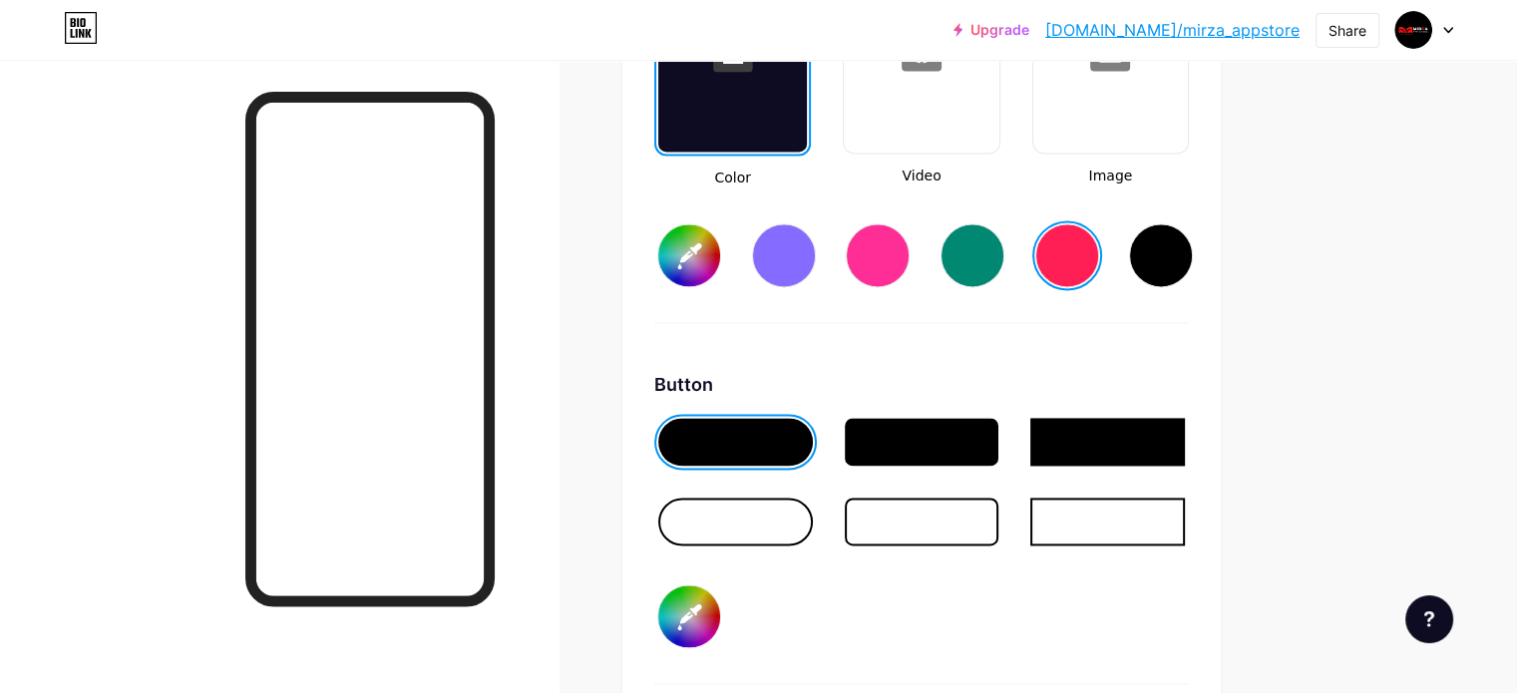
scroll to position [2941, 0]
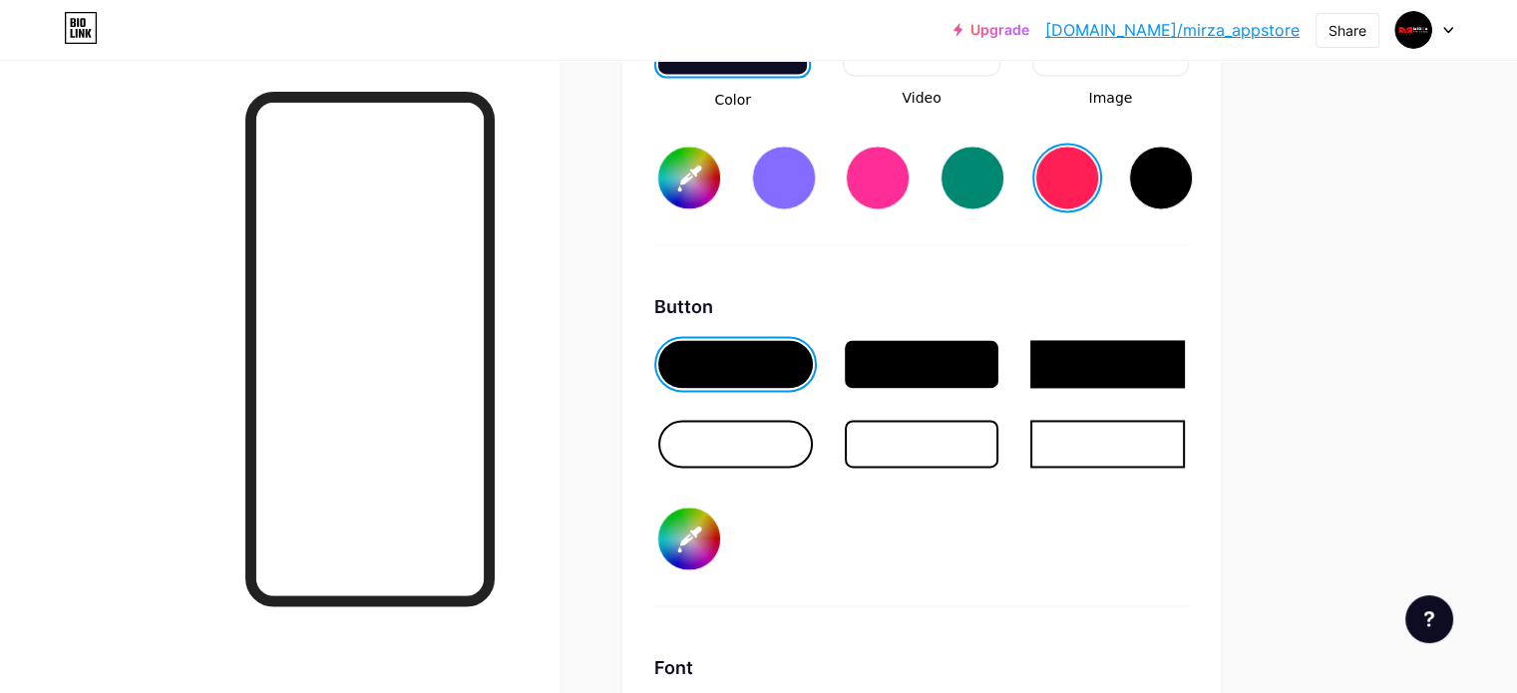
click at [1000, 367] on div at bounding box center [922, 364] width 155 height 48
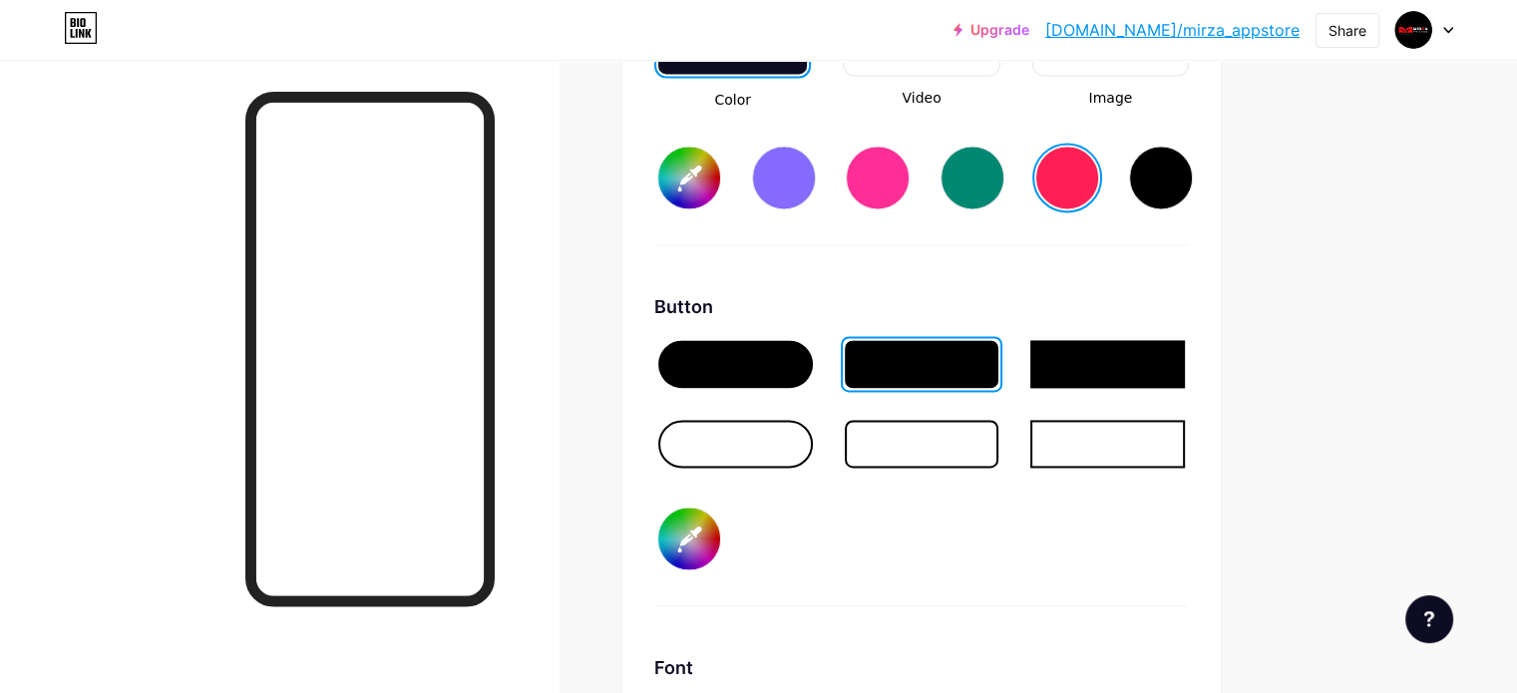
click at [720, 524] on input "#000000" at bounding box center [689, 539] width 62 height 62
type input "#ff1f54"
type input "#b1a0a0"
type input "#ff1f54"
type input "#b6a5a5"
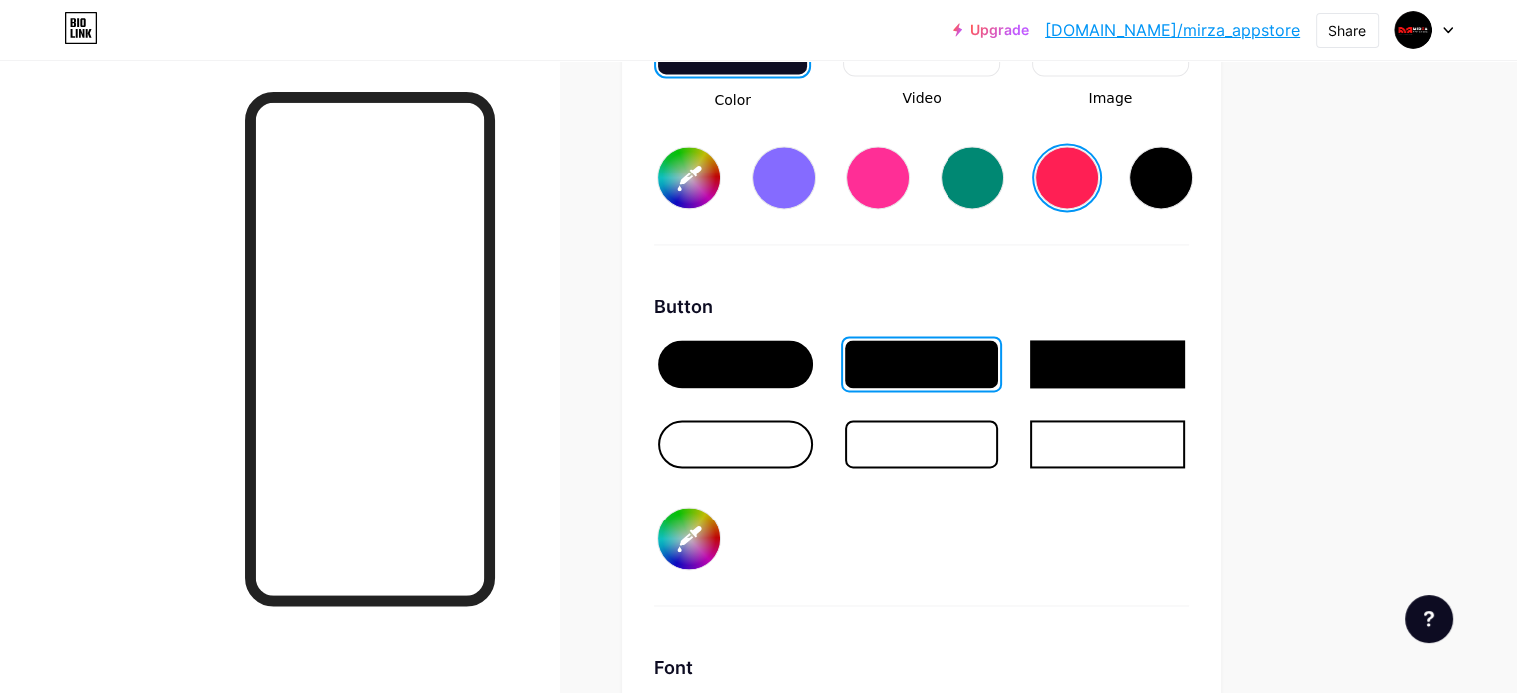
type input "#ff1f54"
type input "#b9a7a7"
type input "#ff1f54"
type input "#b8a8a8"
type input "#ff1f54"
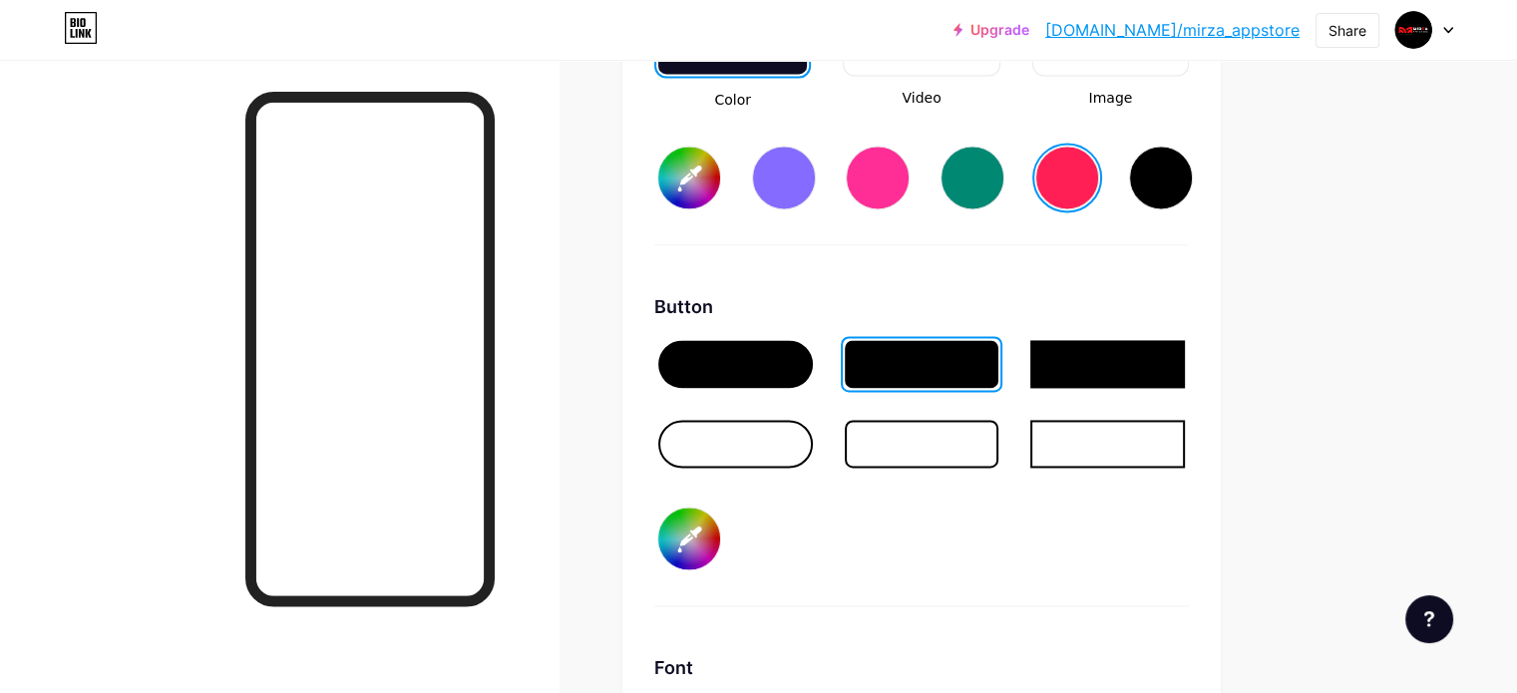
type input "#b9a7a7"
type input "#ff1f54"
type input "#bbaaaa"
type input "#ff1f54"
type input "#bdadad"
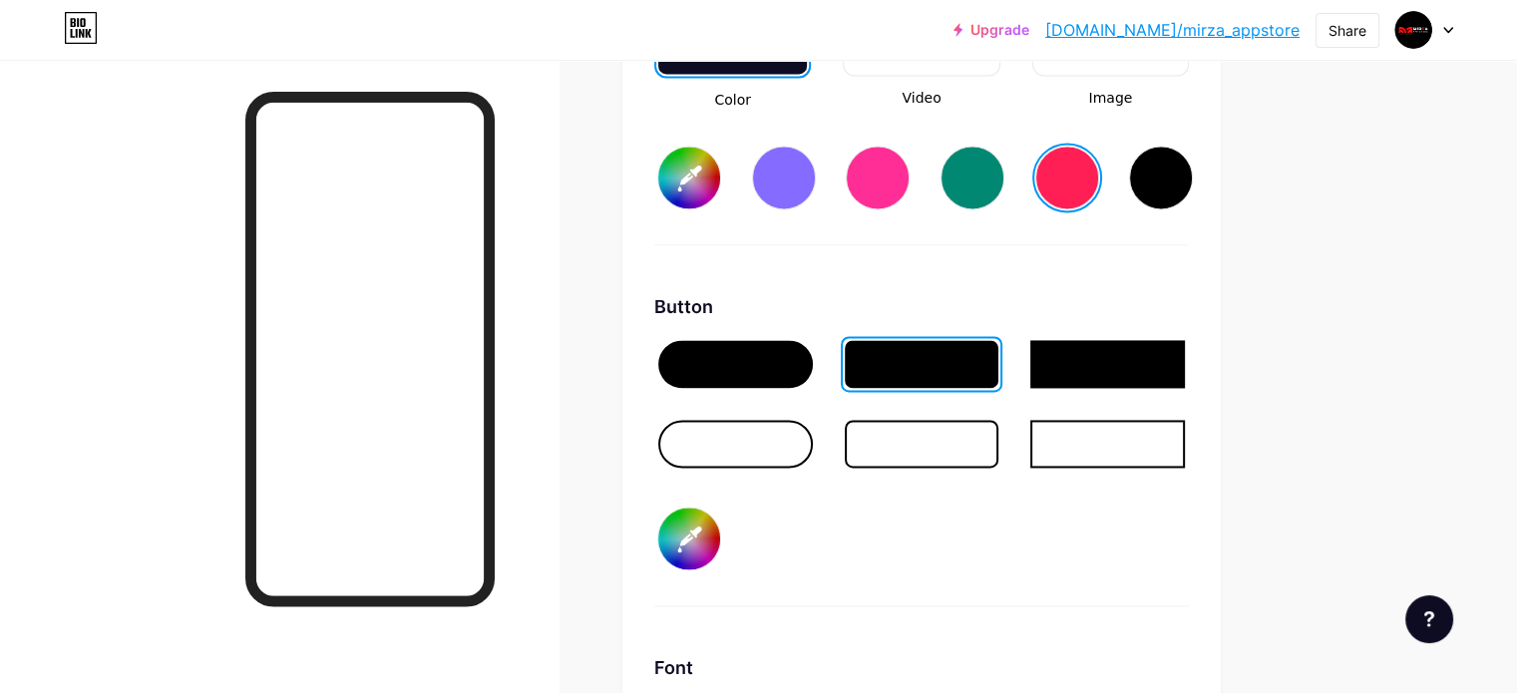
type input "#ff1f54"
type input "#bfb0b0"
type input "#ff1f54"
type input "#c2b3b3"
type input "#ff1f54"
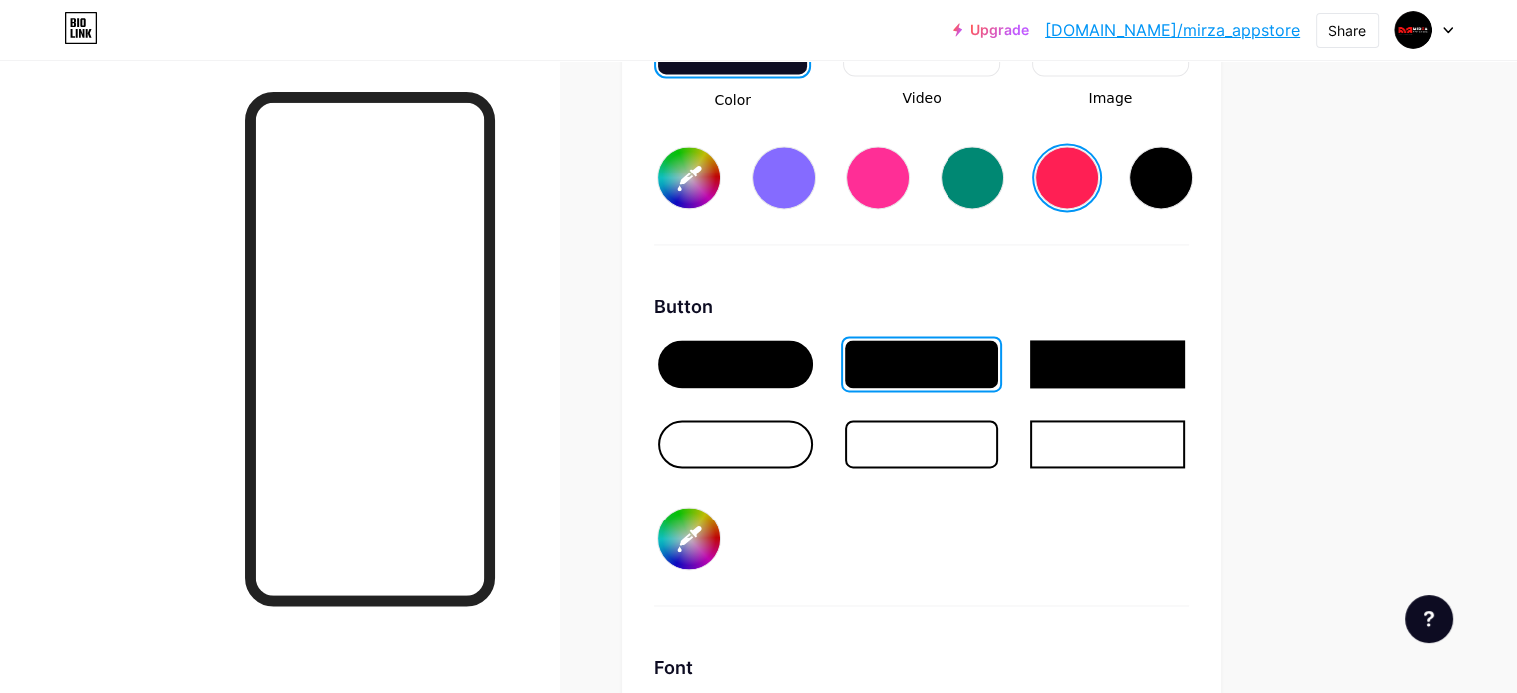
type input "#c3b6b6"
type input "#ff1f54"
type input "#c8bcbc"
type input "#ff1f54"
type input "#c7bcbc"
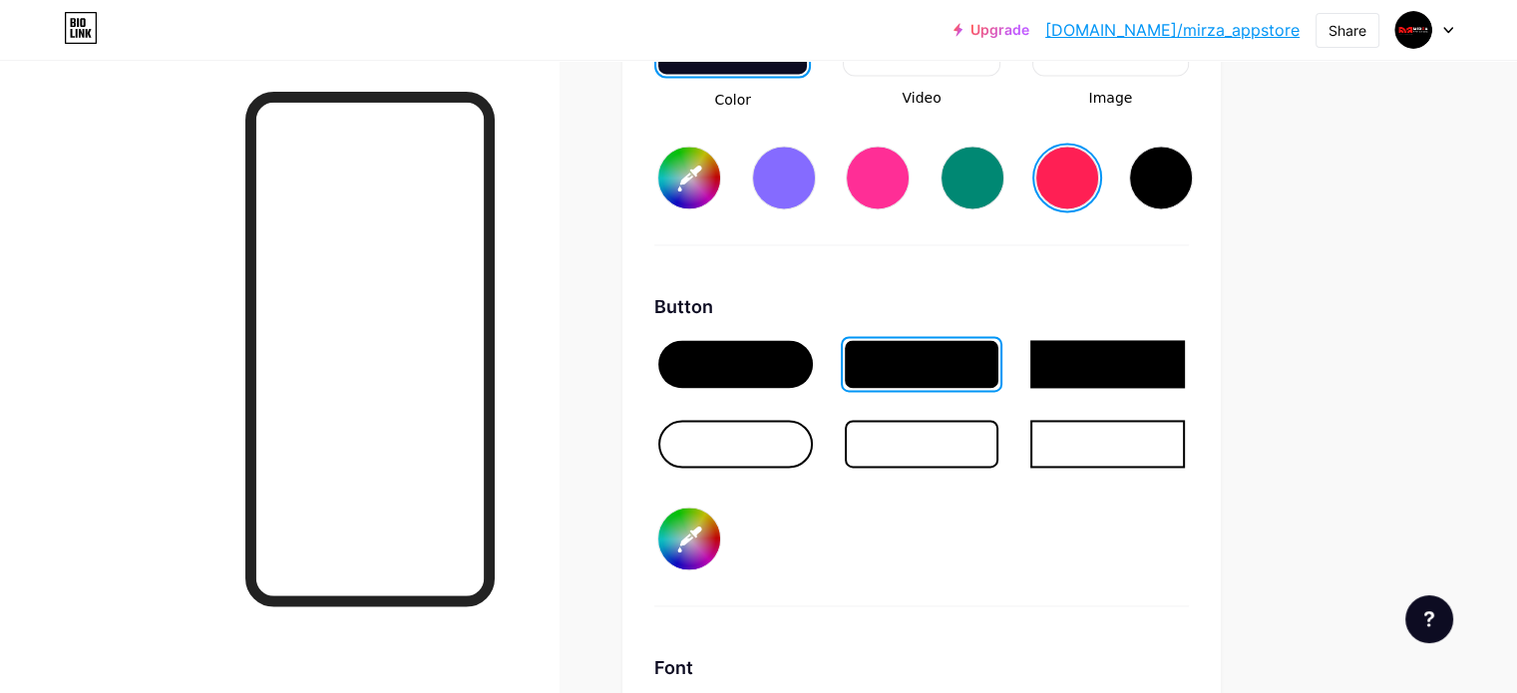
type input "#ff1f54"
type input "#cabfbf"
type input "#ff1f54"
type input "#cec5c5"
type input "#ff1f54"
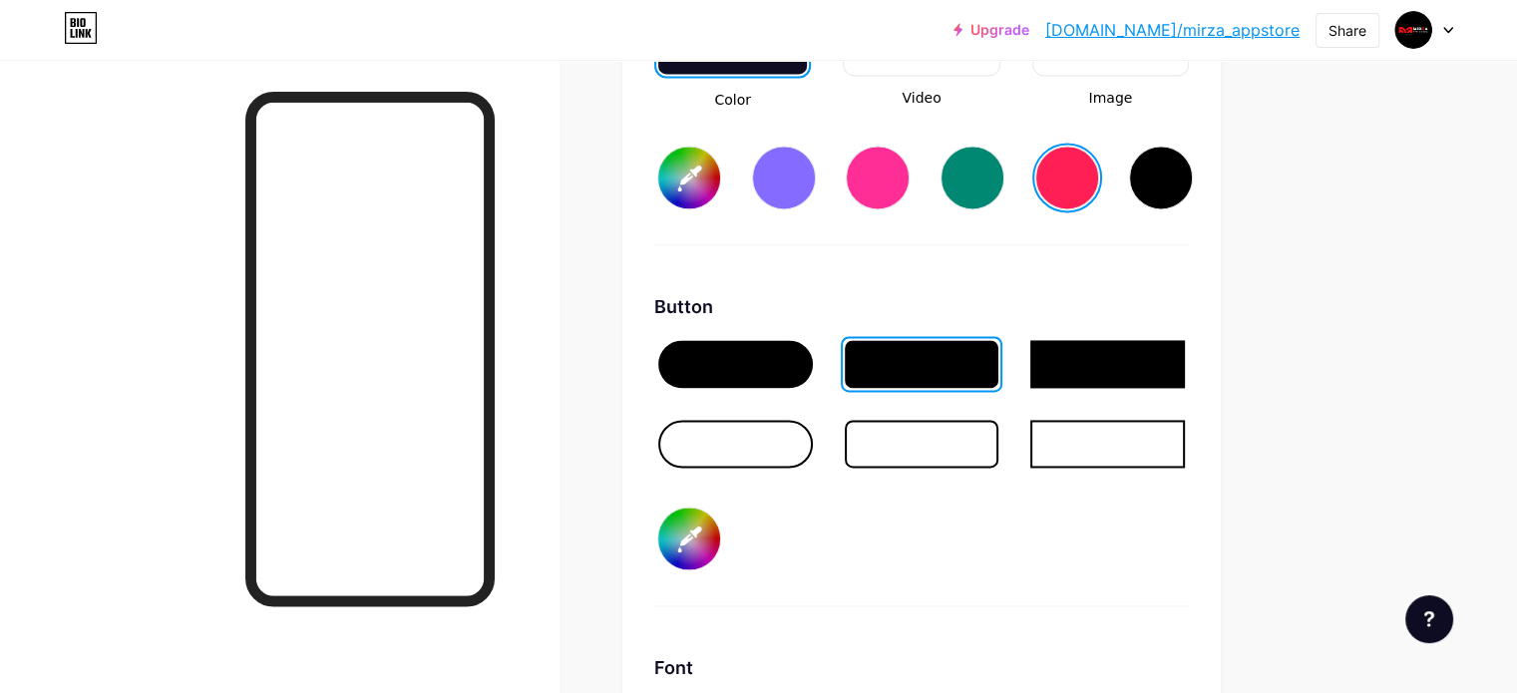
type input "#d1c7c7"
type input "#ff1f54"
type input "#d7d0d0"
type input "#ff1f54"
type input "#d9d3d3"
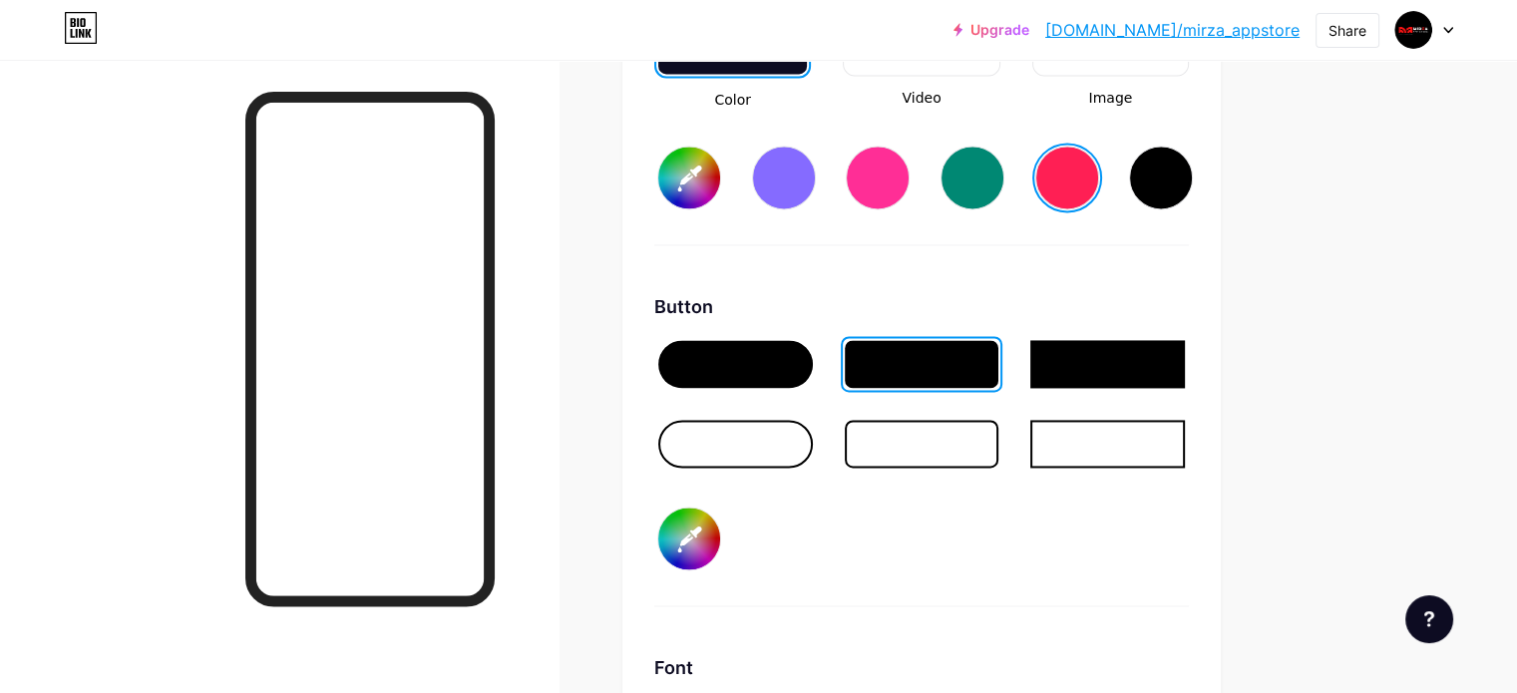
type input "#ff1f54"
type input "#e1dbdb"
type input "#ff1f54"
type input "#e5e1e1"
type input "#ff1f54"
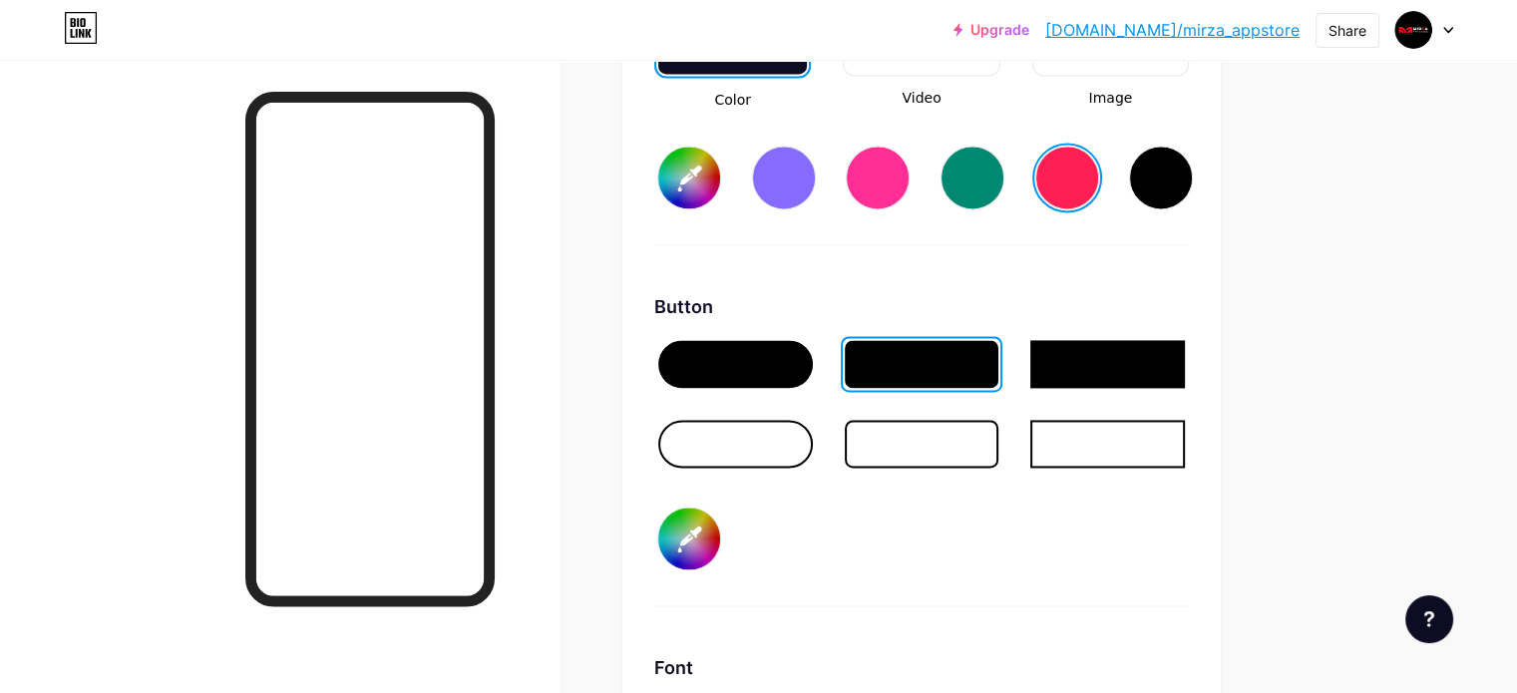
type input "#eae6e6"
type input "#ff1f54"
type input "#ece9e9"
type input "#ff1f54"
type input "#efebeb"
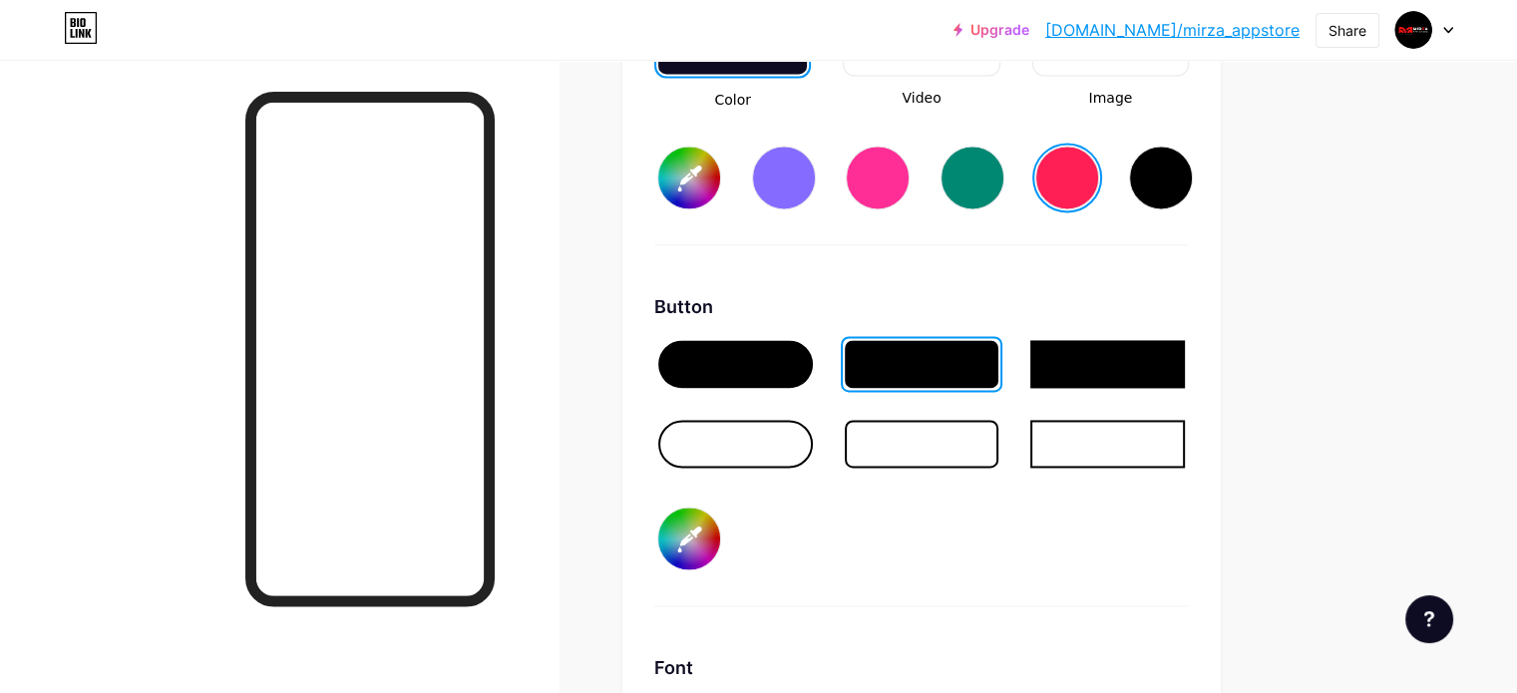
type input "#ff1f54"
type input "#f1efef"
type input "#ff1f54"
type input "#f1eeee"
type input "#ff1f54"
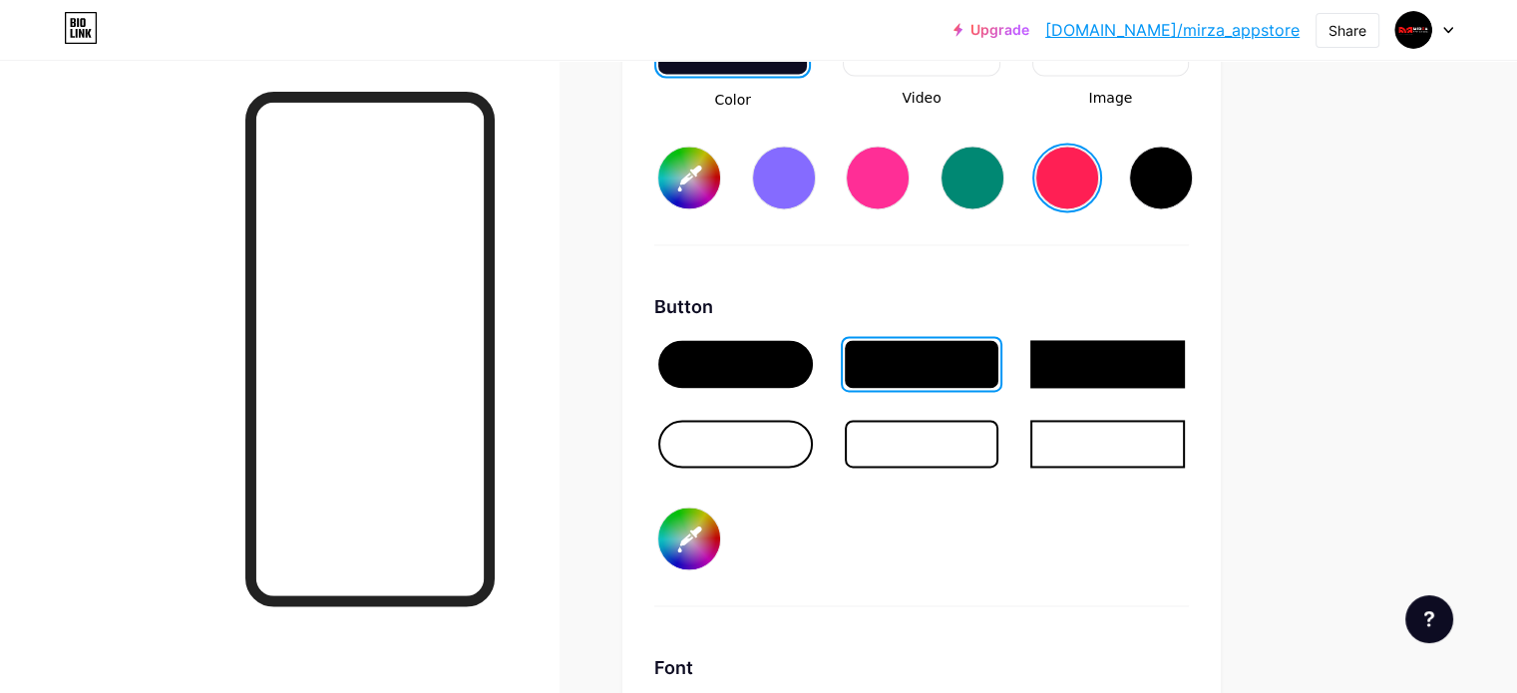
type input "#f3f1f1"
type input "#ff1f54"
type input "#f5f5f5"
type input "#ff1f54"
type input "#f7f7f7"
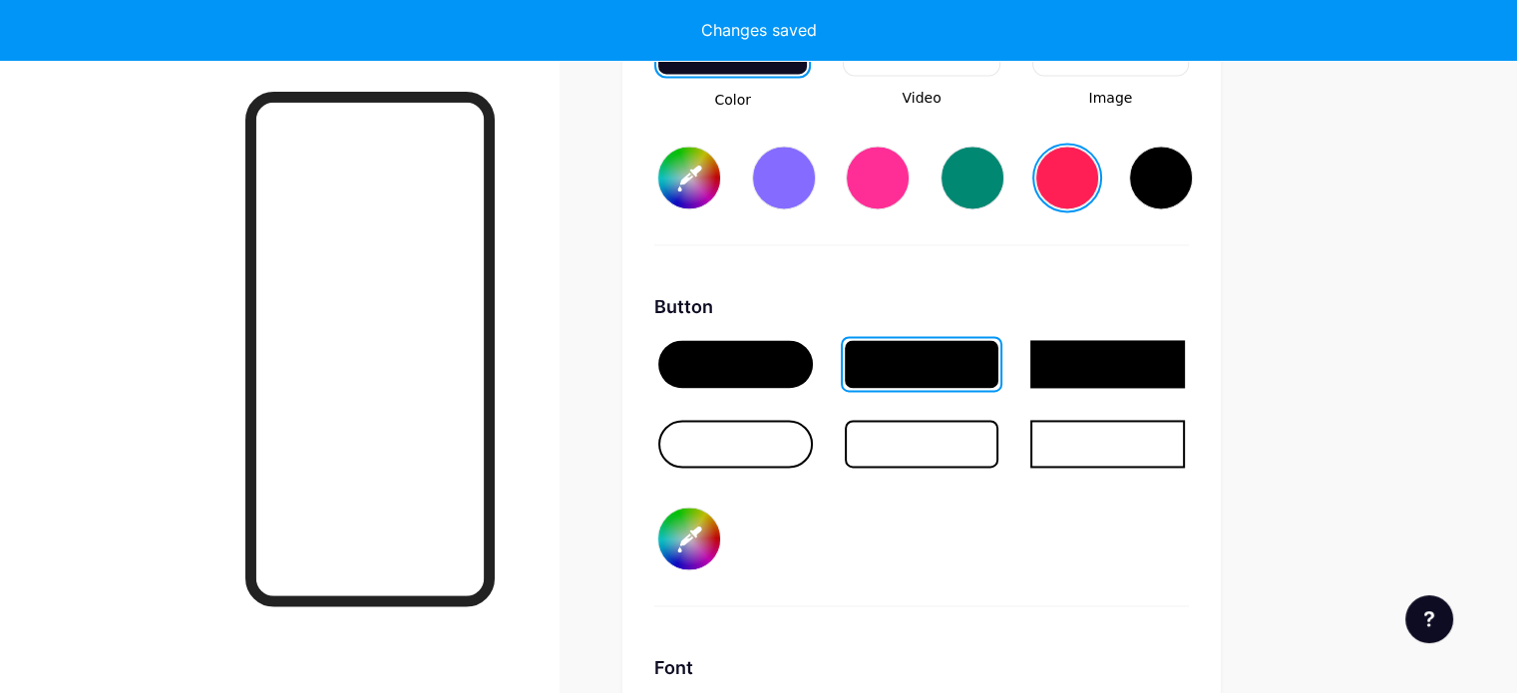
type input "#ff1f54"
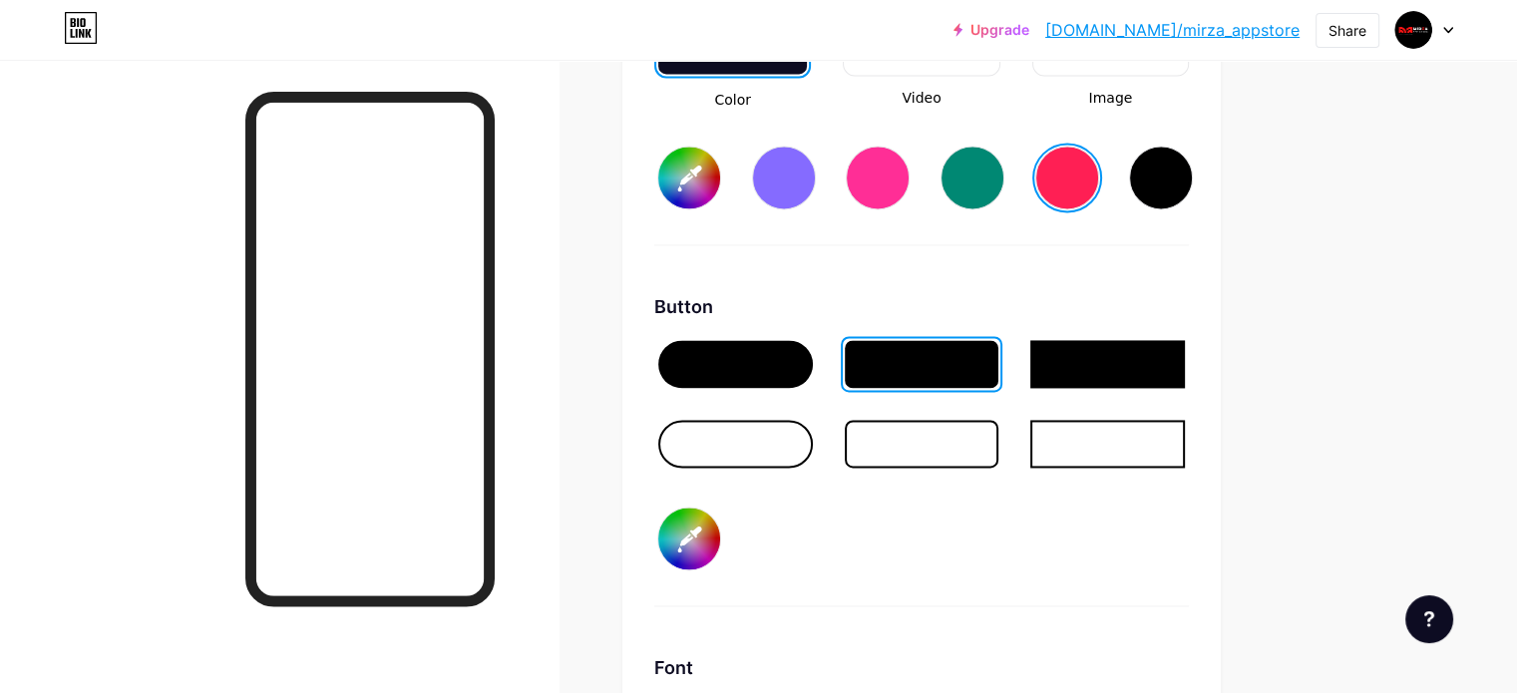
type input "#f7f7f7"
click at [1083, 557] on div "Button #f7f7f7" at bounding box center [921, 449] width 535 height 313
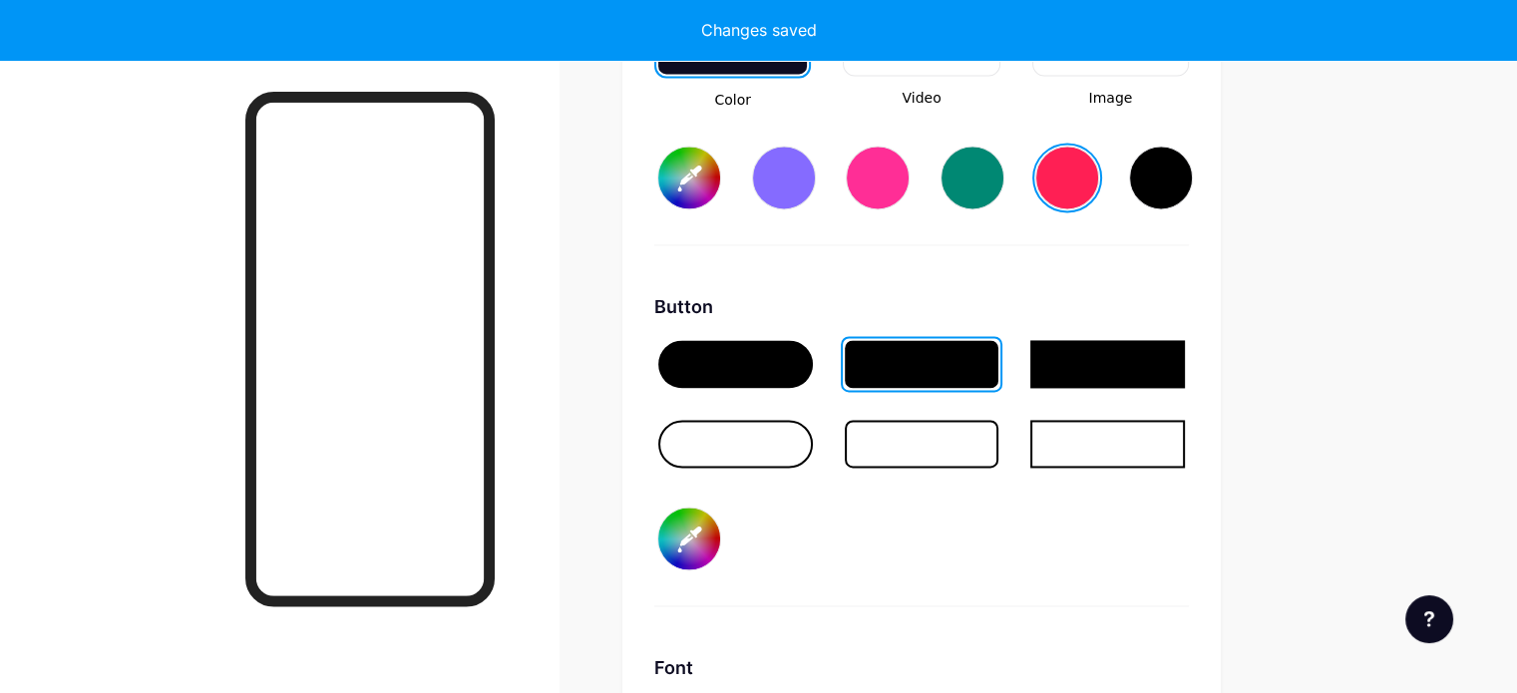
click at [720, 524] on input "#f7f7f7" at bounding box center [689, 539] width 62 height 62
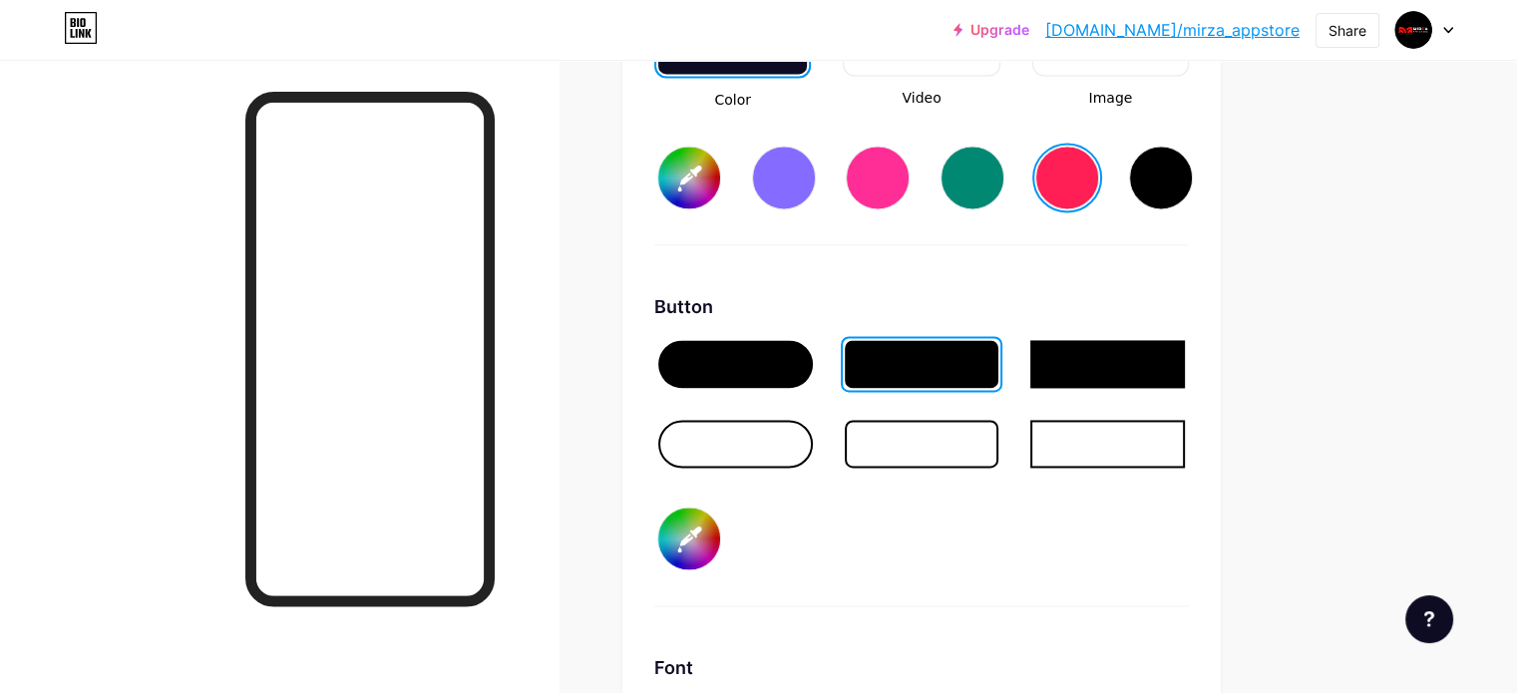
click at [922, 560] on div "Button #f7f7f7" at bounding box center [921, 449] width 535 height 313
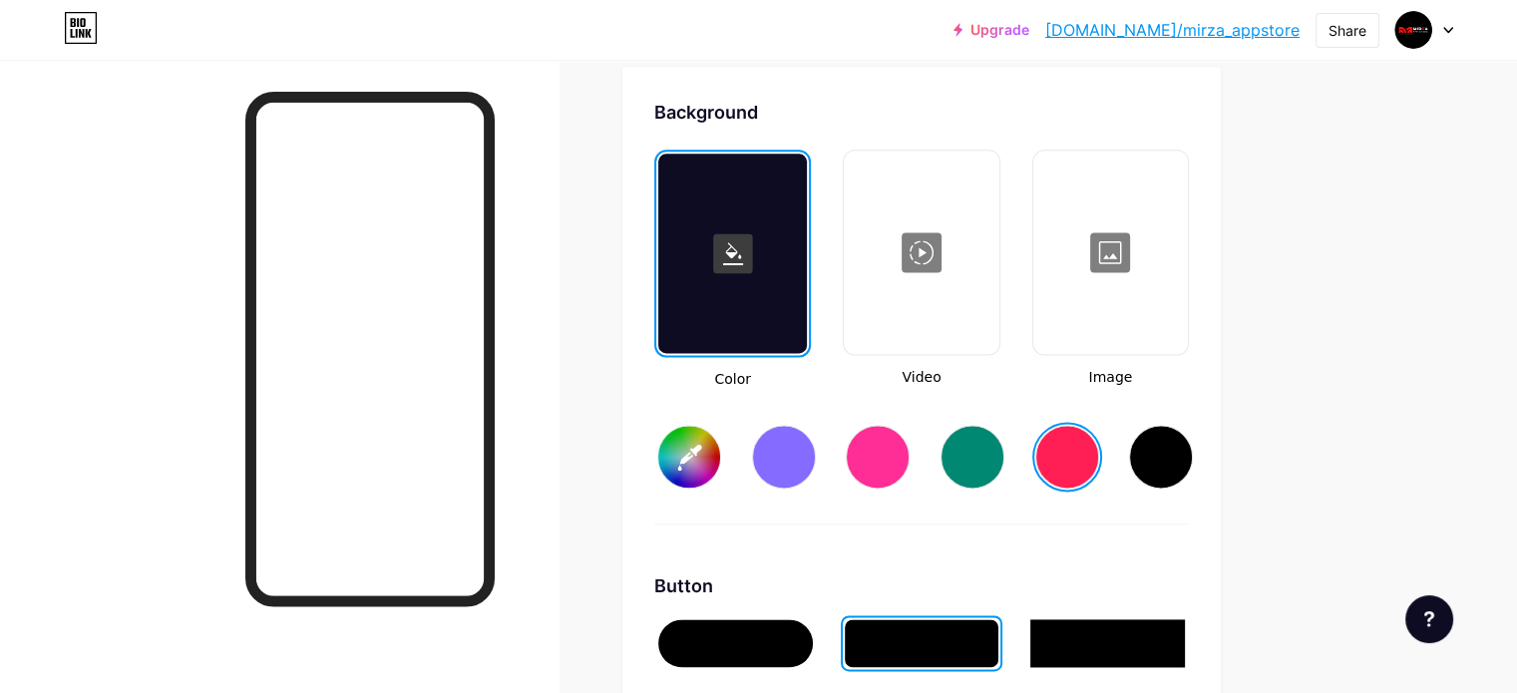
scroll to position [2741, 0]
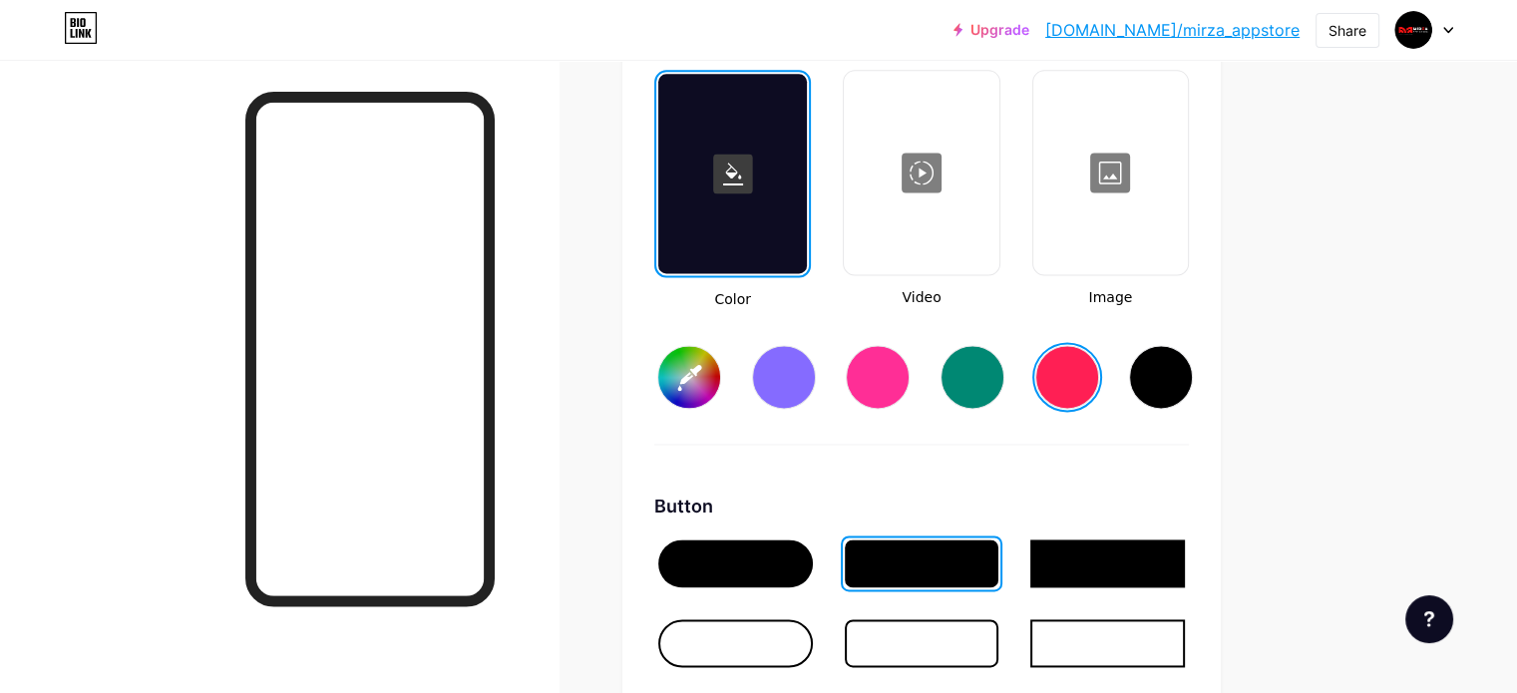
click at [720, 374] on input "#ff1f54" at bounding box center [689, 377] width 62 height 62
click at [1035, 466] on div "Background Color Video Image #ff003c Button #f7f7f7 Font Inter Poppins EB Garam…" at bounding box center [921, 609] width 535 height 1181
click at [1193, 377] on div at bounding box center [1161, 377] width 64 height 64
click at [720, 377] on input "#000000" at bounding box center [689, 377] width 62 height 62
type input "#660000"
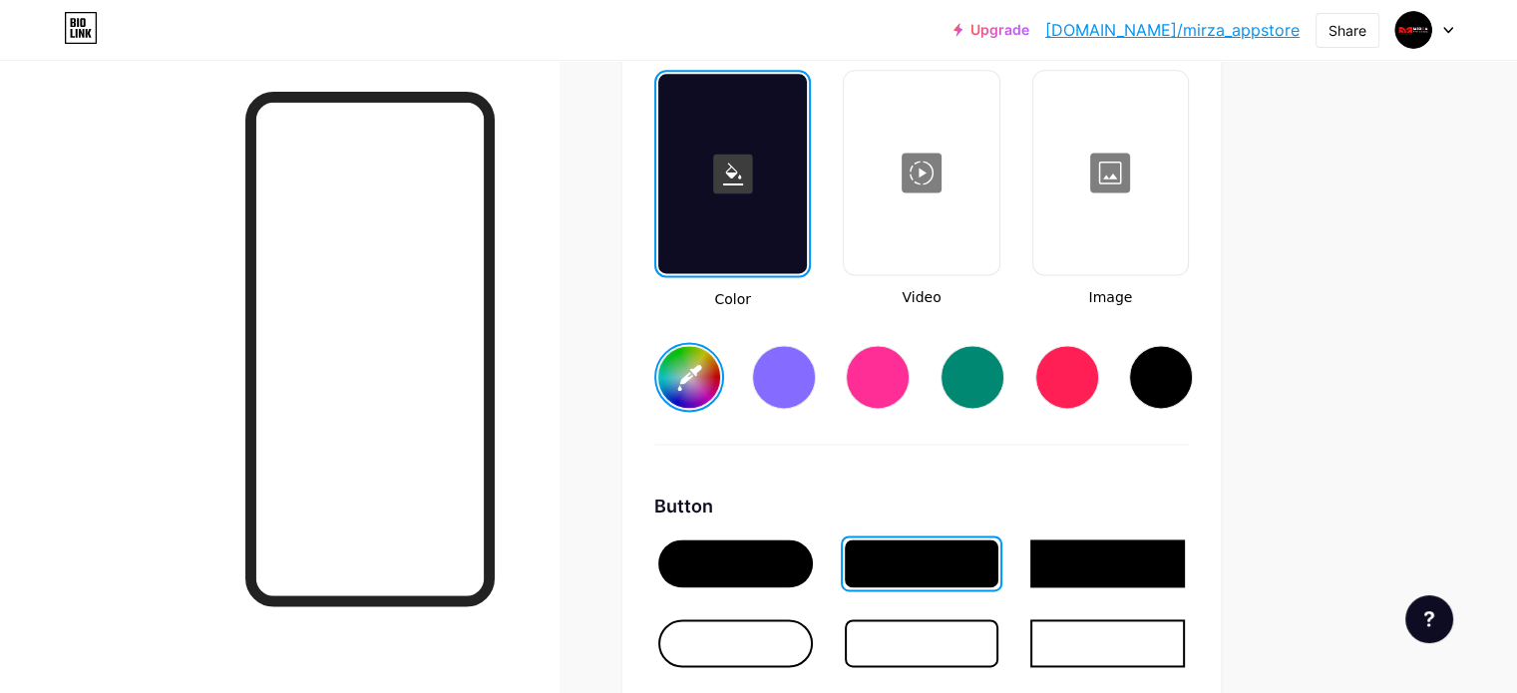
click at [974, 479] on div "Background Color Video Image #660000 Button #f7f7f7 Font Inter Poppins EB Garam…" at bounding box center [921, 609] width 535 height 1181
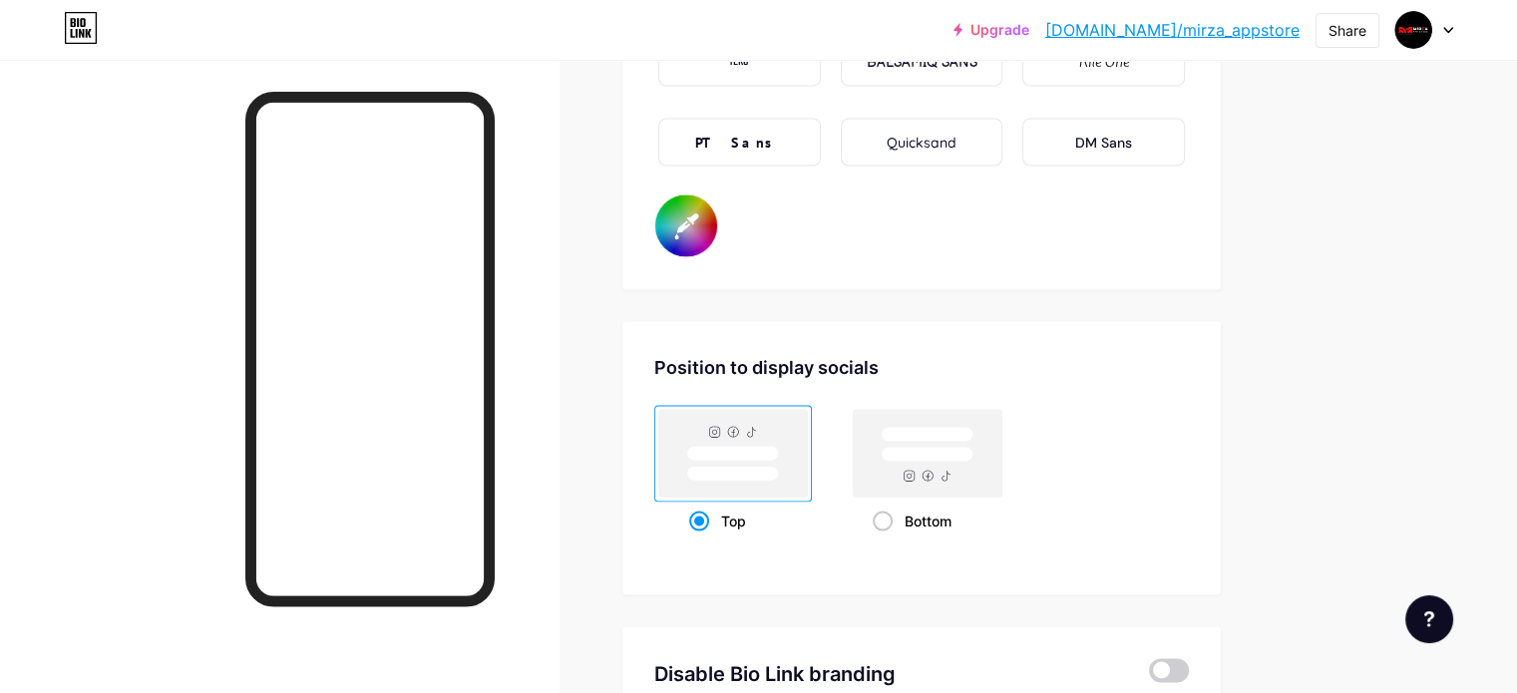
scroll to position [3938, 0]
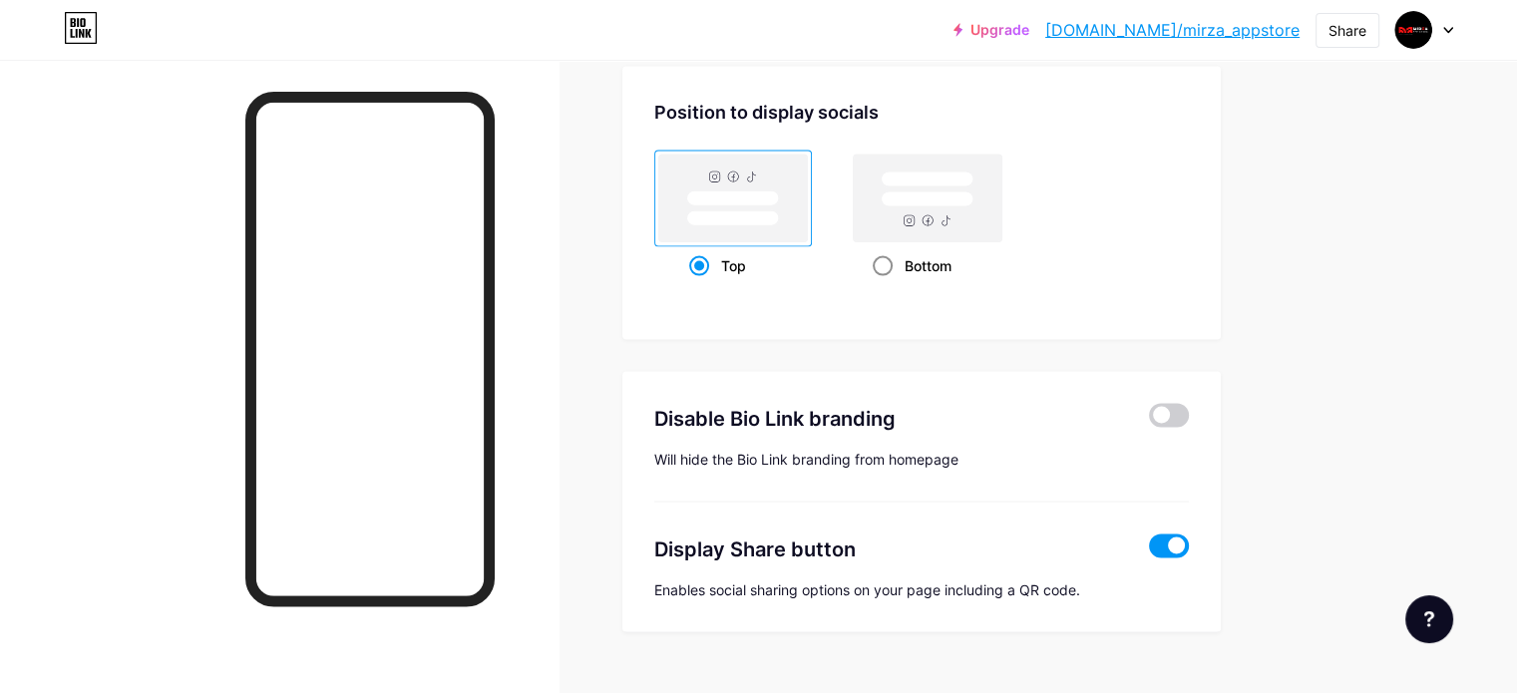
click at [1003, 225] on rect at bounding box center [928, 199] width 149 height 88
click at [886, 284] on input "Bottom" at bounding box center [879, 290] width 13 height 13
radio input "true"
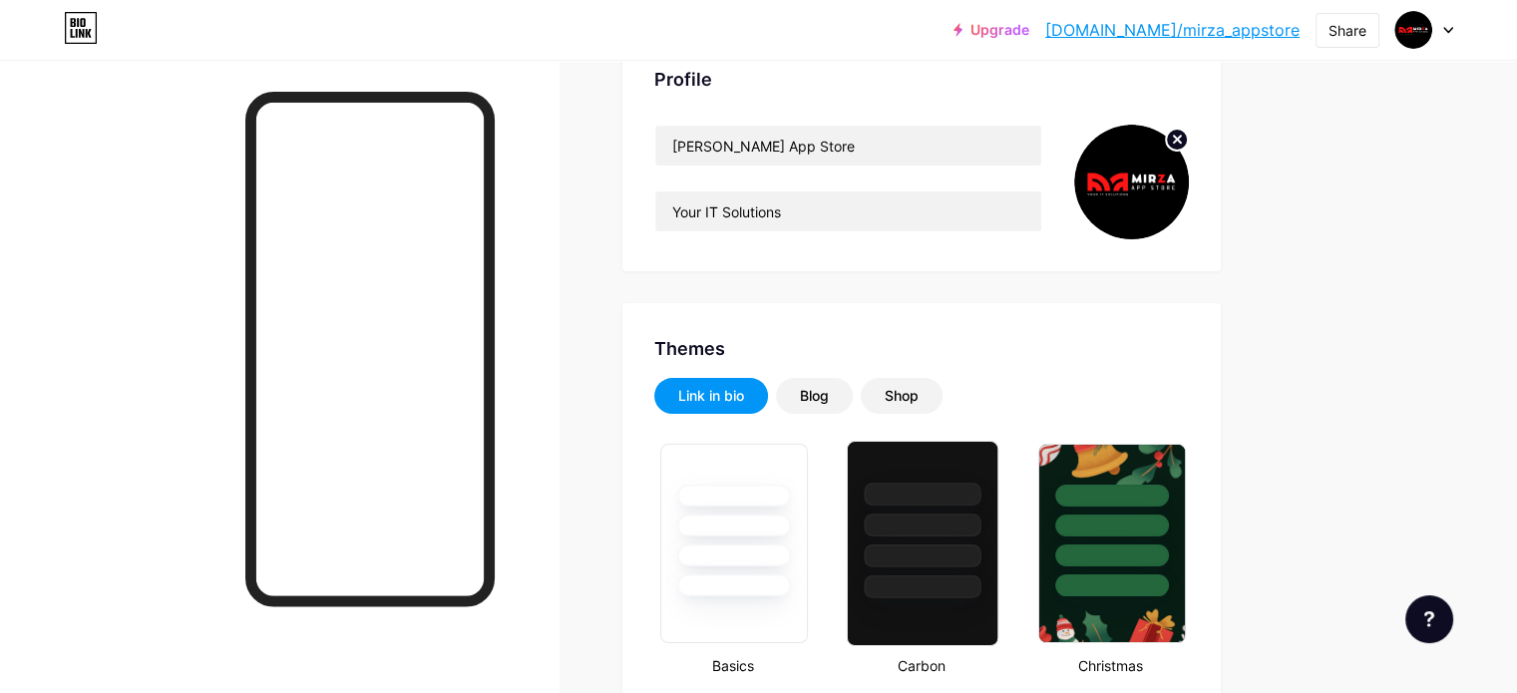
scroll to position [0, 0]
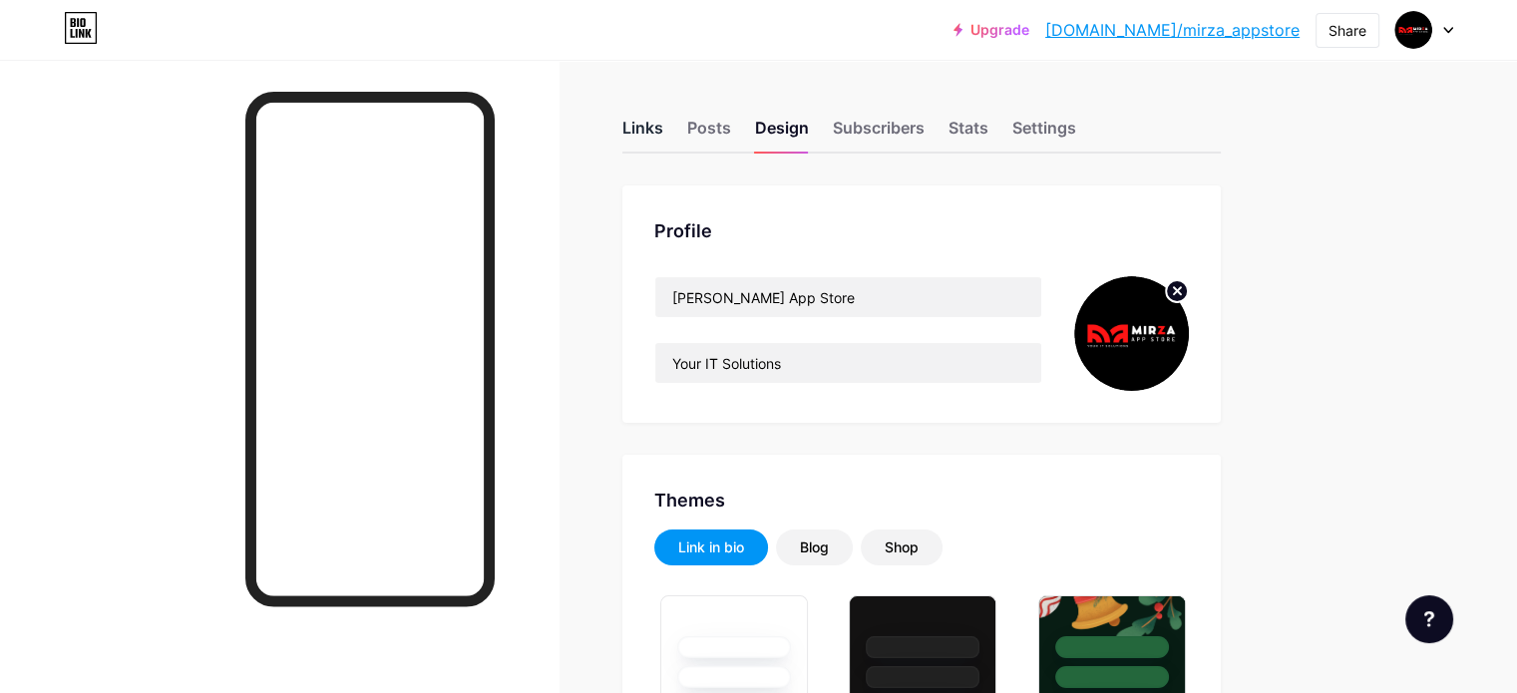
click at [663, 122] on div "Links" at bounding box center [642, 134] width 41 height 36
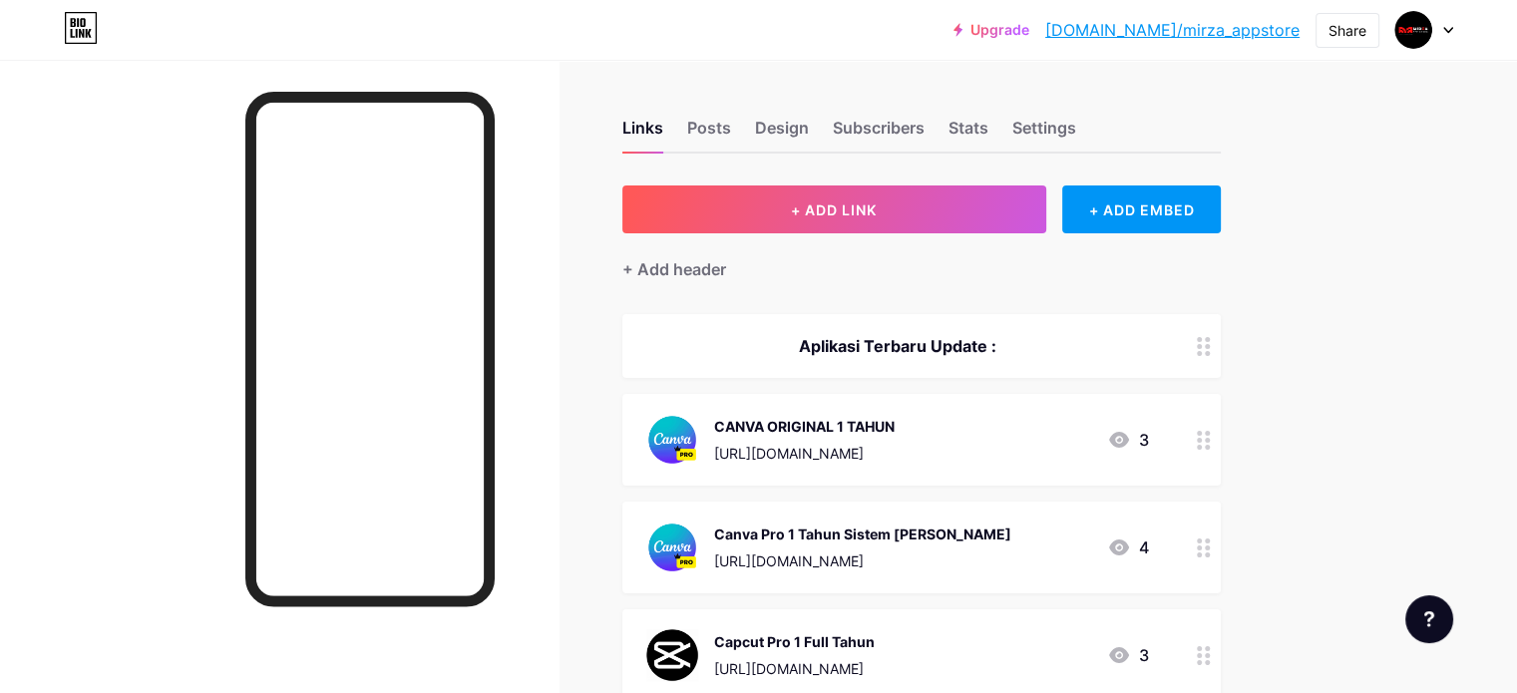
scroll to position [100, 0]
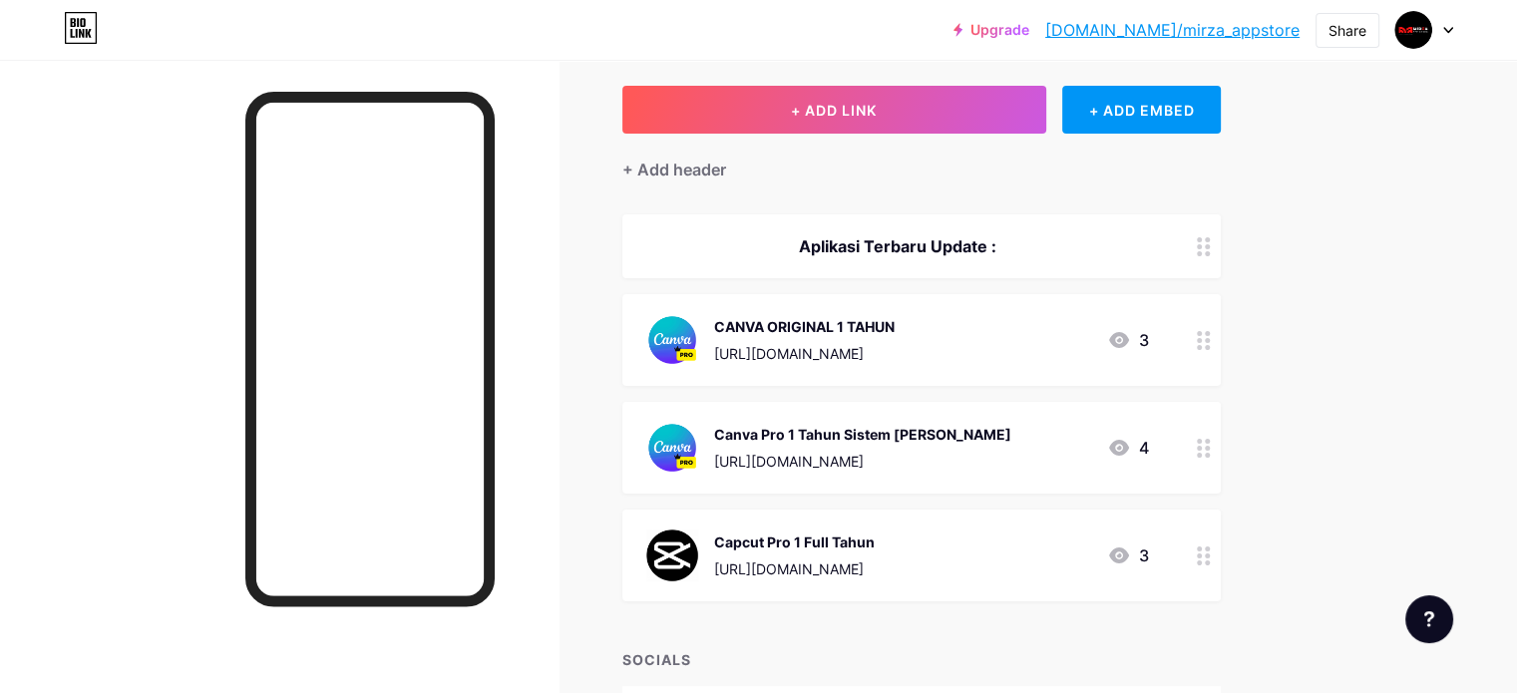
click at [1005, 430] on div "Canva Pro 1 Tahun Sistem [PERSON_NAME] [URL][DOMAIN_NAME] 4" at bounding box center [897, 448] width 503 height 52
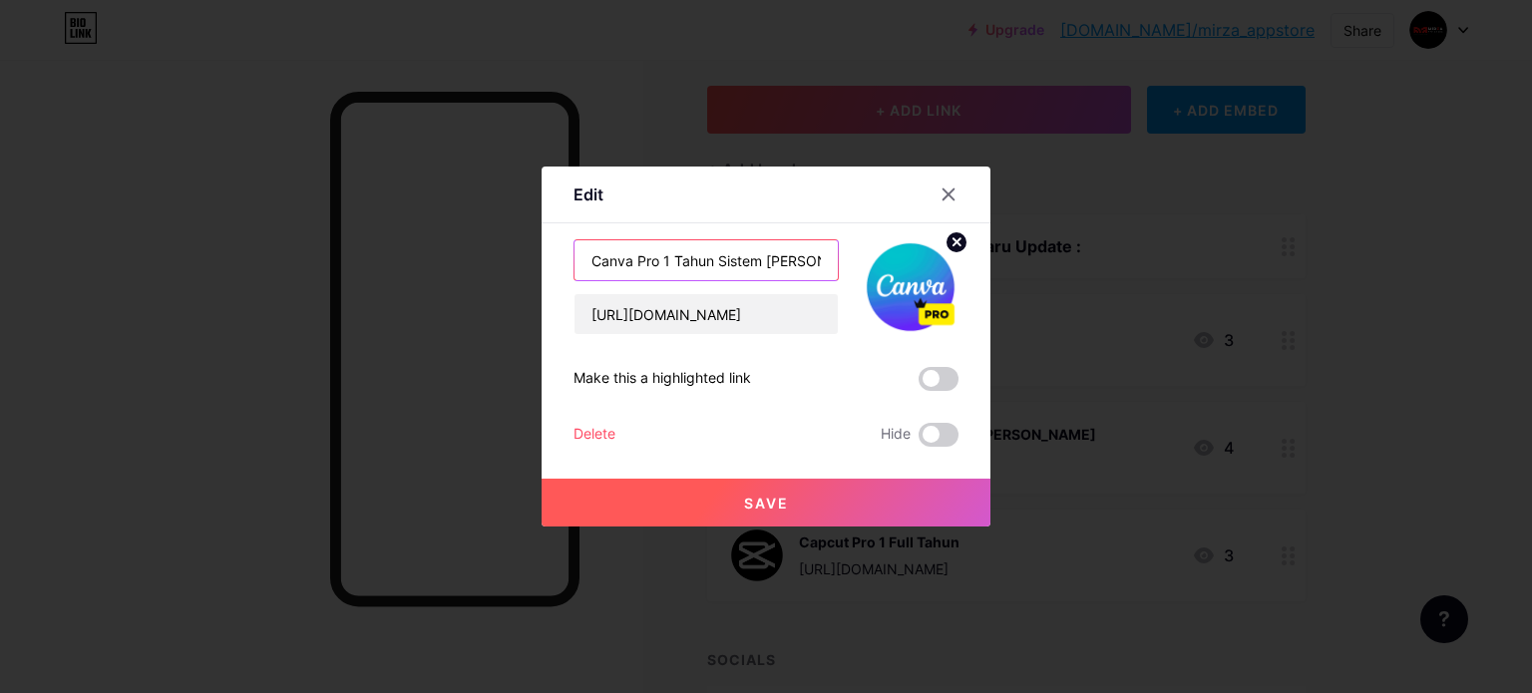
click at [716, 262] on input "Canva Pro 1 Tahun Sistem [PERSON_NAME]" at bounding box center [706, 260] width 263 height 40
type input "Canva Pro Sistem [PERSON_NAME]"
click at [787, 498] on span "Save" at bounding box center [766, 503] width 45 height 17
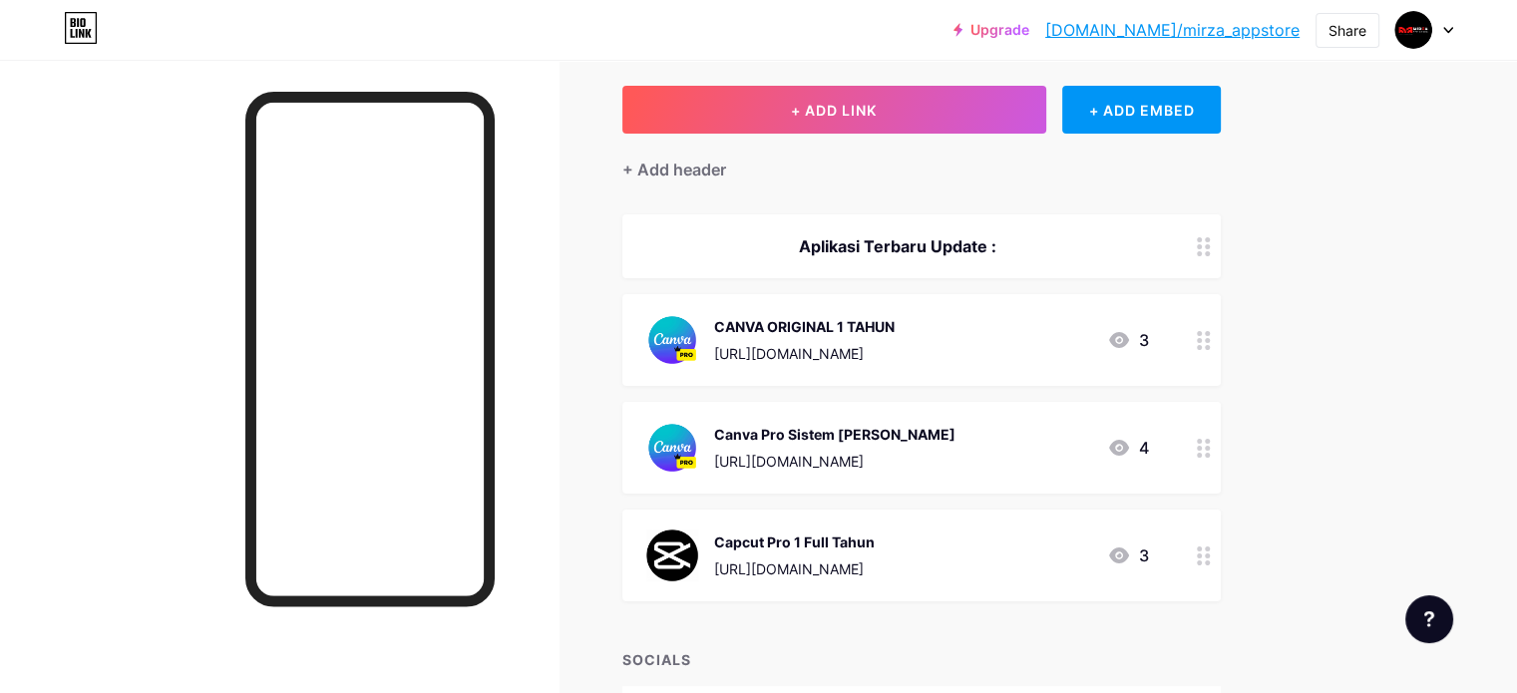
click at [876, 316] on div "CANVA ORIGINAL 1 TAHUN" at bounding box center [804, 326] width 181 height 21
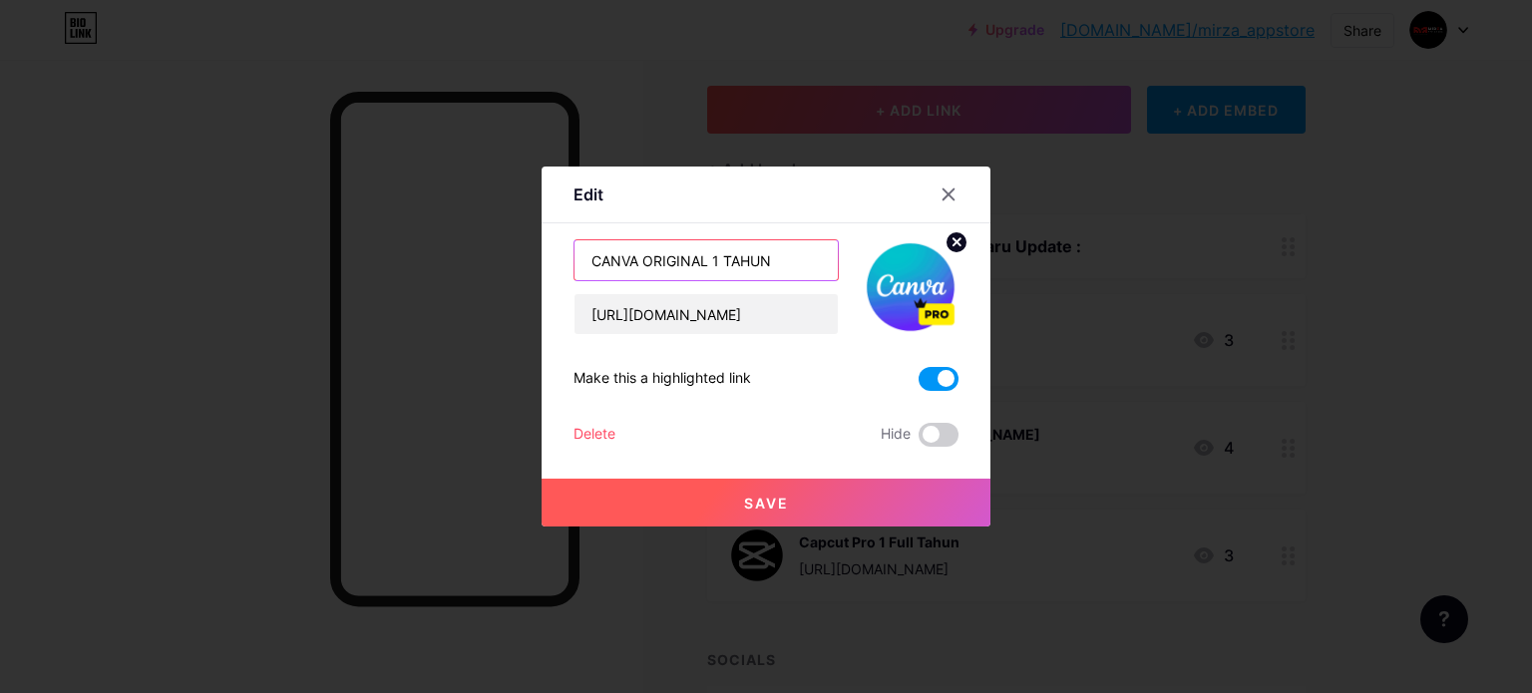
drag, startPoint x: 775, startPoint y: 257, endPoint x: 523, endPoint y: 255, distance: 252.4
click at [523, 255] on div "Edit Content YouTube Play YouTube video without leaving your page. ADD Vimeo Pl…" at bounding box center [766, 346] width 1532 height 693
type input "Canva Pro Full 1 Tahun"
click at [618, 506] on button "Save" at bounding box center [766, 503] width 449 height 48
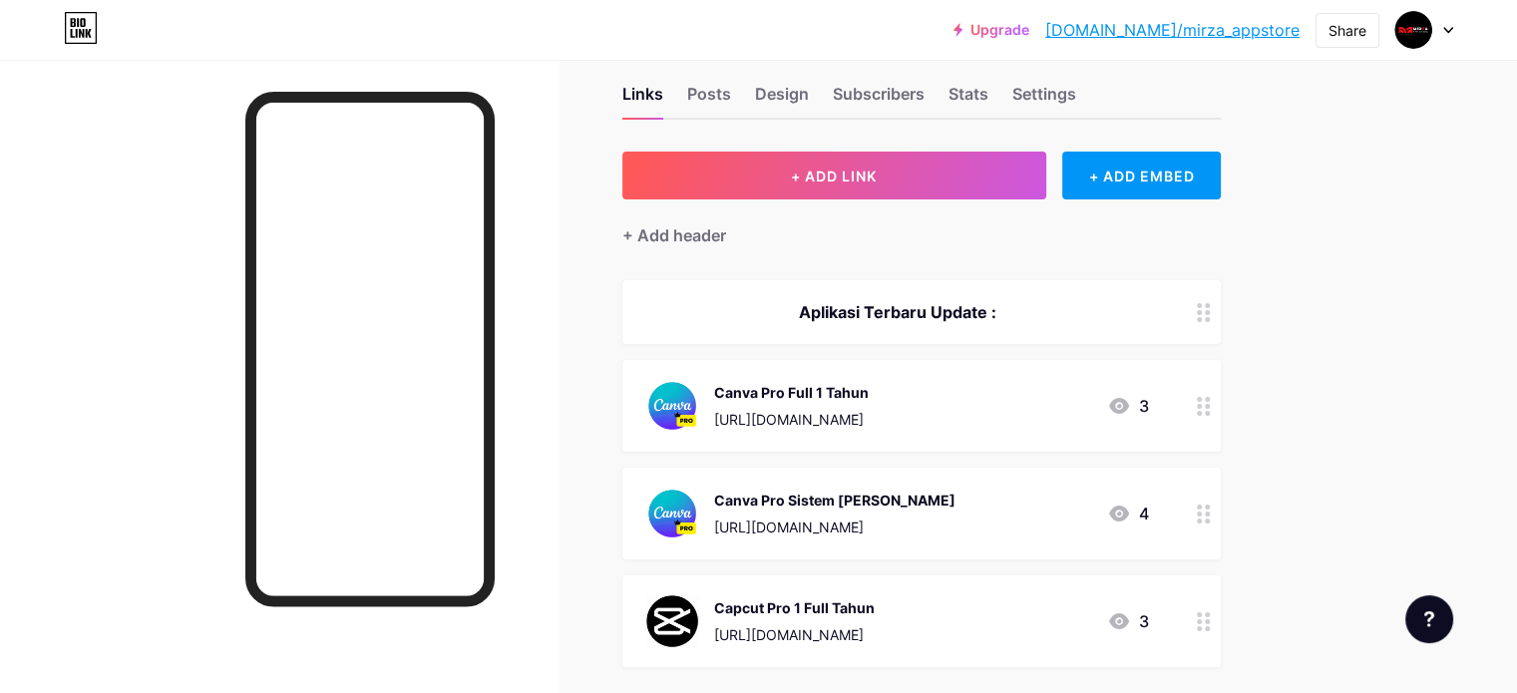
scroll to position [0, 0]
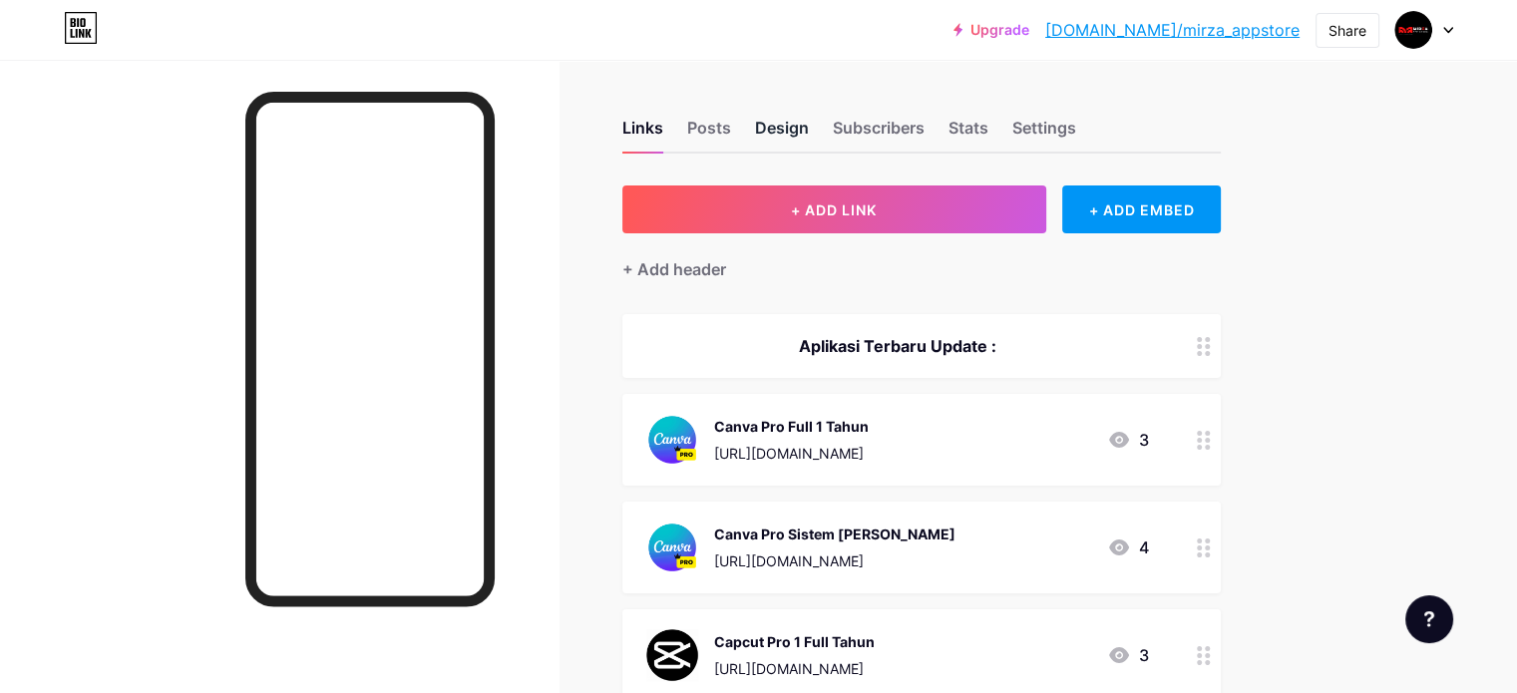
click at [809, 134] on div "Design" at bounding box center [782, 134] width 54 height 36
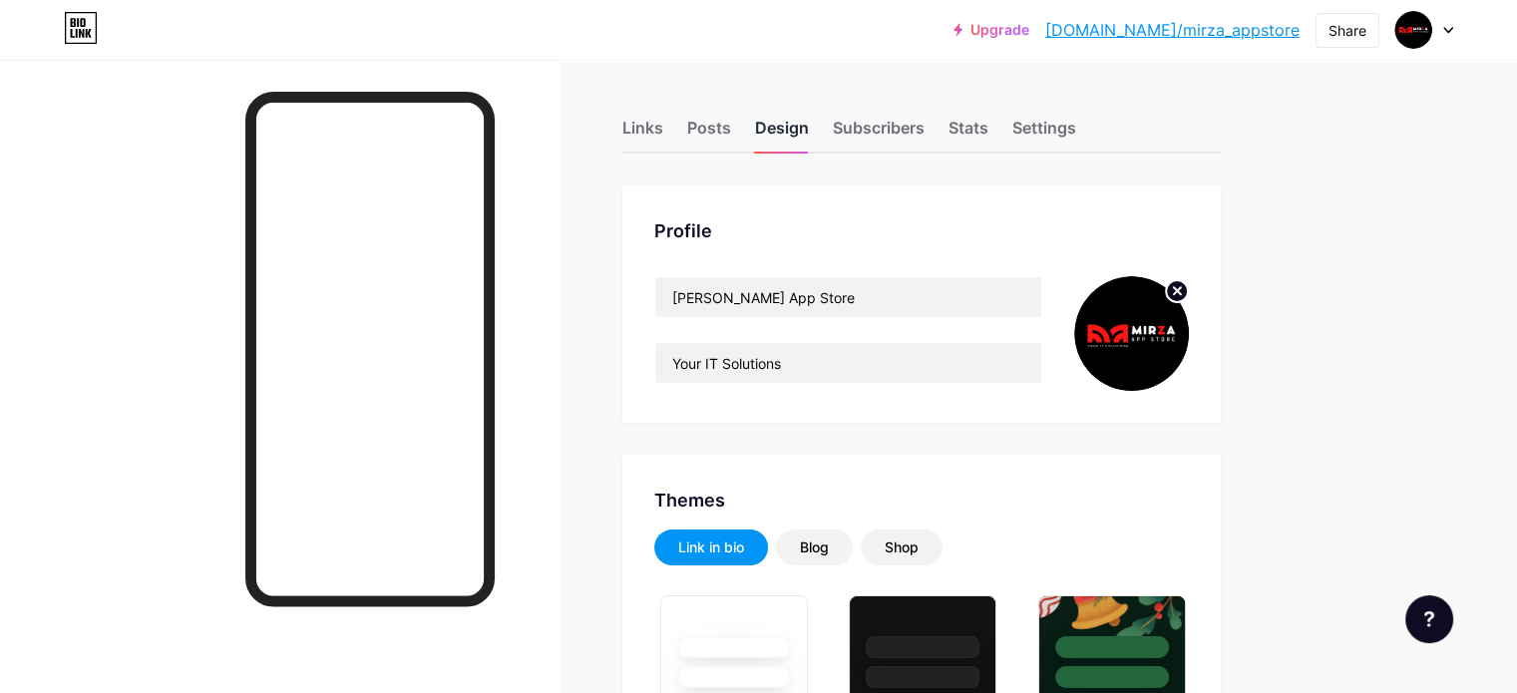
type input "#660000"
type input "#f7f7f7"
type input "#ffffff"
drag, startPoint x: 891, startPoint y: 362, endPoint x: 742, endPoint y: 354, distance: 148.9
click at [742, 354] on input "Your IT Solutions" at bounding box center [848, 363] width 386 height 40
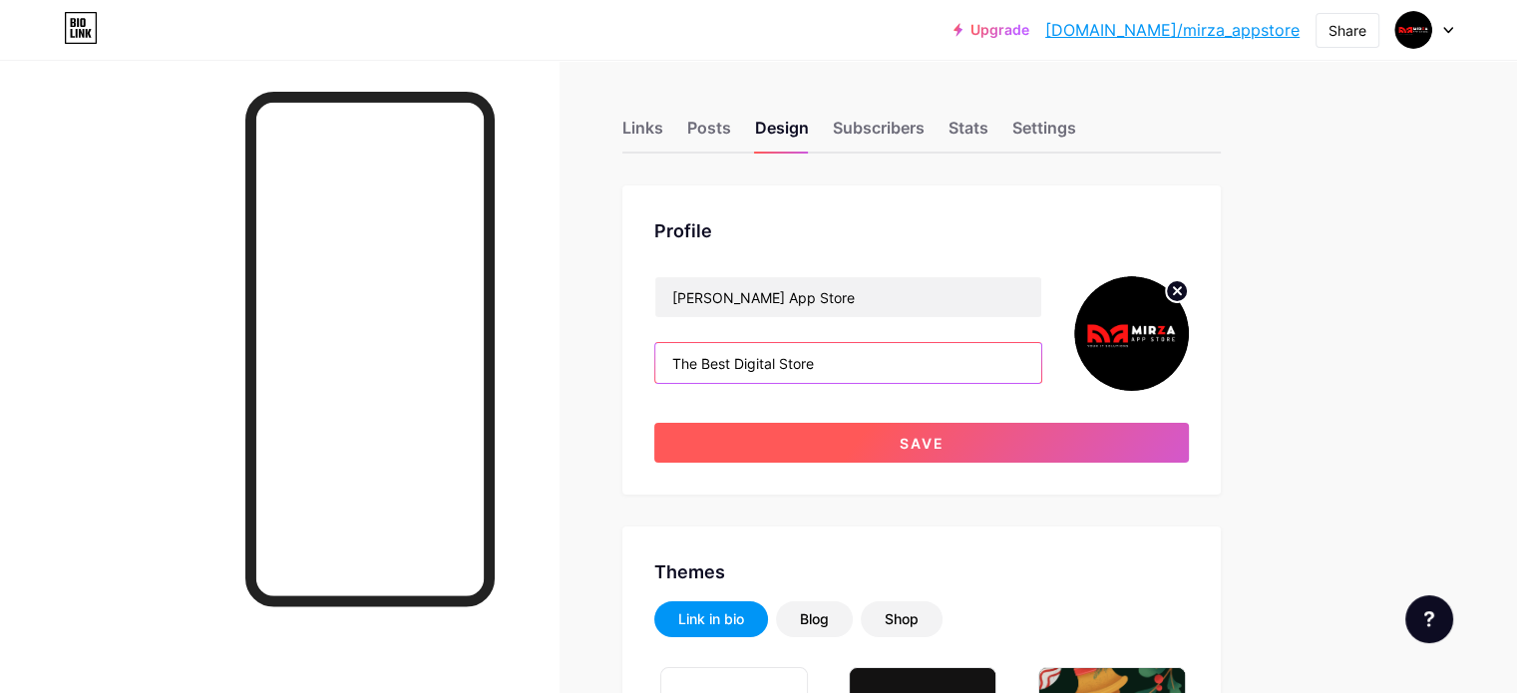
type input "The Best Digital Store"
click at [796, 427] on button "Save" at bounding box center [921, 443] width 535 height 40
type input "#ffffff"
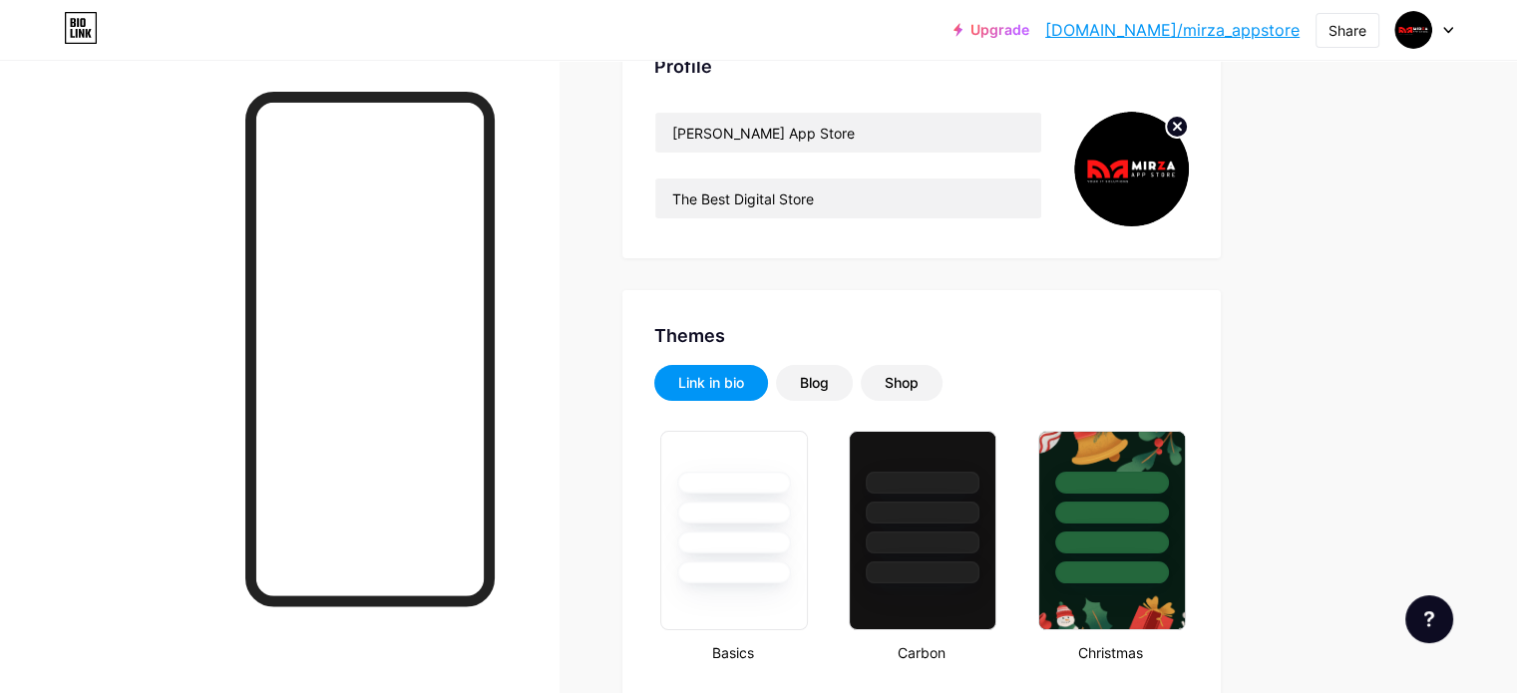
scroll to position [200, 0]
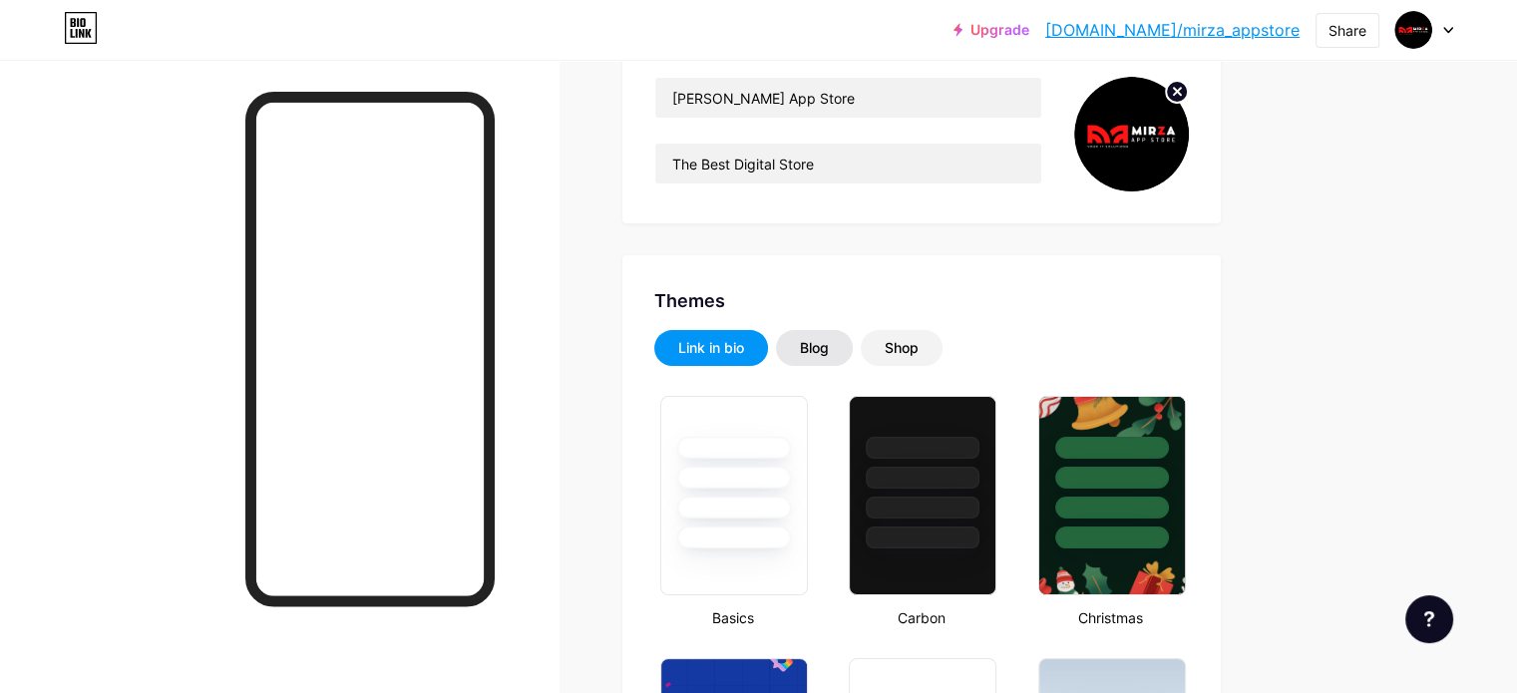
click at [829, 345] on div "Blog" at bounding box center [814, 348] width 29 height 20
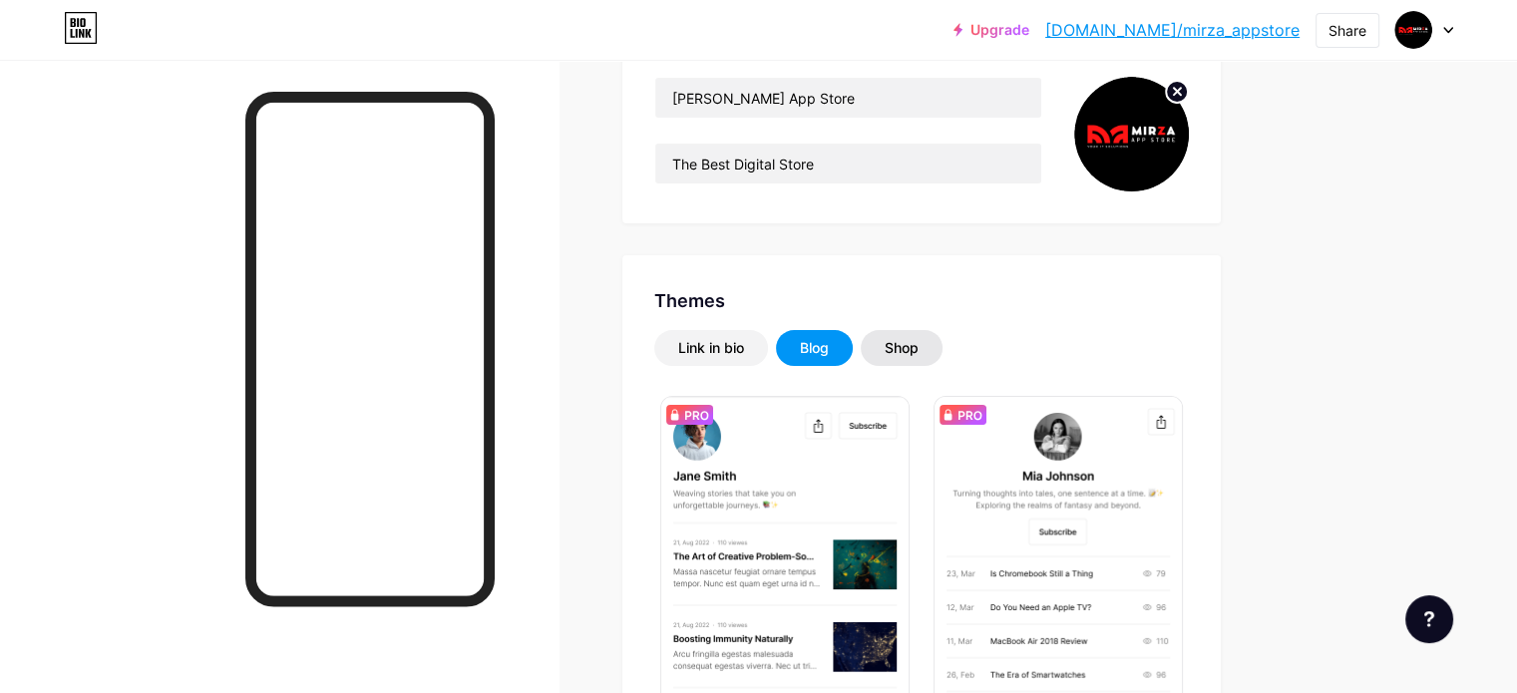
click at [919, 346] on div "Shop" at bounding box center [902, 348] width 34 height 20
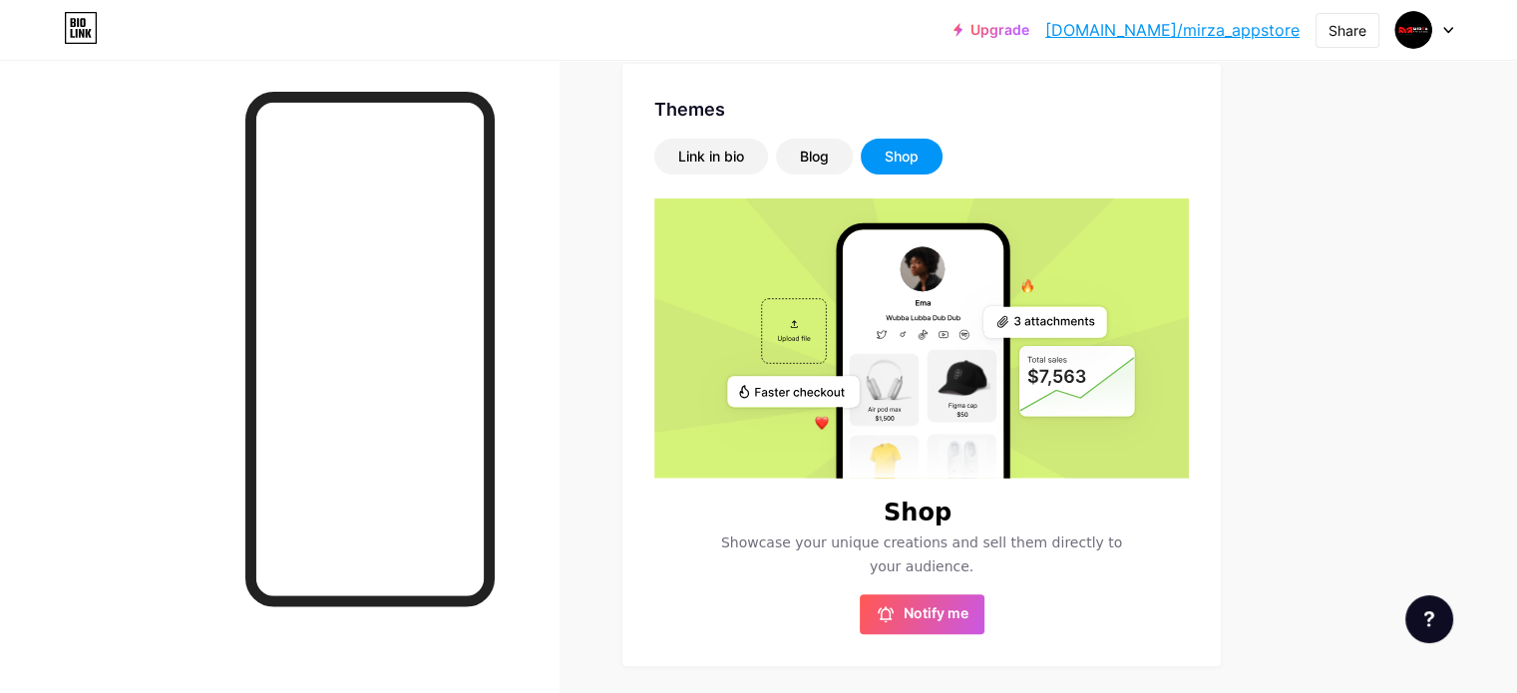
scroll to position [499, 0]
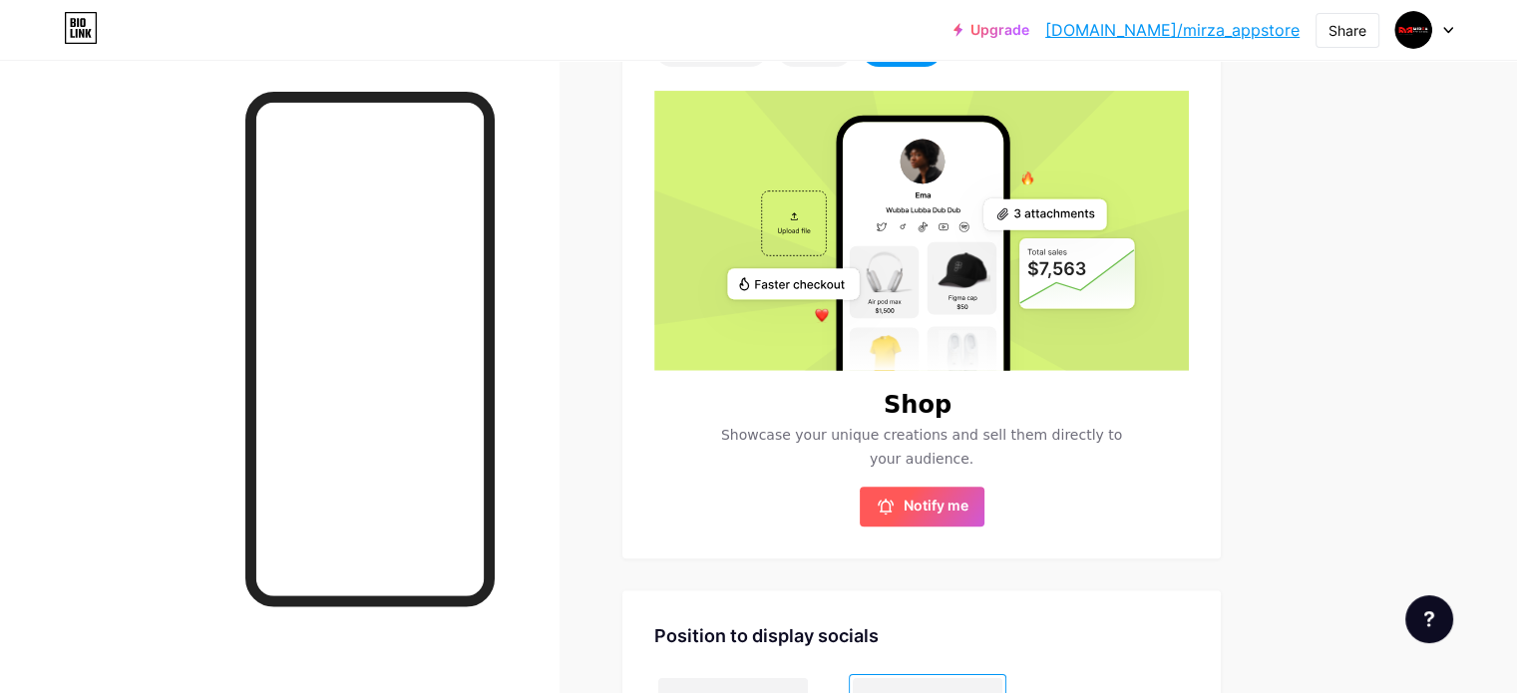
click at [969, 503] on span "Notify me" at bounding box center [936, 507] width 65 height 20
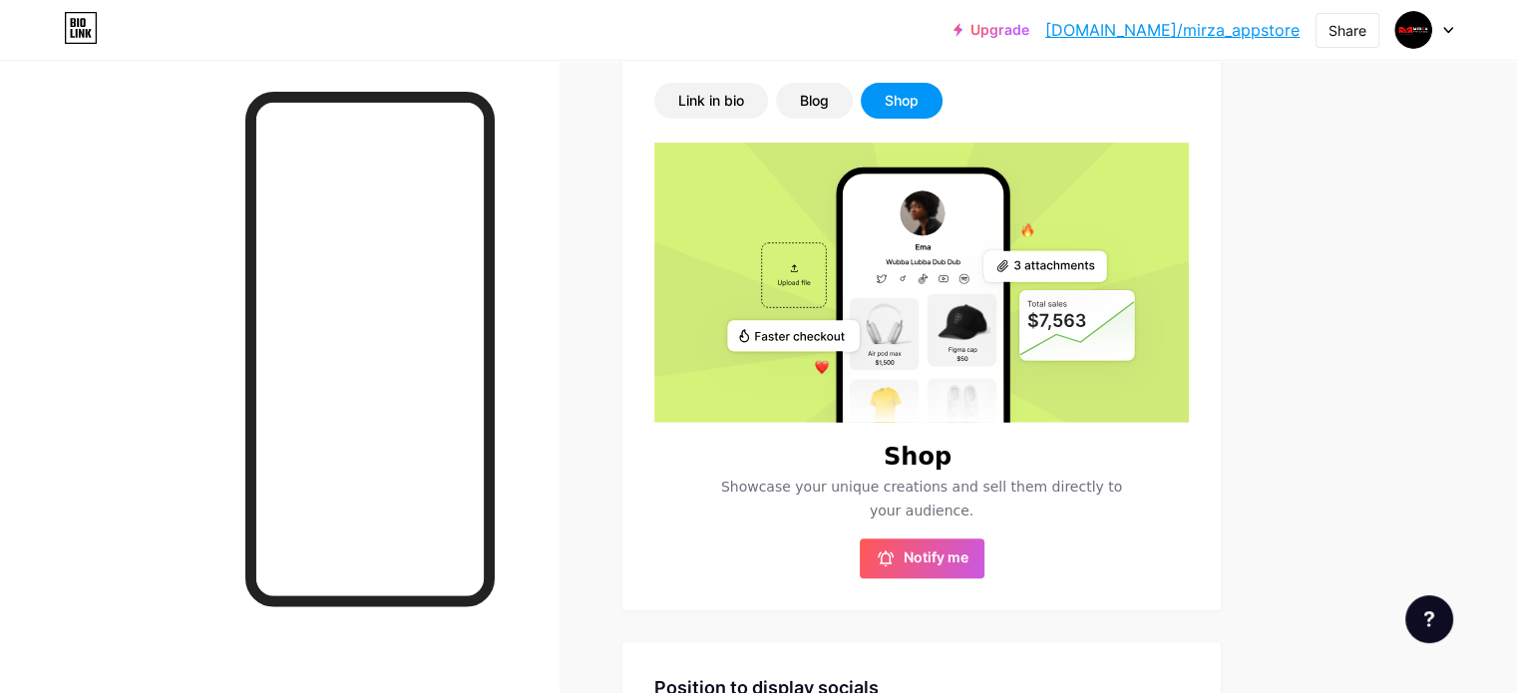
scroll to position [399, 0]
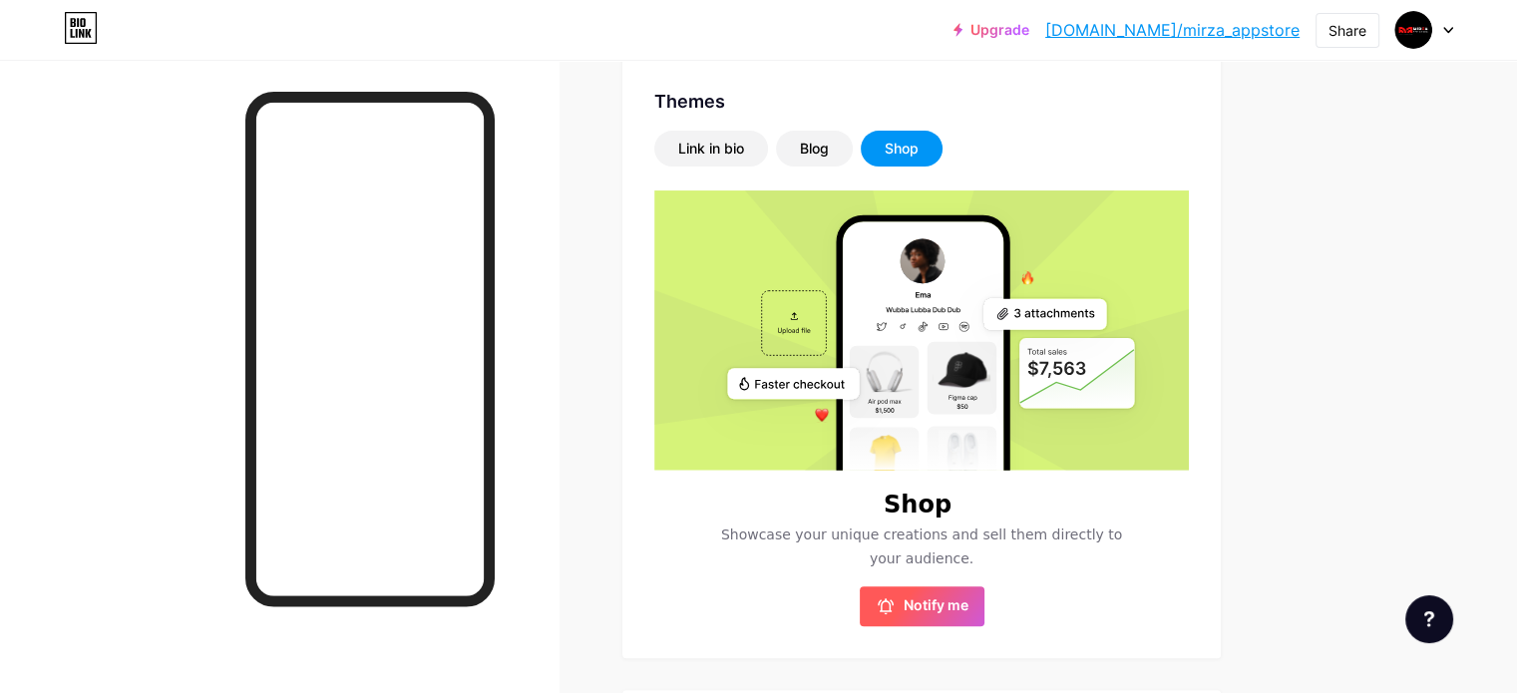
click at [985, 619] on button "Notify me" at bounding box center [922, 607] width 125 height 40
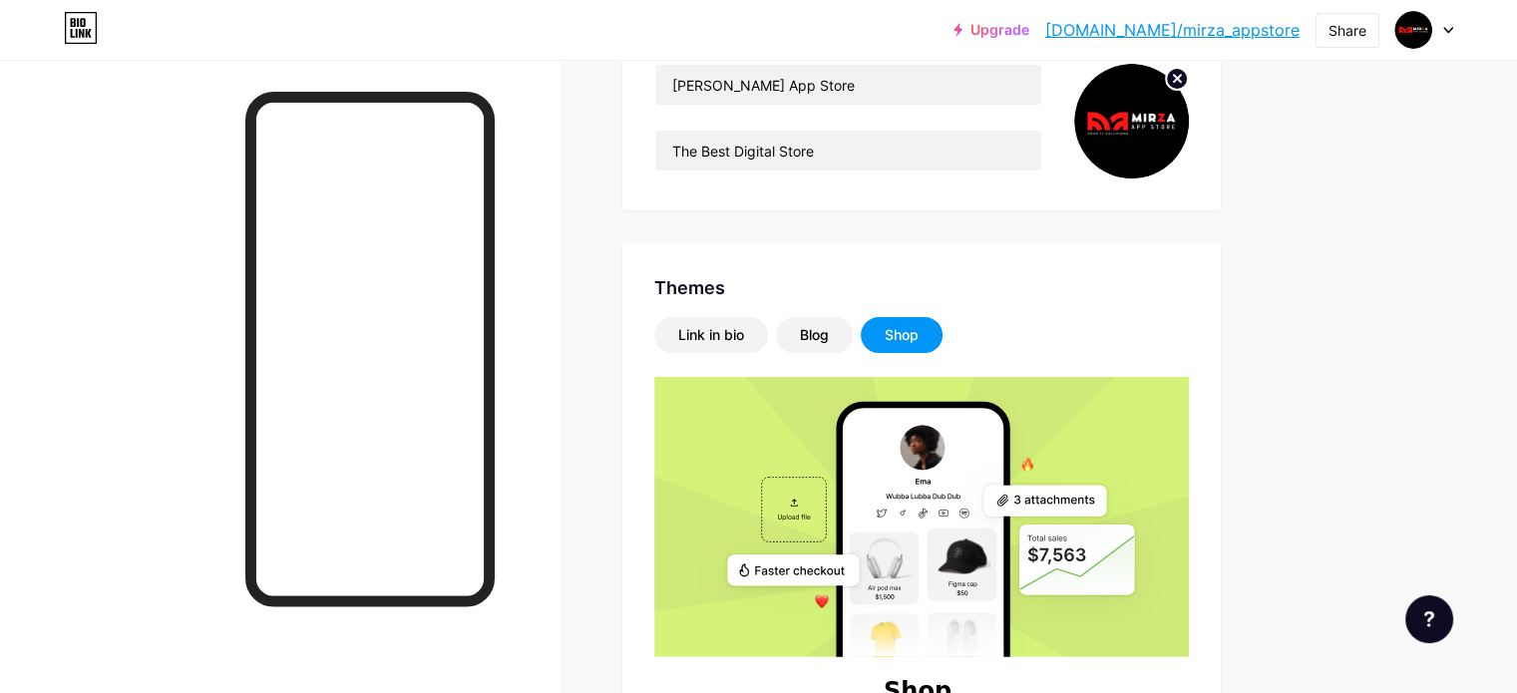
scroll to position [63, 0]
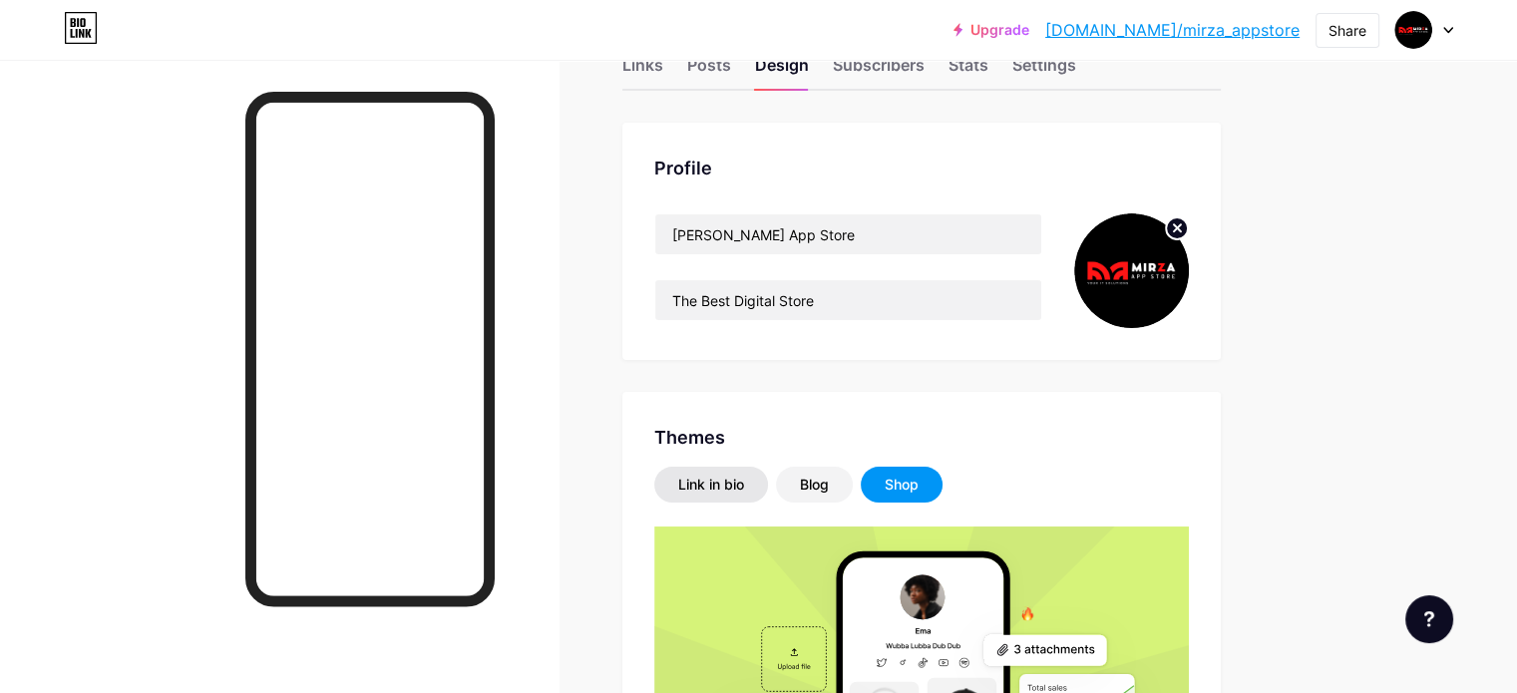
click at [744, 480] on div "Link in bio" at bounding box center [711, 485] width 66 height 20
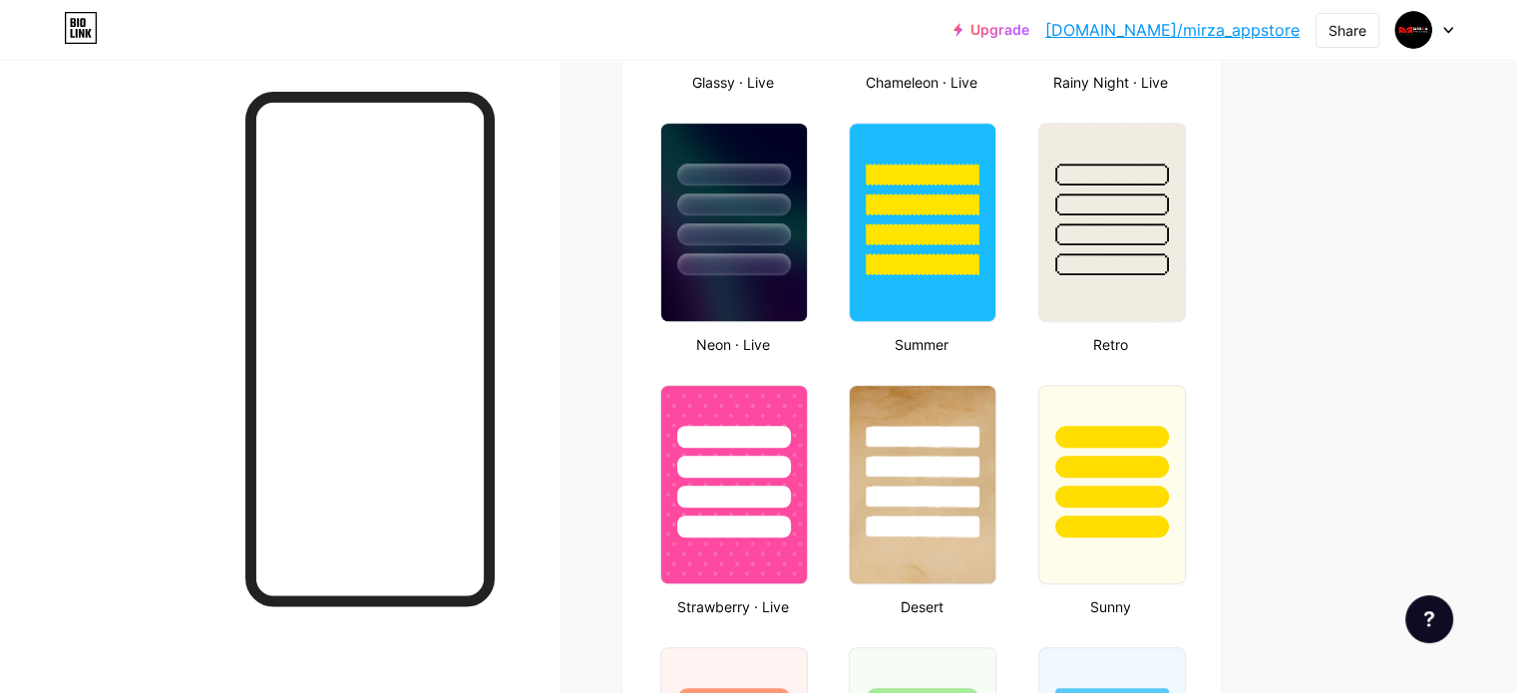
scroll to position [961, 0]
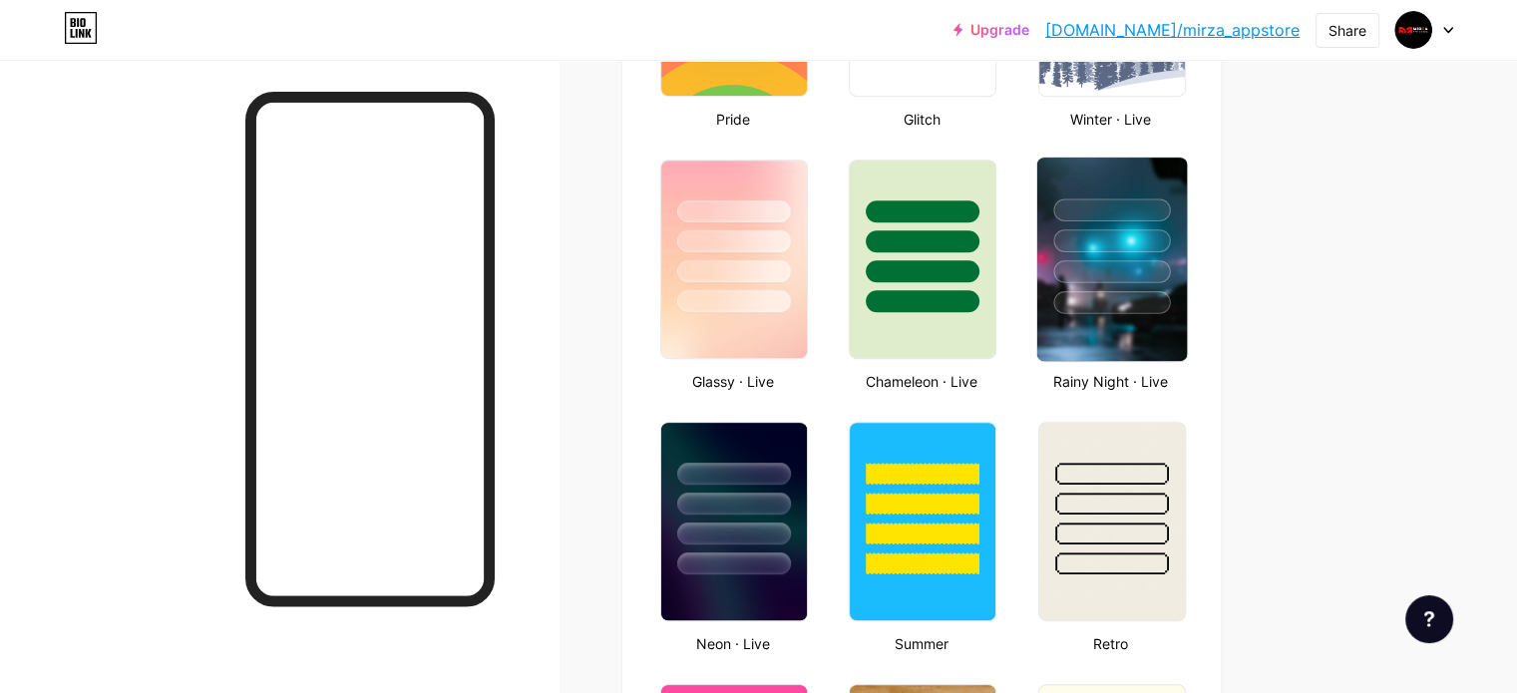
click at [1170, 295] on div at bounding box center [1111, 302] width 117 height 23
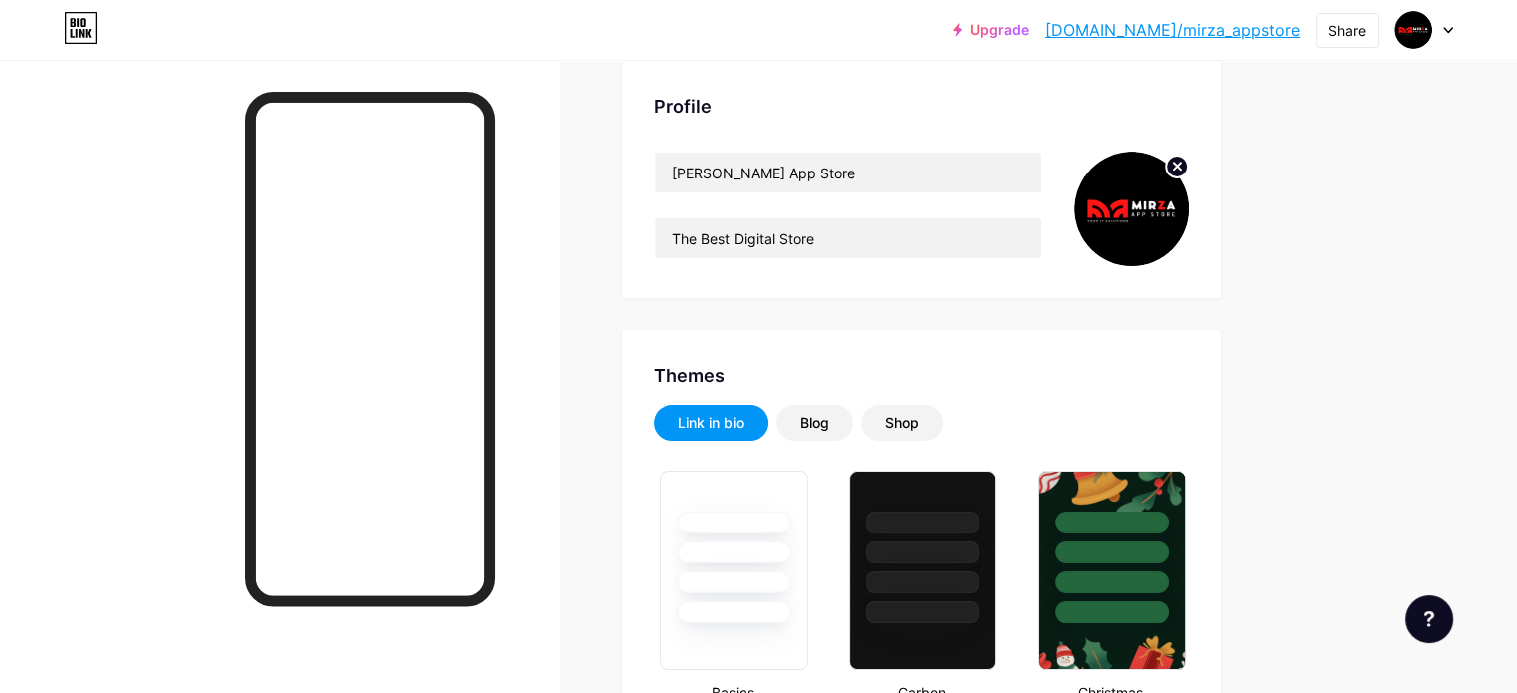
scroll to position [0, 0]
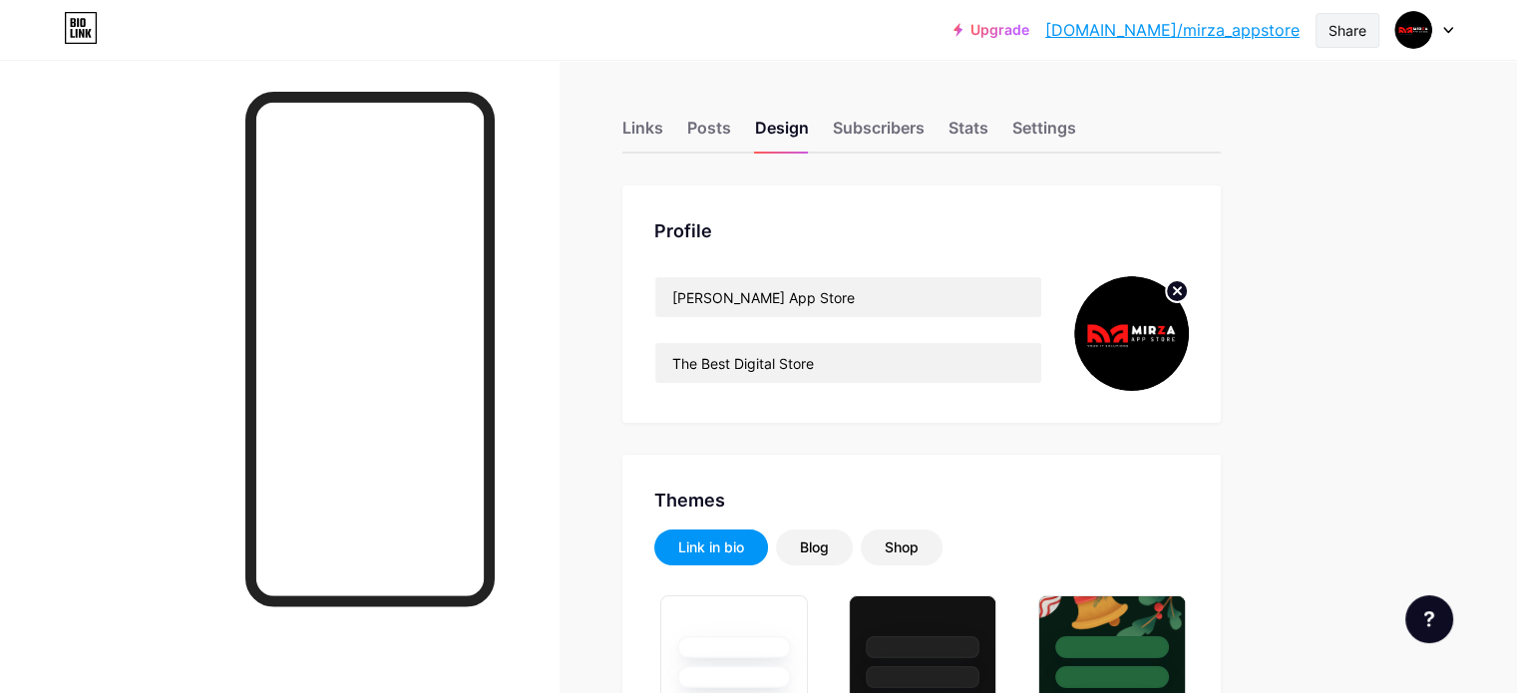
click at [1333, 34] on div "Share" at bounding box center [1348, 30] width 38 height 21
click at [1302, 100] on div "Copy link" at bounding box center [1229, 103] width 297 height 48
